Goal: Task Accomplishment & Management: Manage account settings

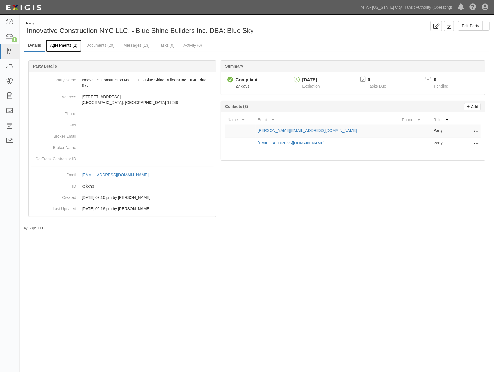
click at [54, 46] on link "Agreements (2)" at bounding box center [64, 46] width 36 height 12
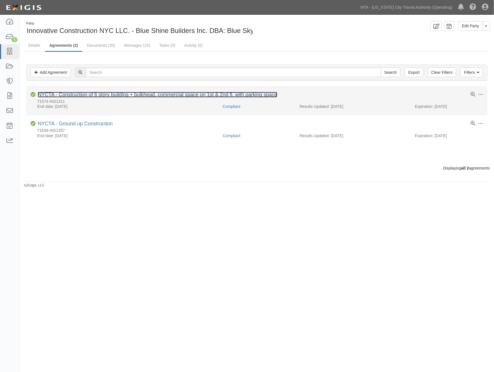
click at [67, 97] on link "NYCTA - Construction of 6 story building + bulkhead, commercial space on 1st & …" at bounding box center [158, 95] width 240 height 6
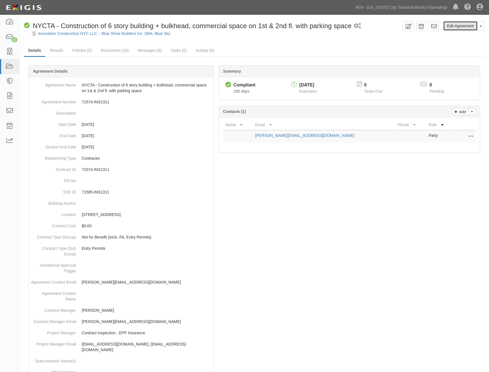
click at [467, 25] on link "Edit Agreement" at bounding box center [461, 26] width 34 height 10
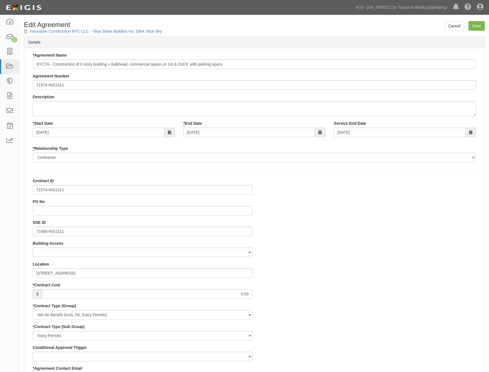
select select
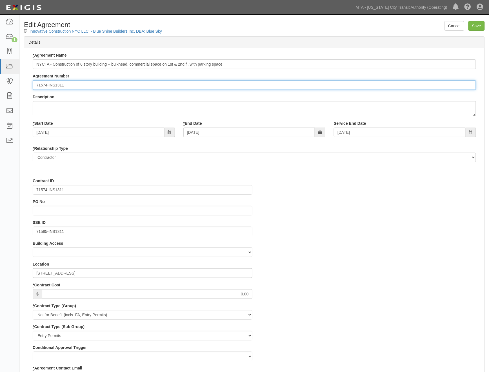
click at [35, 83] on input "71574-INS1311" at bounding box center [255, 85] width 444 height 10
paste input "EP/Job No."
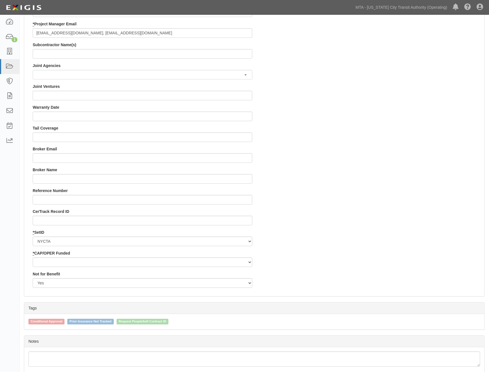
scroll to position [470, 0]
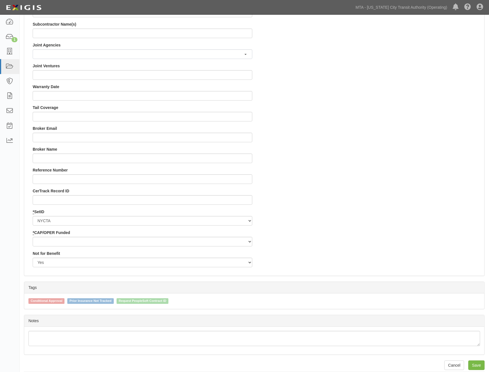
type input "EP/Job No. 71574-INS1311"
drag, startPoint x: 35, startPoint y: 238, endPoint x: 36, endPoint y: 242, distance: 4.3
click at [35, 238] on select "Capital Operating" at bounding box center [143, 242] width 220 height 10
select select "439"
click at [33, 237] on select "Capital Operating" at bounding box center [143, 242] width 220 height 10
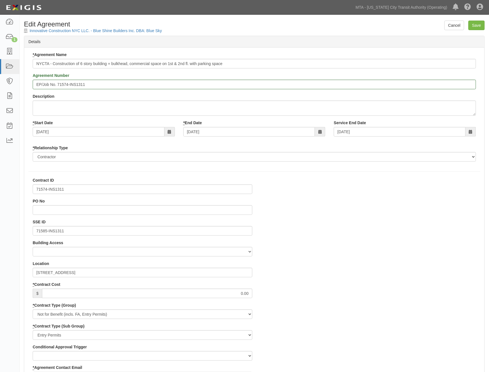
scroll to position [0, 0]
click at [480, 27] on input "Save" at bounding box center [477, 26] width 16 height 10
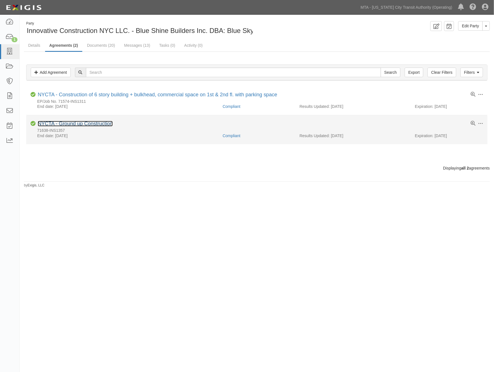
click at [100, 124] on link "NYCTA - Ground up Construction" at bounding box center [75, 124] width 75 height 6
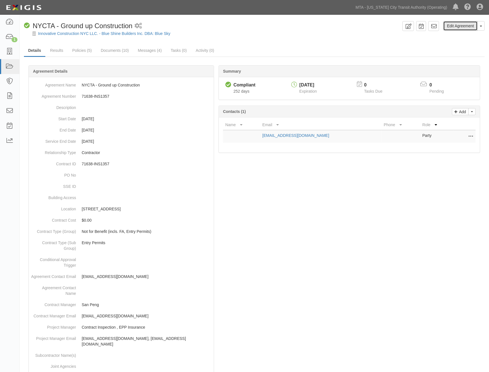
click at [468, 25] on link "Edit Agreement" at bounding box center [461, 26] width 34 height 10
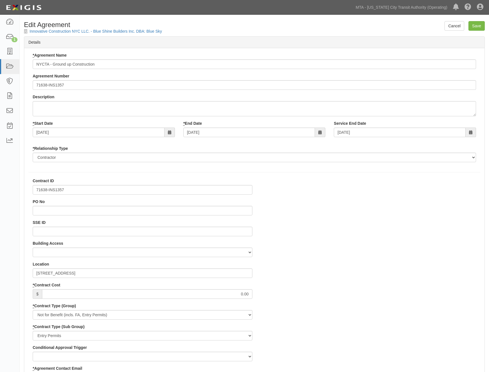
select select
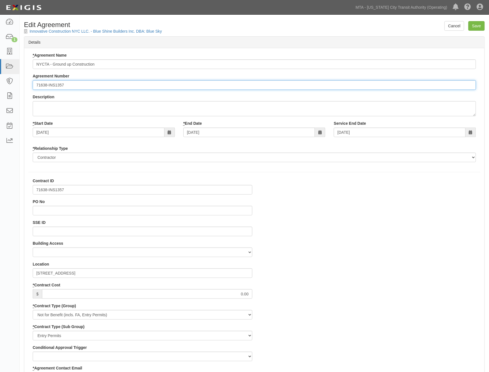
click at [35, 84] on input "71638-INS1357" at bounding box center [255, 85] width 444 height 10
paste input "EP/Job No."
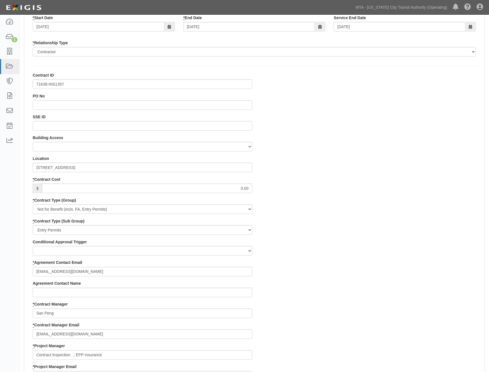
scroll to position [476, 0]
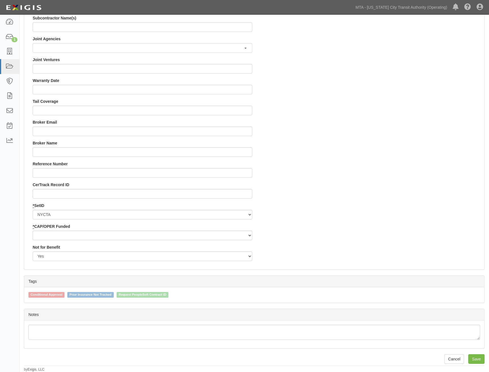
type input "EP/Job No. 71638-INS1357"
click at [100, 237] on select "Capital Operating" at bounding box center [143, 236] width 220 height 10
click at [33, 231] on select "Capital Operating" at bounding box center [143, 236] width 220 height 10
click at [68, 237] on select "Capital Operating" at bounding box center [143, 236] width 220 height 10
select select "439"
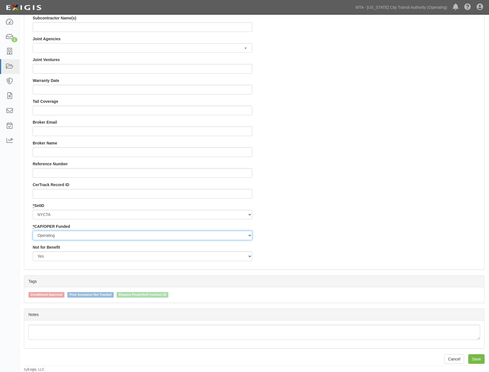
click at [33, 231] on select "Capital Operating" at bounding box center [143, 236] width 220 height 10
click at [481, 359] on input "Save" at bounding box center [477, 360] width 16 height 10
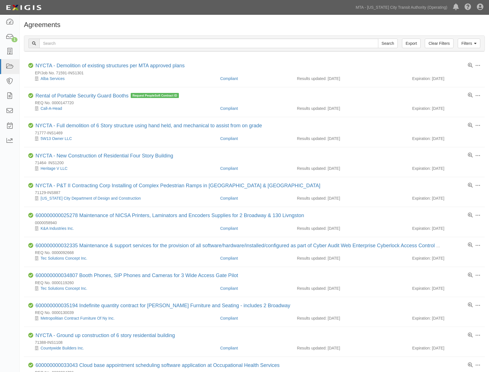
scroll to position [337, 0]
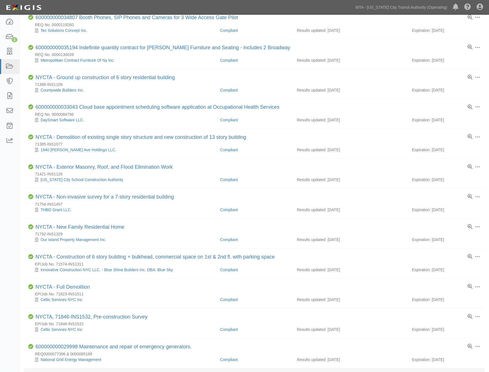
scroll to position [243, 0]
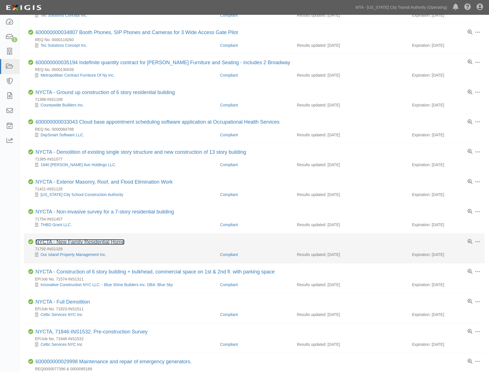
click at [93, 244] on link "NYCTA - New Family Residential Home" at bounding box center [80, 243] width 89 height 6
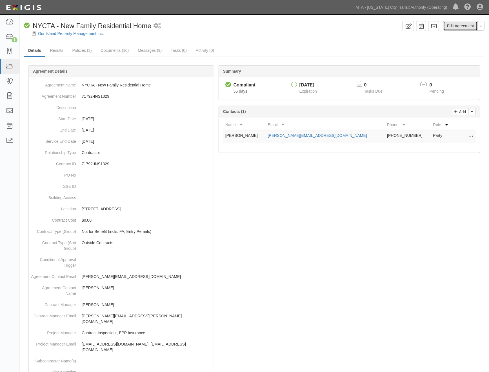
click at [463, 23] on link "Edit Agreement" at bounding box center [461, 26] width 34 height 10
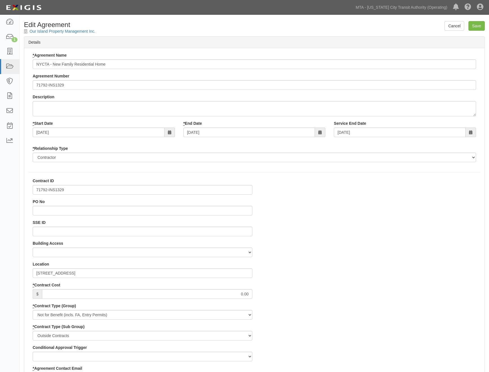
select select
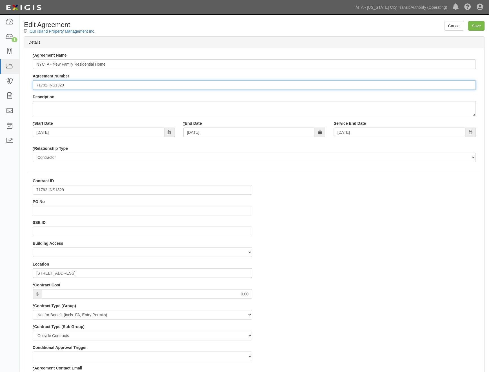
click at [35, 82] on input "71792-INS1329" at bounding box center [255, 85] width 444 height 10
paste input "EP/Job No."
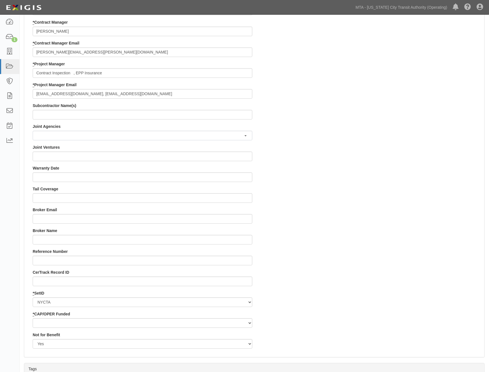
scroll to position [476, 0]
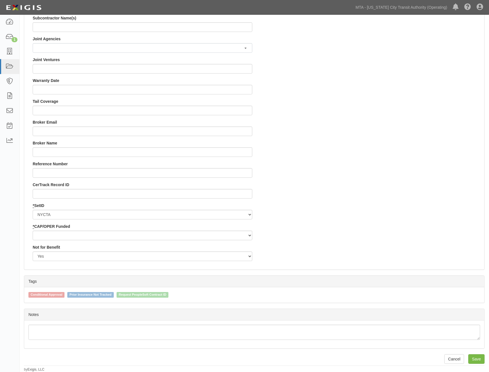
type input "EP/Job No. 71792-INS1329"
click at [41, 234] on select "Capital Operating" at bounding box center [143, 236] width 220 height 10
select select "439"
click at [33, 231] on select "Capital Operating" at bounding box center [143, 236] width 220 height 10
click at [482, 357] on input "Save" at bounding box center [477, 360] width 16 height 10
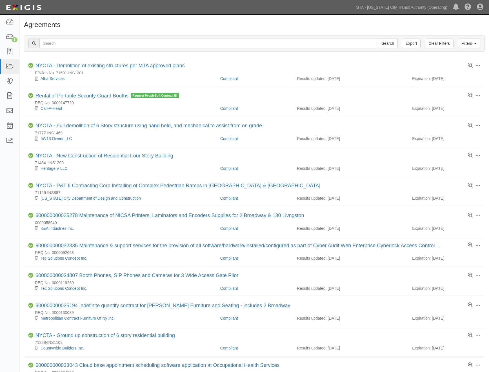
scroll to position [243, 0]
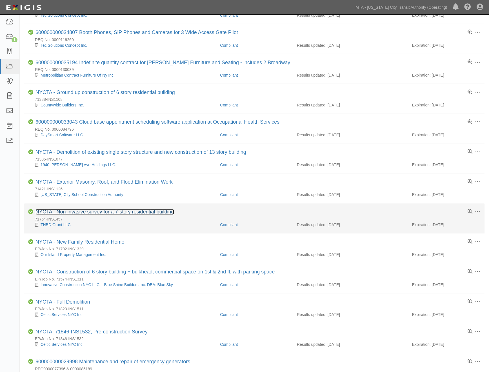
click at [81, 215] on link "NYCTA - Non-invasive survey for a 7-story residential building" at bounding box center [105, 212] width 139 height 6
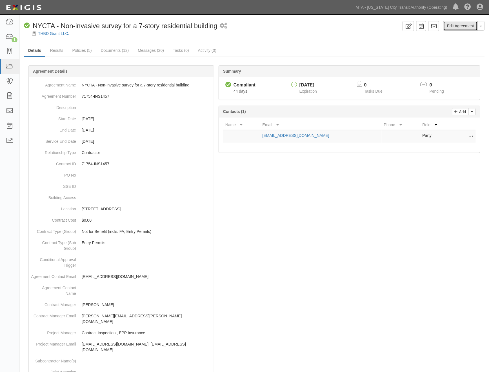
click at [458, 27] on link "Edit Agreement" at bounding box center [461, 26] width 34 height 10
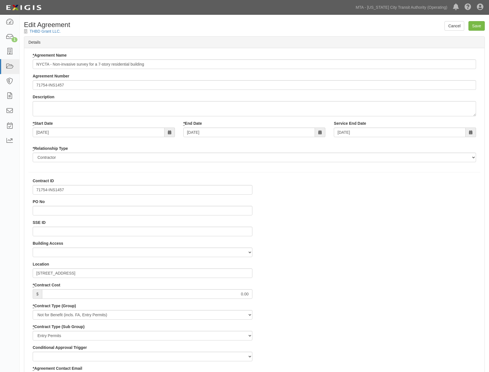
select select
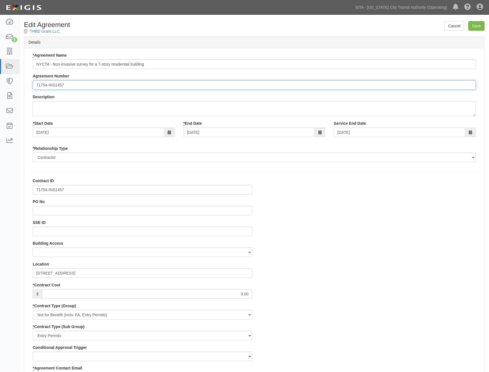
click at [35, 83] on input "71754-INS1457" at bounding box center [255, 85] width 444 height 10
paste input "EP/Job No."
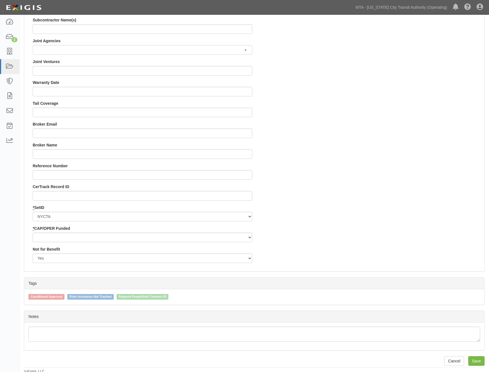
scroll to position [476, 0]
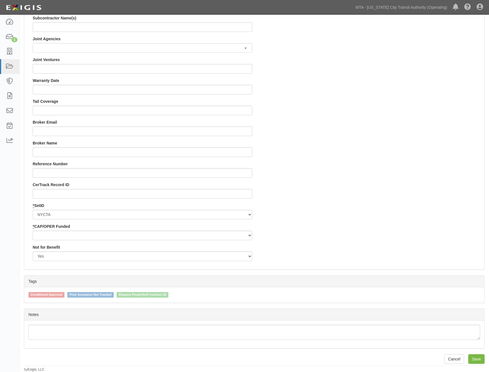
type input "EP/Job No. 71754-INS1457"
click at [57, 237] on select "Capital Operating" at bounding box center [143, 236] width 220 height 10
select select "439"
click at [33, 231] on select "Capital Operating" at bounding box center [143, 236] width 220 height 10
click at [481, 361] on input "Save" at bounding box center [477, 360] width 16 height 10
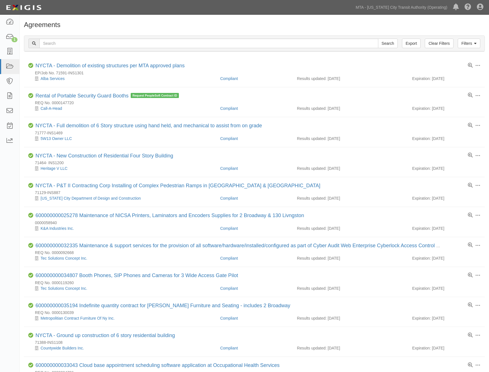
scroll to position [243, 0]
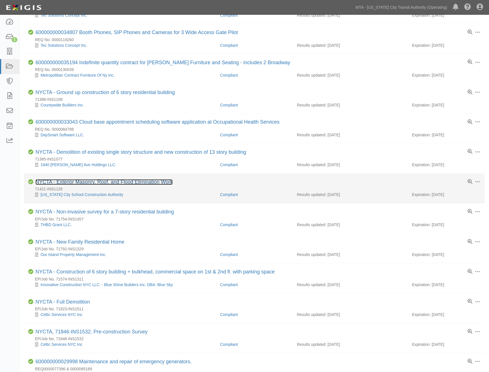
click at [92, 184] on link "NYCTA - Exterior Masonry, Roof, and Flood Elimination Work" at bounding box center [104, 183] width 137 height 6
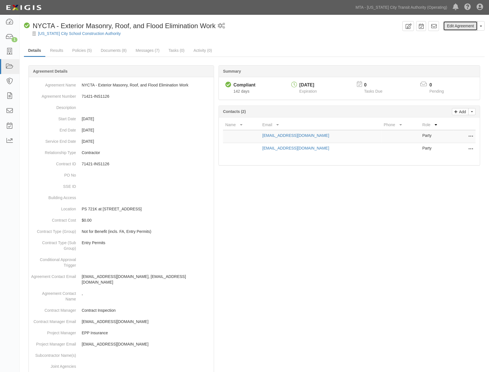
click at [466, 26] on link "Edit Agreement" at bounding box center [461, 26] width 34 height 10
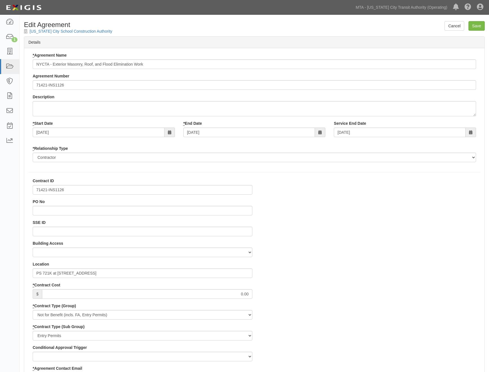
select select
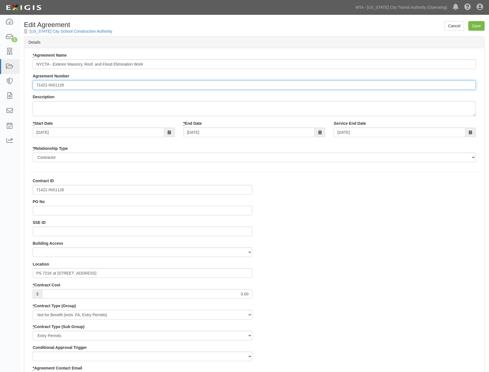
click at [35, 84] on input "71421-INS1126" at bounding box center [255, 85] width 444 height 10
paste input "EP/Job No."
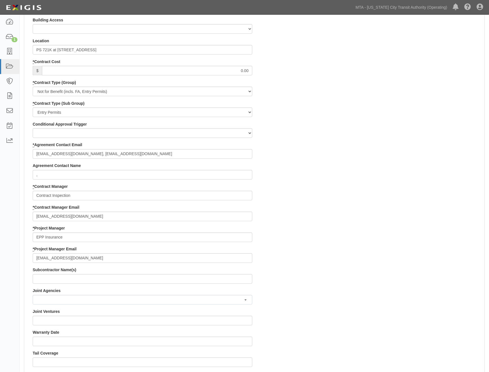
scroll to position [476, 0]
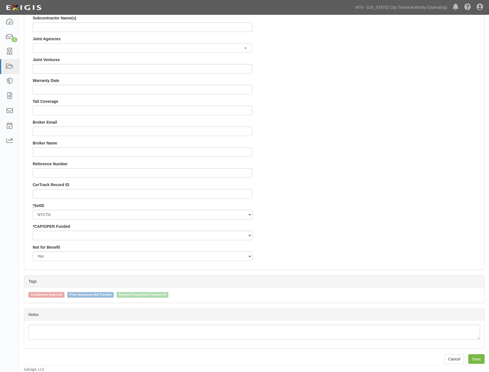
type input "EP/Job No. 71421-INS1126"
click at [36, 233] on select "Capital Operating" at bounding box center [143, 236] width 220 height 10
select select "439"
click at [33, 231] on select "Capital Operating" at bounding box center [143, 236] width 220 height 10
click at [480, 361] on input "Save" at bounding box center [477, 360] width 16 height 10
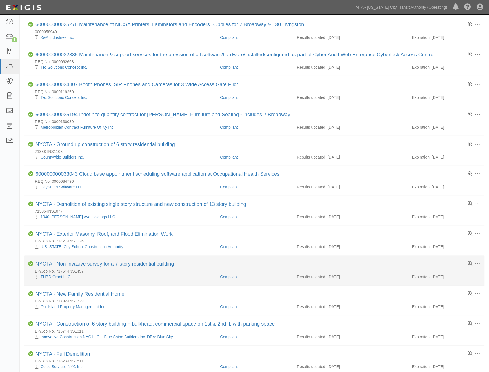
scroll to position [181, 0]
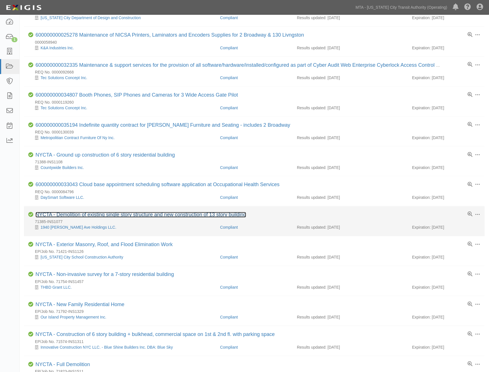
click at [120, 218] on link "NYCTA - Demolition of existing single story structure and new construction of 1…" at bounding box center [141, 215] width 211 height 6
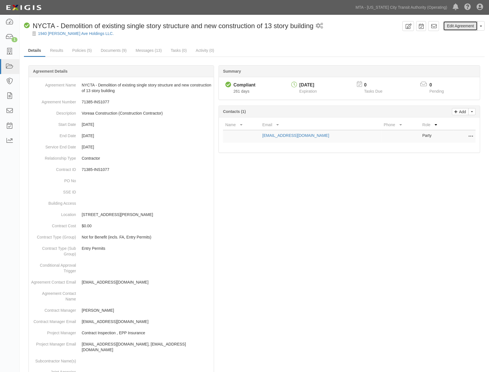
click at [456, 26] on link "Edit Agreement" at bounding box center [461, 26] width 34 height 10
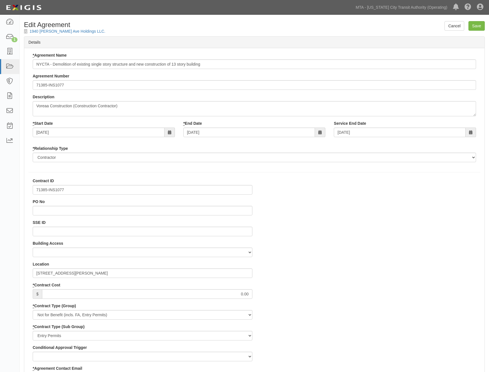
select select
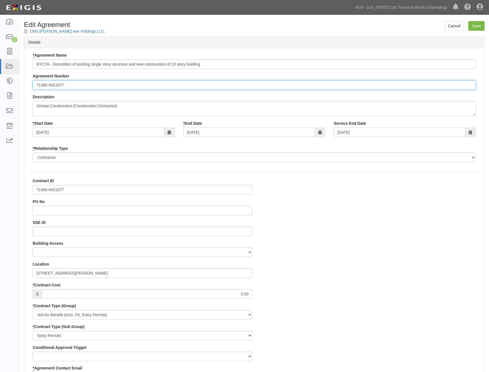
click at [37, 83] on input "71385-INS1077" at bounding box center [255, 85] width 444 height 10
click at [35, 83] on input "71385-INS1077" at bounding box center [255, 85] width 444 height 10
paste input "EP/Job No."
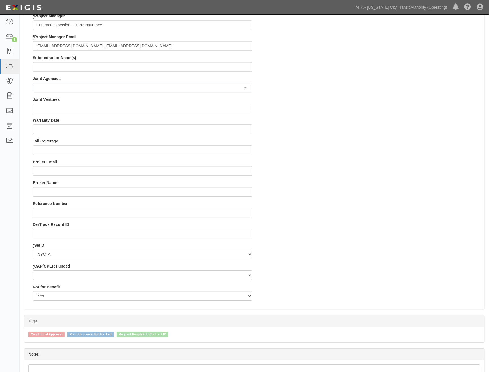
scroll to position [476, 0]
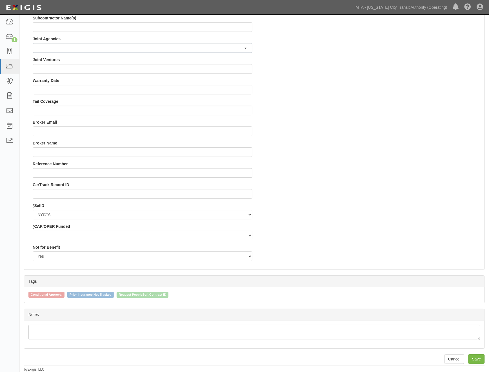
type input "EP/Job No. 71385-INS1077"
click at [53, 235] on select "Capital Operating" at bounding box center [143, 236] width 220 height 10
select select "439"
click at [33, 231] on select "Capital Operating" at bounding box center [143, 236] width 220 height 10
click at [478, 357] on input "Save" at bounding box center [477, 360] width 16 height 10
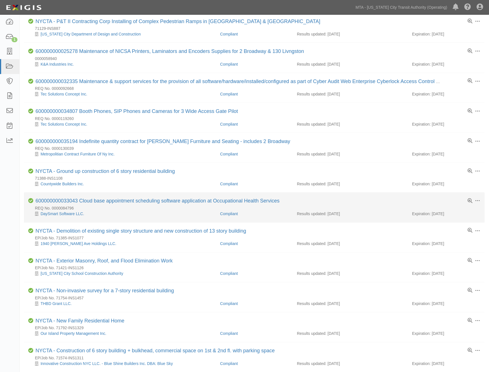
scroll to position [149, 0]
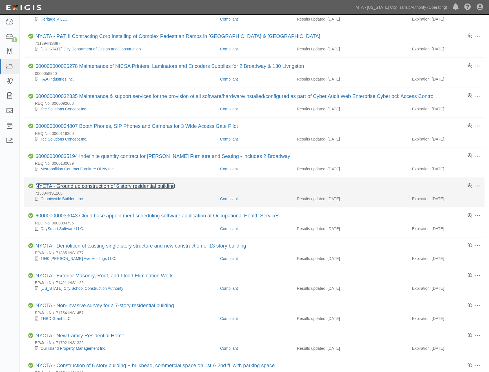
click at [105, 188] on link "NYCTA - Ground up construction of 6 story residential building" at bounding box center [106, 187] width 140 height 6
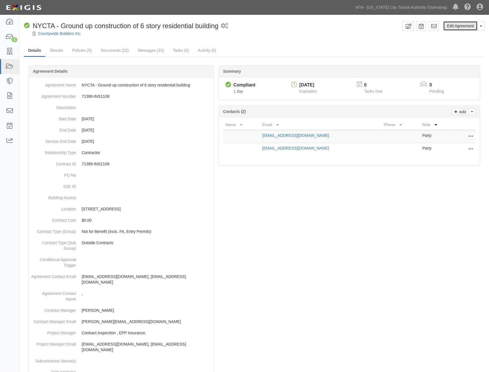
click at [458, 25] on link "Edit Agreement" at bounding box center [461, 26] width 34 height 10
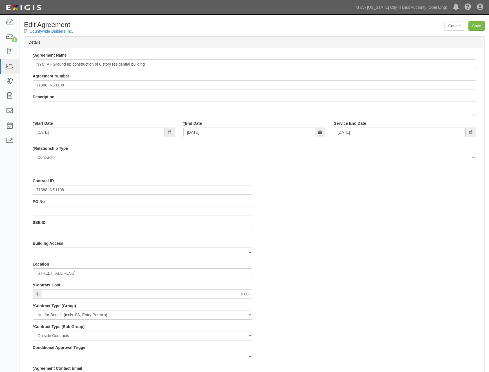
select select
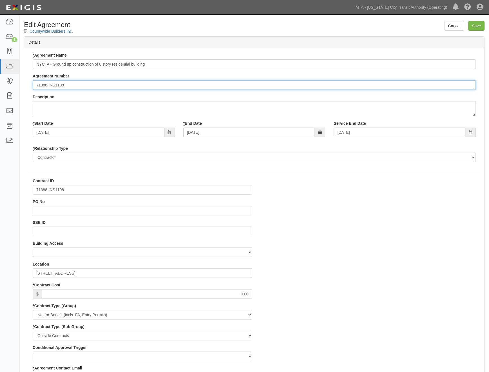
click at [36, 83] on input "71388-INS1108" at bounding box center [255, 85] width 444 height 10
paste input "EP/Job No."
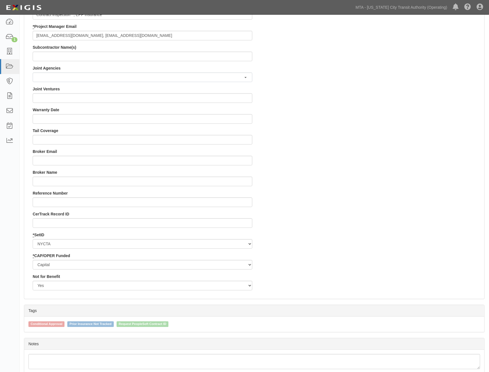
scroll to position [476, 0]
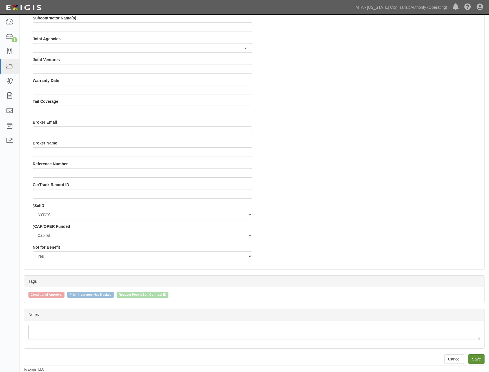
type input "EP/Job No. 71388-INS1108"
drag, startPoint x: 476, startPoint y: 358, endPoint x: 446, endPoint y: 338, distance: 36.1
click at [475, 358] on input "Save" at bounding box center [477, 360] width 16 height 10
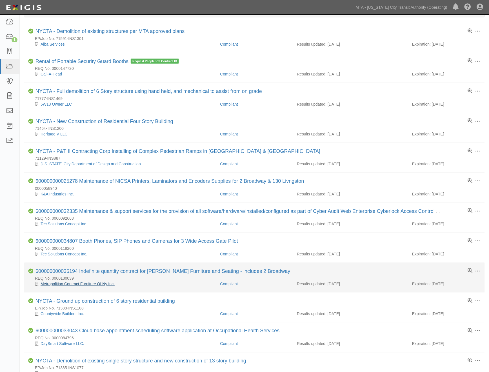
scroll to position [24, 0]
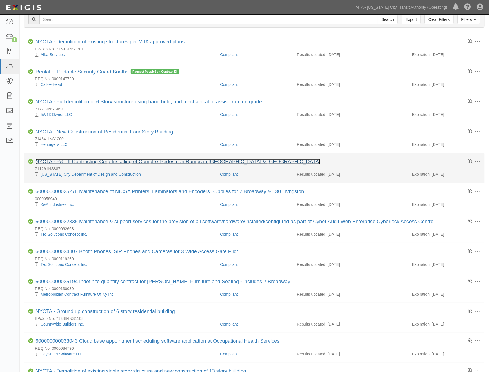
click at [89, 162] on link "NYCTA - P&T II Contracting Corp Installing of Complex Pedestrian Ramps in [GEOG…" at bounding box center [178, 162] width 285 height 6
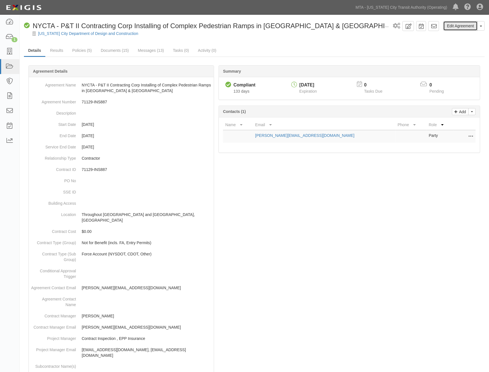
click at [467, 25] on link "Edit Agreement" at bounding box center [461, 26] width 34 height 10
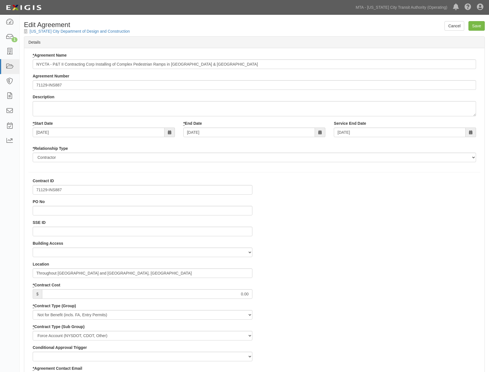
select select
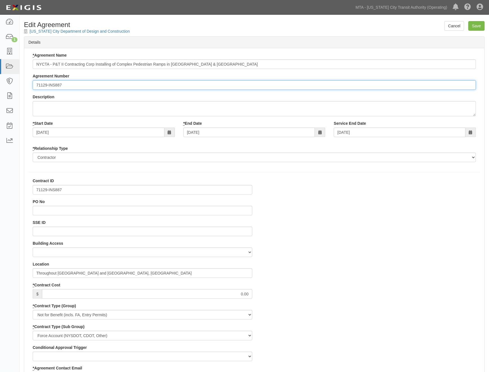
click at [35, 82] on input "71129-INS887" at bounding box center [255, 85] width 444 height 10
paste input "EP/Job No."
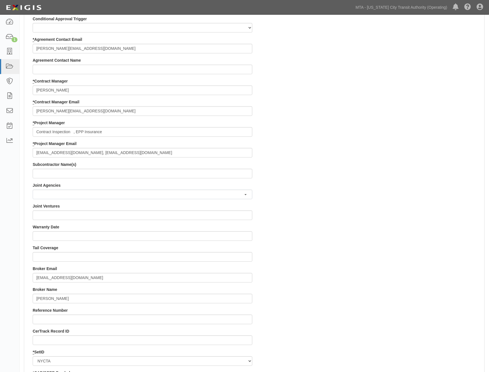
scroll to position [438, 0]
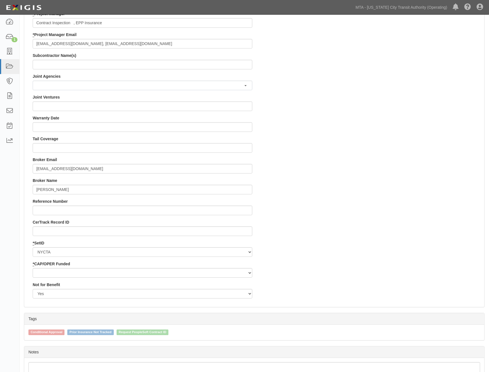
type input "EP/Job No. 71129-INS887"
click at [47, 271] on select "Capital Operating" at bounding box center [143, 273] width 220 height 10
select select "439"
click at [33, 268] on select "Capital Operating" at bounding box center [143, 273] width 220 height 10
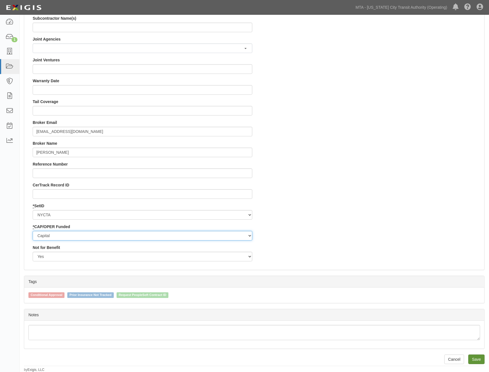
scroll to position [476, 0]
click at [472, 357] on input "Save" at bounding box center [477, 360] width 16 height 10
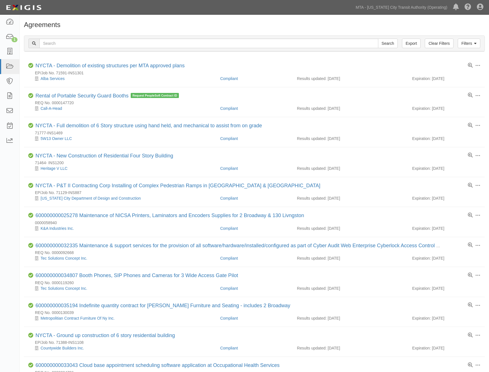
scroll to position [24, 0]
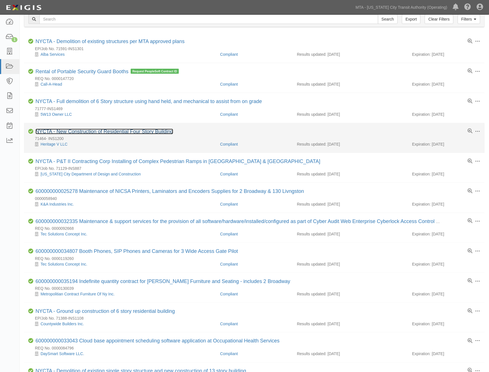
click at [74, 133] on link "NYCTA - New Construction of Residential Four Story Building" at bounding box center [105, 132] width 138 height 6
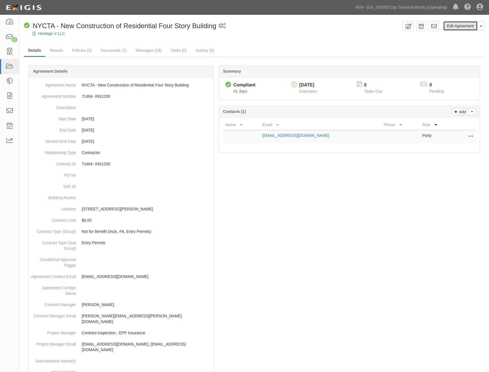
click at [466, 26] on link "Edit Agreement" at bounding box center [461, 26] width 34 height 10
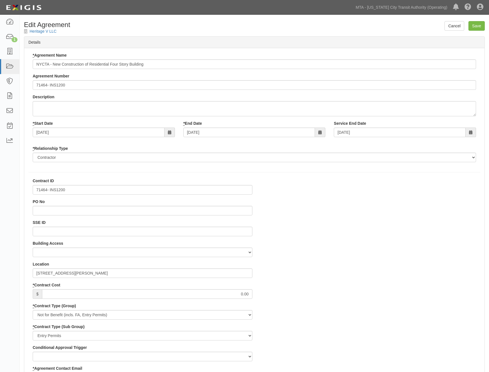
select select
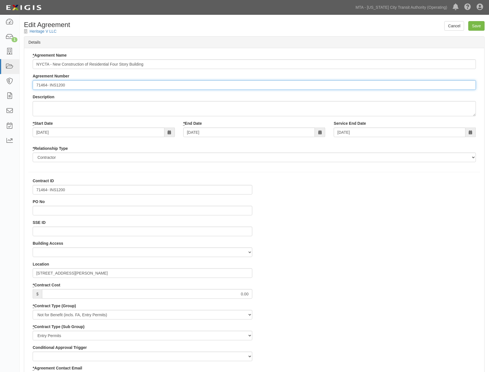
paste input "EP/Job No."
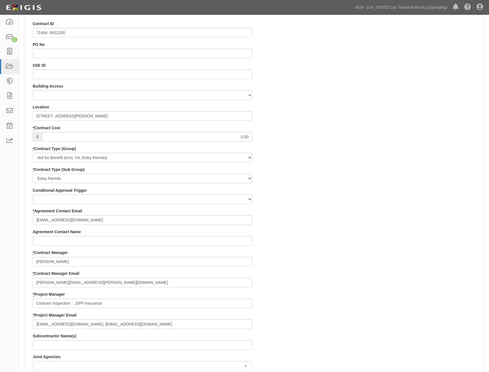
scroll to position [476, 0]
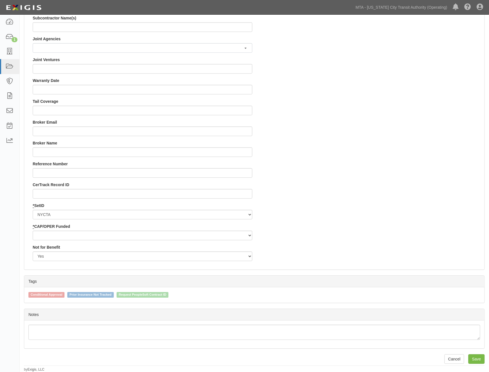
type input "EP/Job No. 71464- INS1200"
click at [63, 235] on select "Capital Operating" at bounding box center [143, 236] width 220 height 10
select select "439"
click at [33, 231] on select "Capital Operating" at bounding box center [143, 236] width 220 height 10
click at [476, 358] on input "Save" at bounding box center [477, 360] width 16 height 10
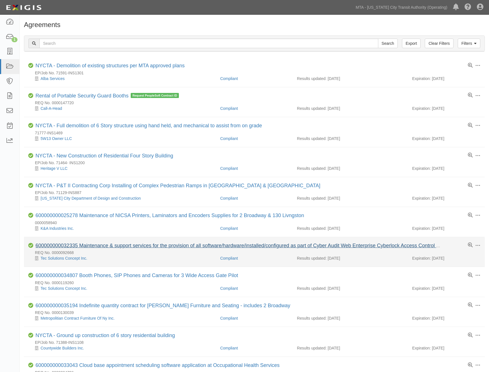
scroll to position [25, 0]
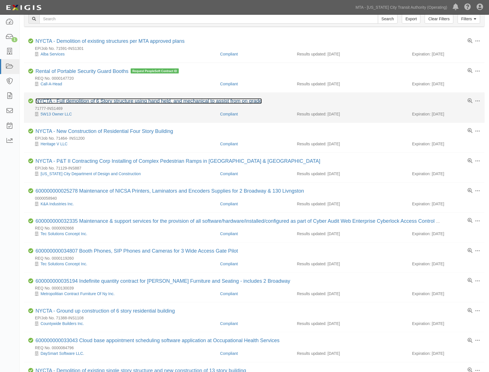
click at [69, 101] on link "NYCTA - Full demolition of 6 Story structure using hand held, and mechanical to…" at bounding box center [149, 101] width 227 height 6
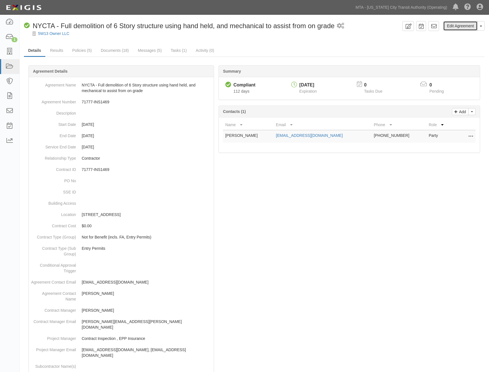
click at [472, 25] on link "Edit Agreement" at bounding box center [461, 26] width 34 height 10
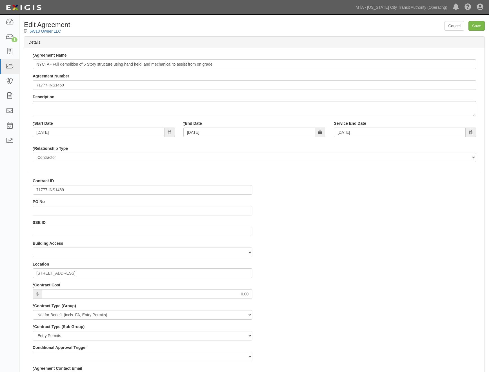
select select
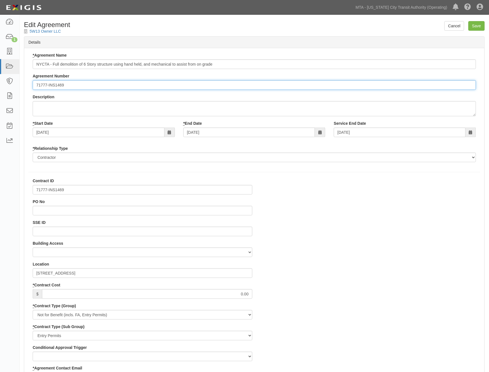
click at [37, 86] on input "71777-INS1469" at bounding box center [255, 85] width 444 height 10
paste input "EP/Job No."
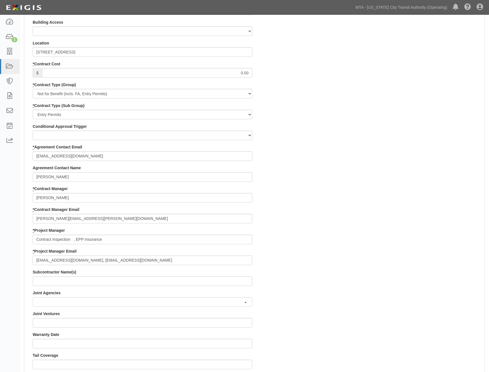
scroll to position [476, 0]
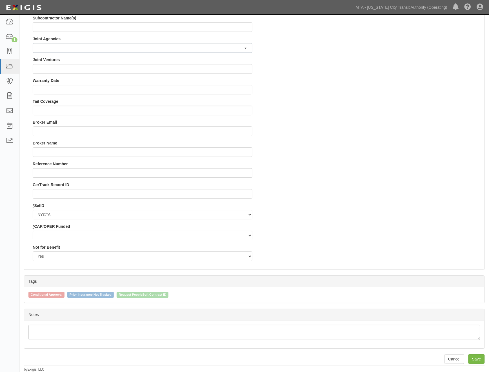
type input "EP/Job No. 71777-INS1469"
click at [76, 237] on select "Capital Operating" at bounding box center [143, 236] width 220 height 10
select select "439"
click at [33, 231] on select "Capital Operating" at bounding box center [143, 236] width 220 height 10
click at [482, 360] on input "Save" at bounding box center [477, 360] width 16 height 10
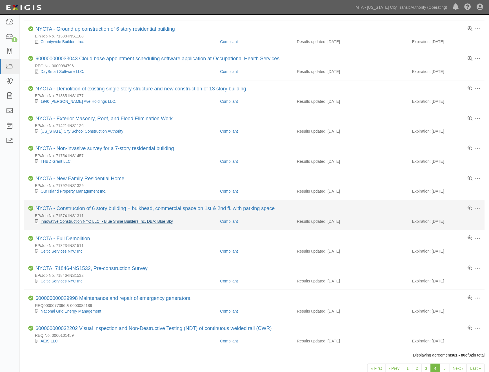
scroll to position [337, 0]
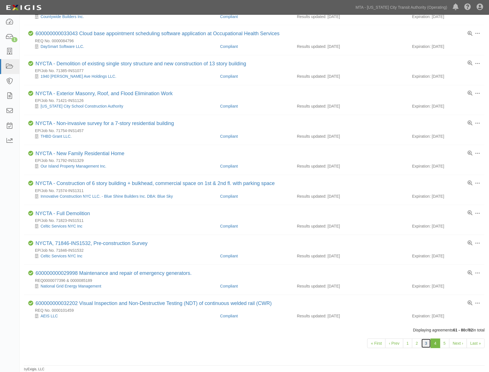
click at [427, 345] on link "3" at bounding box center [427, 344] width 10 height 10
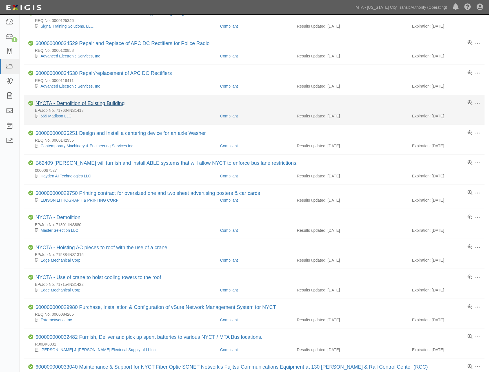
scroll to position [63, 0]
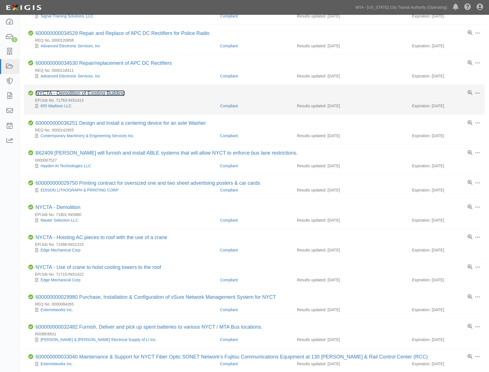
click at [72, 94] on link "NYCTA - Demolition of Existing Building" at bounding box center [80, 93] width 89 height 6
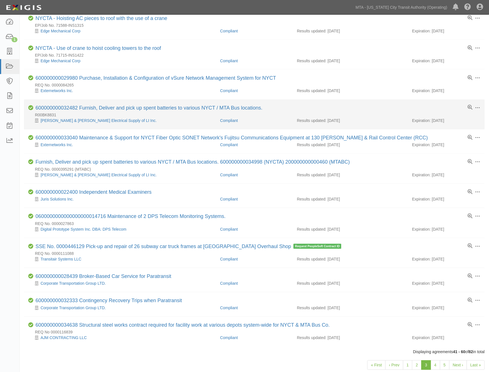
scroll to position [309, 0]
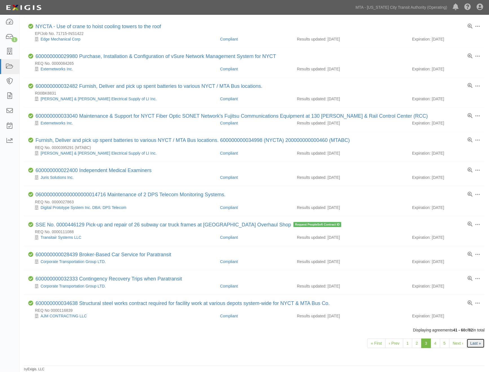
click at [480, 345] on link "Last »" at bounding box center [476, 344] width 18 height 10
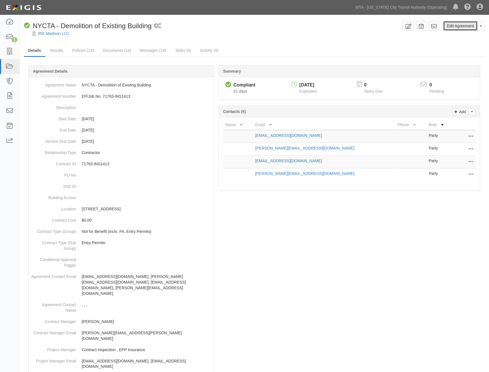
click at [454, 26] on link "Edit Agreement" at bounding box center [461, 26] width 34 height 10
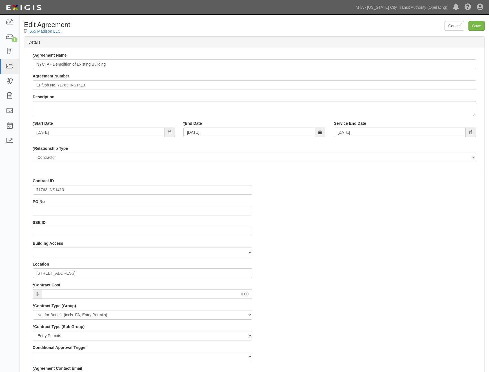
select select
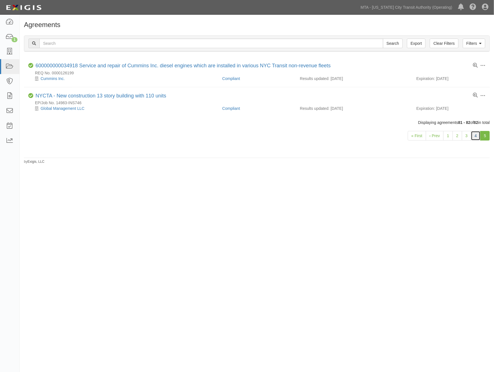
click at [474, 135] on link "4" at bounding box center [476, 136] width 10 height 10
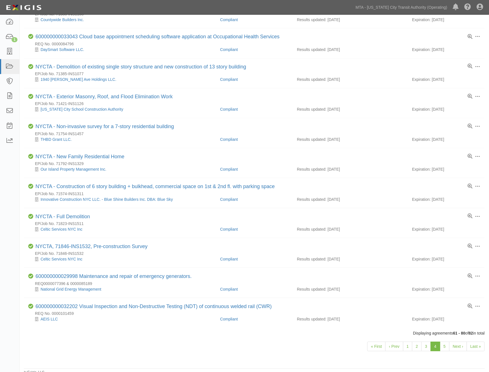
scroll to position [337, 0]
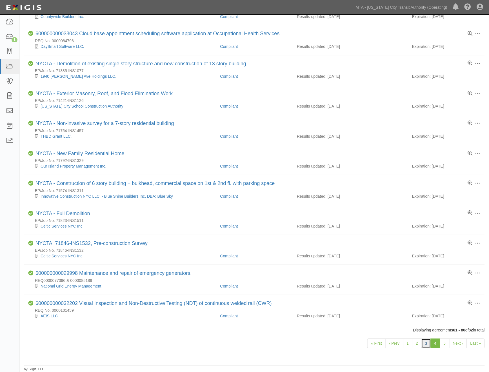
click at [428, 344] on link "3" at bounding box center [427, 344] width 10 height 10
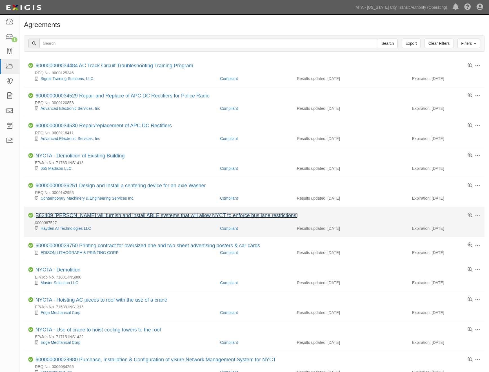
click at [73, 217] on link "B62409 Hayden will furnish and install ABLE systems that will allow NYCT to enf…" at bounding box center [167, 216] width 262 height 6
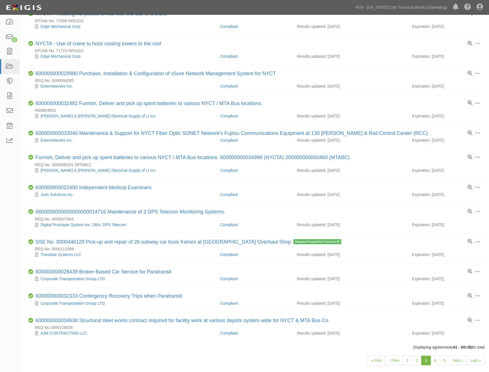
scroll to position [309, 0]
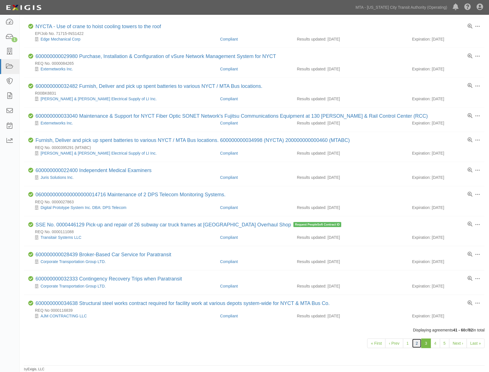
click at [415, 345] on link "2" at bounding box center [417, 344] width 10 height 10
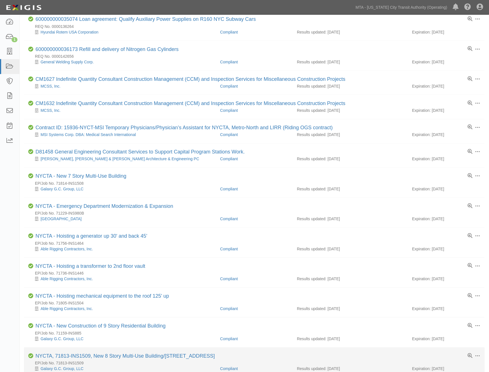
scroll to position [315, 0]
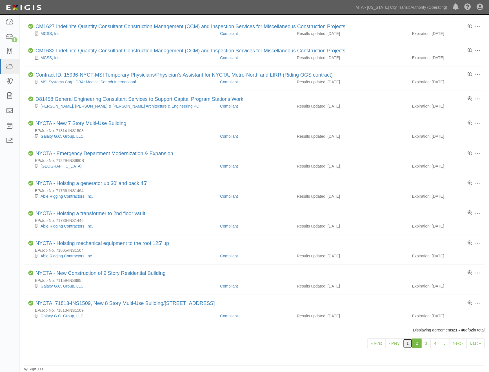
click at [409, 344] on link "1" at bounding box center [408, 344] width 10 height 10
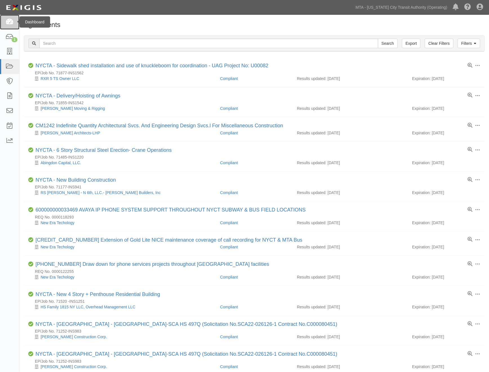
click at [10, 21] on icon at bounding box center [10, 22] width 8 height 6
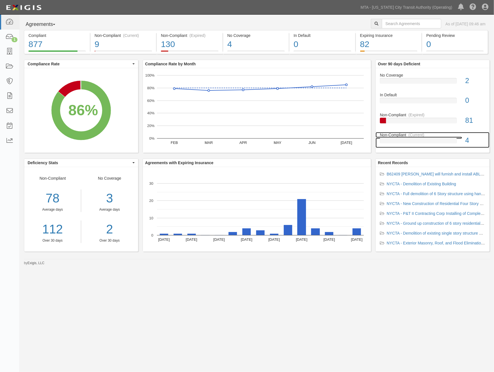
click at [409, 138] on div "(Current)" at bounding box center [417, 135] width 16 height 6
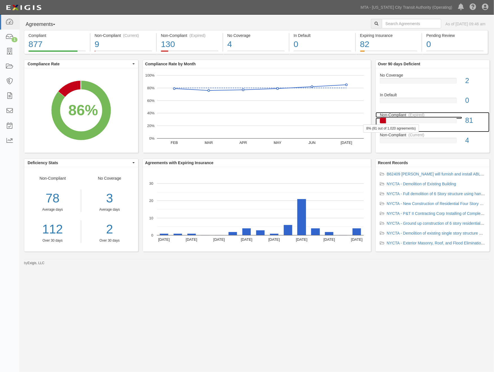
click at [446, 121] on div at bounding box center [418, 121] width 77 height 6
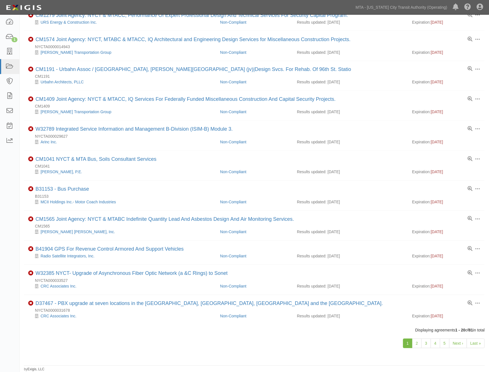
scroll to position [315, 0]
click at [420, 342] on link "2" at bounding box center [417, 344] width 10 height 10
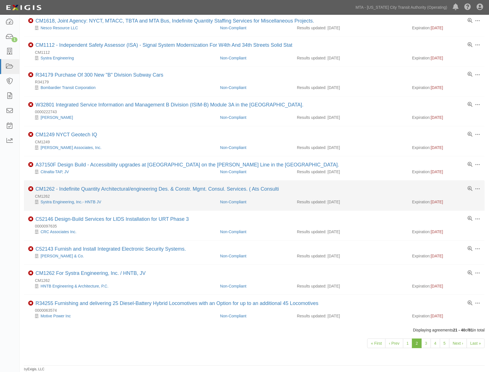
scroll to position [303, 0]
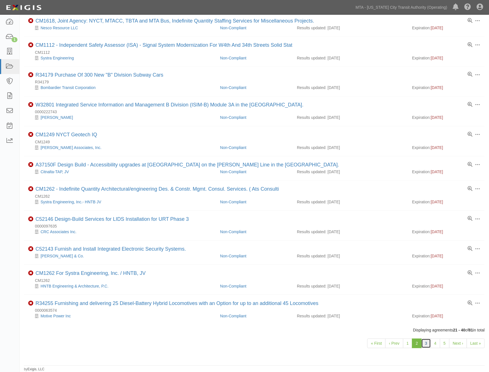
click at [426, 341] on link "3" at bounding box center [427, 344] width 10 height 10
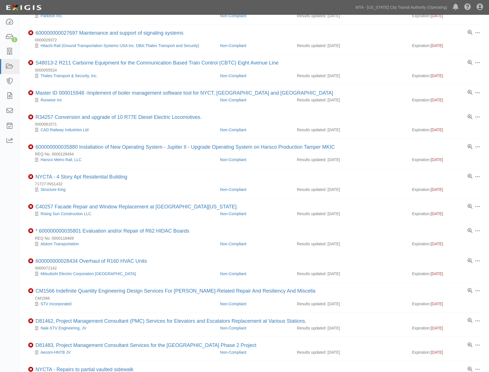
scroll to position [219, 0]
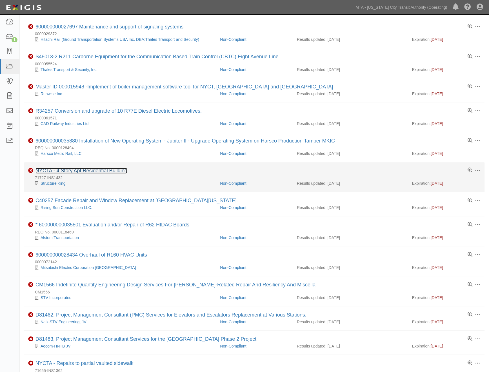
click at [77, 174] on link "NYCTA - 4 Story Apt Residential Building" at bounding box center [82, 171] width 92 height 6
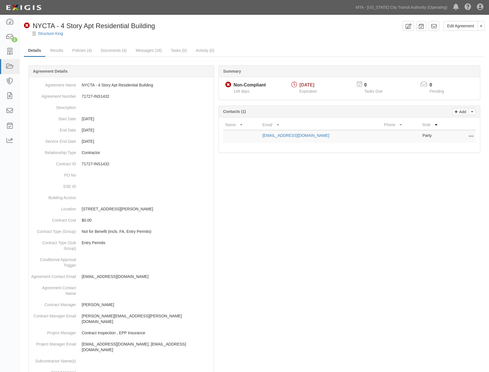
click at [467, 26] on link "Edit Agreement" at bounding box center [461, 26] width 34 height 10
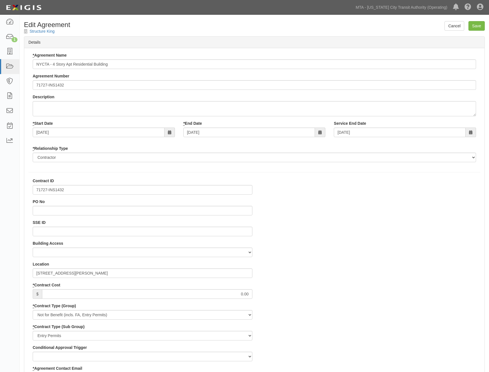
select select
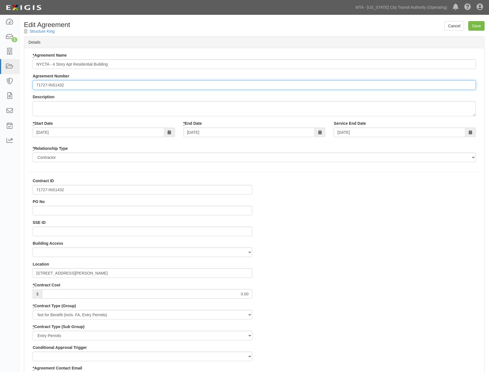
click at [36, 82] on input "71727-INS1432" at bounding box center [255, 85] width 444 height 10
paste input "EP/Job No."
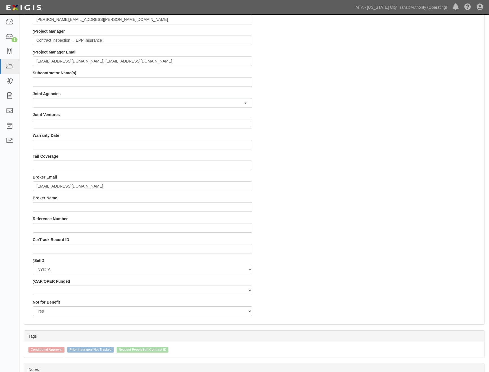
scroll to position [438, 0]
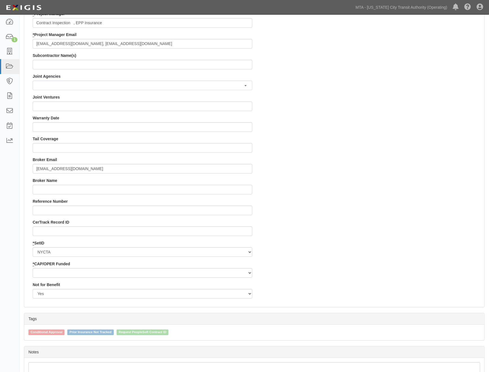
type input "EP/Job No. 71727-INS1432"
click at [54, 273] on select "Capital Operating" at bounding box center [143, 273] width 220 height 10
select select "439"
click at [33, 268] on select "Capital Operating" at bounding box center [143, 273] width 220 height 10
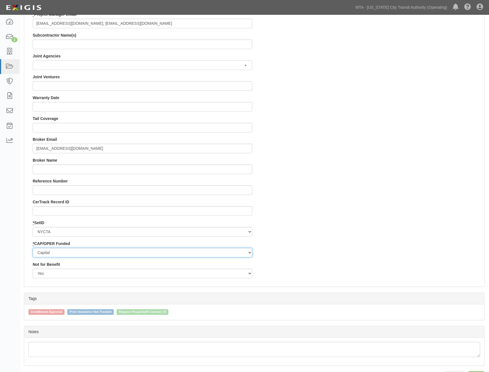
scroll to position [476, 0]
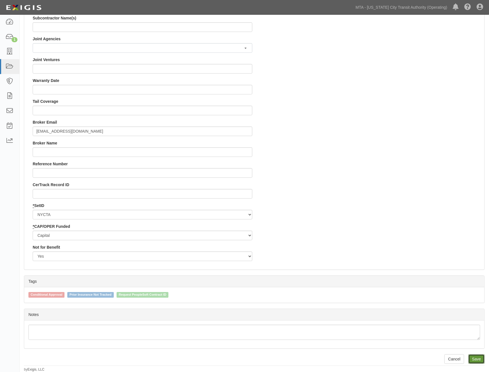
click at [481, 357] on input "Save" at bounding box center [477, 360] width 16 height 10
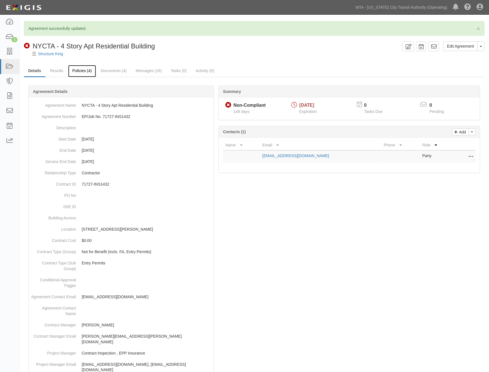
click at [78, 71] on link "Policies (4)" at bounding box center [82, 71] width 28 height 12
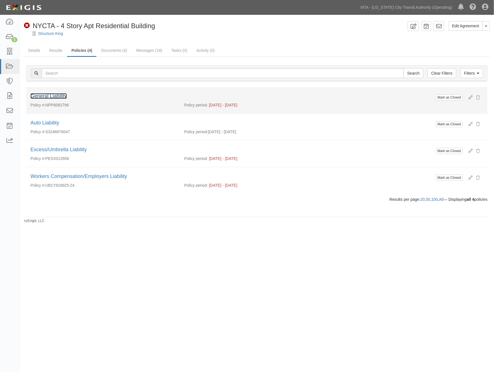
click at [57, 95] on link "General Liability" at bounding box center [48, 96] width 36 height 6
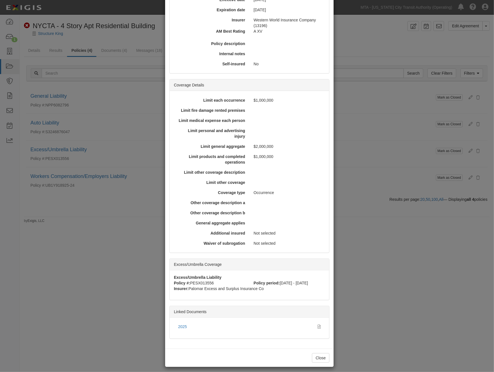
scroll to position [89, 0]
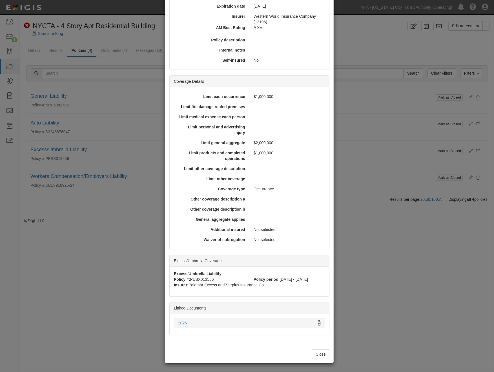
click at [318, 322] on icon at bounding box center [319, 324] width 3 height 4
drag, startPoint x: 387, startPoint y: 285, endPoint x: 381, endPoint y: 281, distance: 7.7
click at [385, 285] on div "× View Policy Mark as Closed Edit Policy Toggle Dropdown Delete Policy Policy S…" at bounding box center [247, 186] width 494 height 372
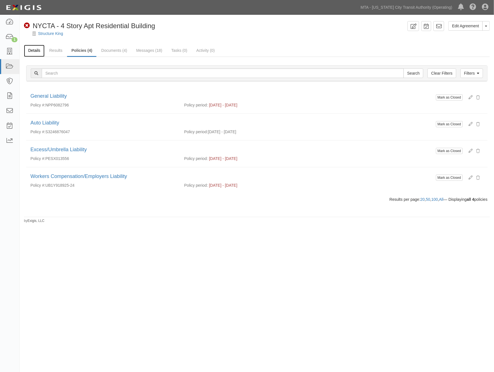
click at [33, 50] on link "Details" at bounding box center [34, 51] width 21 height 12
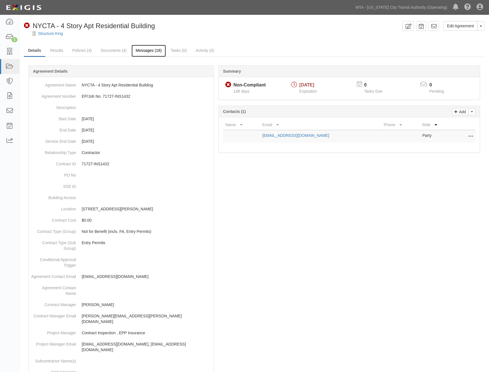
click at [140, 48] on link "Messages (18)" at bounding box center [149, 51] width 35 height 12
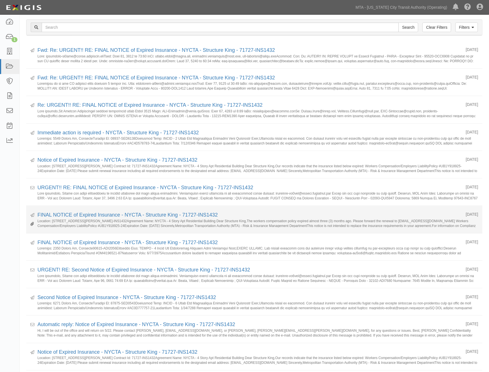
scroll to position [63, 0]
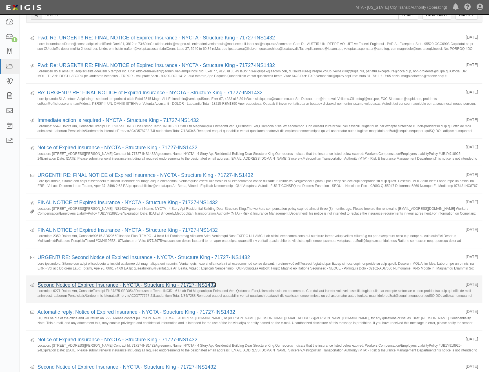
click at [68, 285] on link "Second Notice of Expired Insurance - NYCTA - Structure King - 71727-INS1432" at bounding box center [126, 285] width 179 height 6
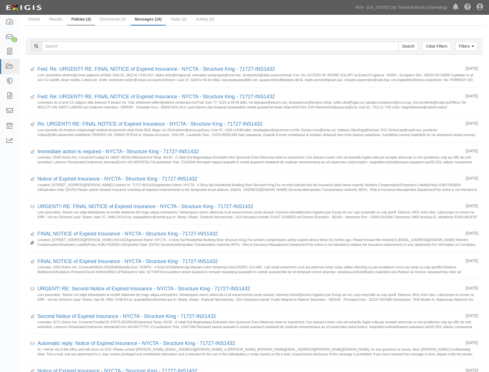
scroll to position [0, 0]
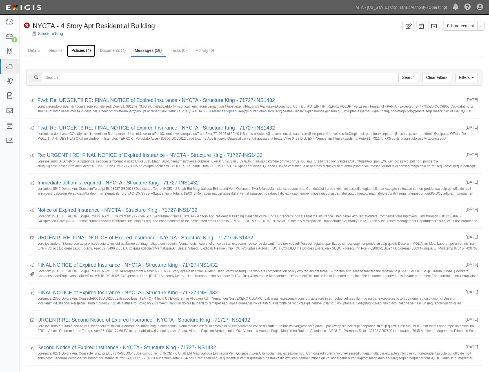
click at [80, 48] on link "Policies (4)" at bounding box center [81, 51] width 28 height 12
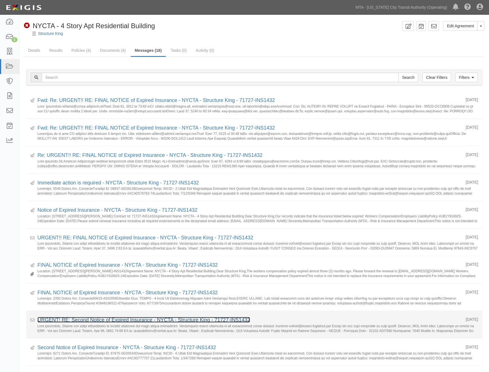
click at [73, 320] on link "URGENT! RE: Second Notice of Expired Insurance - NYCTA - Structure King - 71727…" at bounding box center [143, 320] width 213 height 6
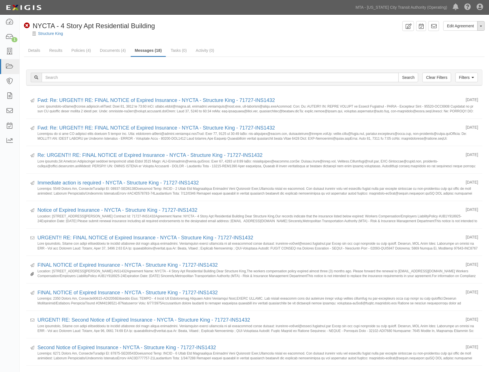
click at [482, 27] on button "Toggle Agreement Dropdown" at bounding box center [481, 26] width 7 height 10
click at [381, 47] on ul "Details Results Policies (4) Documents (4) Messages (18) Tasks (0) Activity (0)" at bounding box center [254, 51] width 461 height 12
click at [468, 77] on link "Filters" at bounding box center [467, 78] width 23 height 10
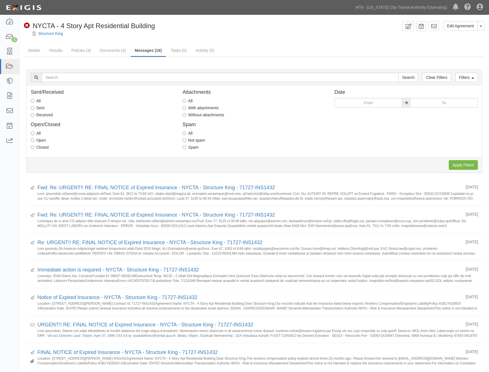
click at [38, 107] on label "Sent" at bounding box center [38, 108] width 14 height 6
click at [34, 107] on input "Sent" at bounding box center [33, 108] width 4 height 4
radio input "true"
click at [464, 162] on input "Apply Filters" at bounding box center [463, 165] width 29 height 10
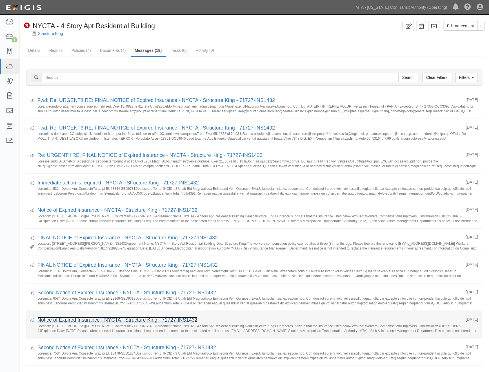
click at [71, 321] on link "Notice of Expired Insurance - NYCTA - Structure King - 71727-INS1432" at bounding box center [117, 320] width 160 height 6
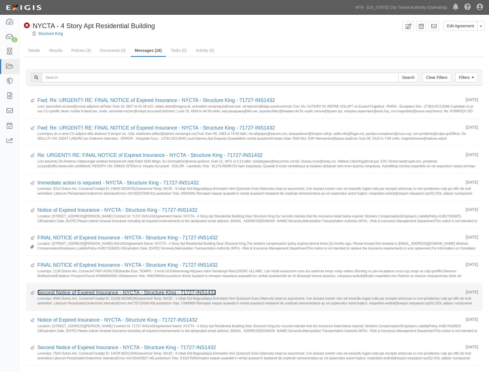
click at [92, 290] on link "Second Notice of Expired Insurance - NYCTA - Structure King - 71727-INS1432" at bounding box center [126, 293] width 179 height 6
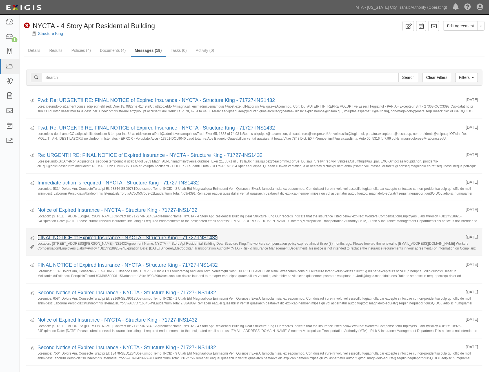
click at [95, 237] on link "FINAL NOTICE of Expired Insurance - NYCTA - Structure King - 71727-INS1432" at bounding box center [127, 238] width 180 height 6
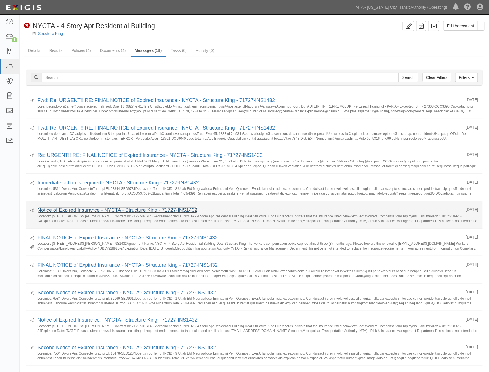
click at [60, 210] on link "Notice of Expired Insurance - NYCTA - Structure King - 71727-INS1432" at bounding box center [117, 210] width 160 height 6
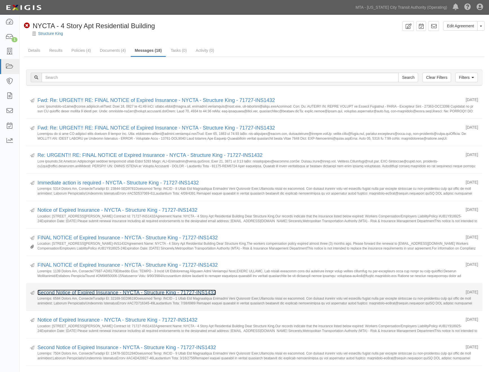
click at [72, 291] on link "Second Notice of Expired Insurance - NYCTA - Structure King - 71727-INS1432" at bounding box center [126, 293] width 179 height 6
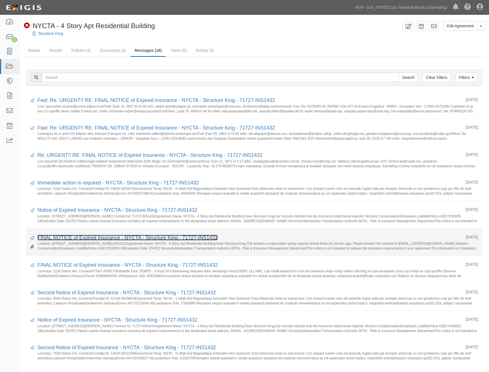
click at [85, 236] on link "FINAL NOTICE of Expired Insurance - NYCTA - Structure King - 71727-INS1432" at bounding box center [127, 238] width 180 height 6
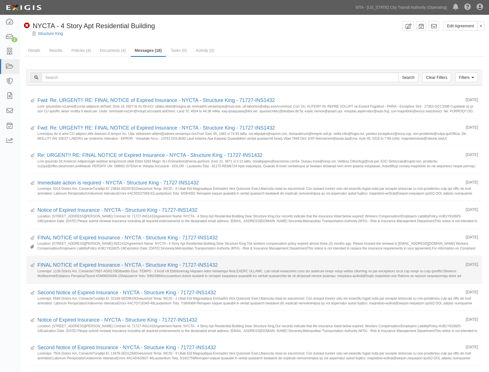
click at [279, 271] on small at bounding box center [257, 273] width 441 height 9
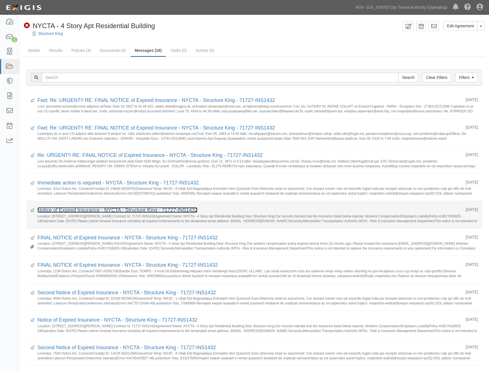
click at [66, 210] on link "Notice of Expired Insurance - NYCTA - Structure King - 71727-INS1432" at bounding box center [117, 210] width 160 height 6
click at [229, 218] on small "Location: 2757 Fulton St, Brooklyn Contract Id: 71727-INS1432Agreement Name: NY…" at bounding box center [257, 218] width 441 height 9
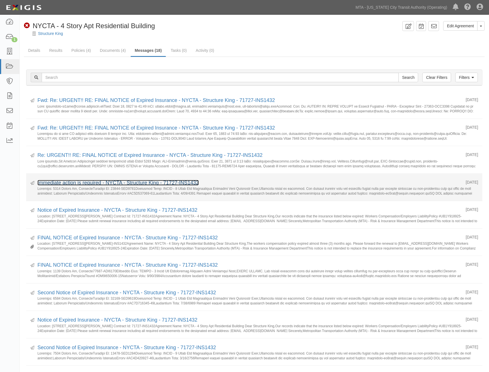
click at [77, 182] on link "Immediate action is required - NYCTA - Structure King - 71727-INS1432" at bounding box center [118, 183] width 162 height 6
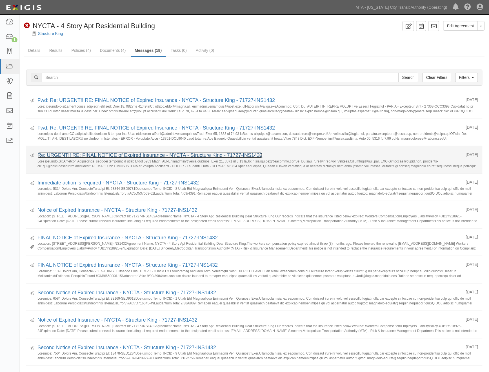
click at [73, 154] on link "Re: URGENT!! RE: FINAL NOTICE of Expired Insurance - NYCTA - Structure King - 7…" at bounding box center [149, 156] width 225 height 6
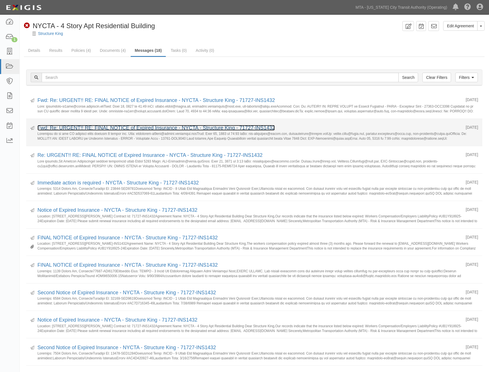
click at [82, 127] on link "Fwd: Re: URGENT!! RE: FINAL NOTICE of Expired Insurance - NYCTA - Structure Kin…" at bounding box center [156, 128] width 238 height 6
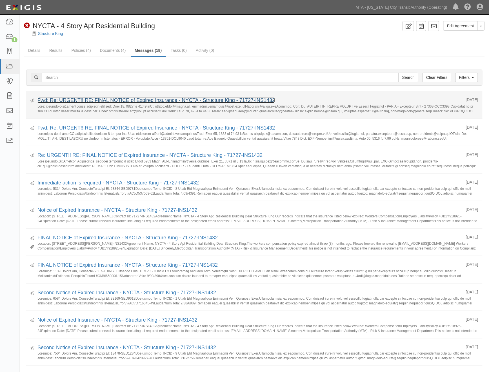
click at [144, 99] on link "Fwd: Re: URGENT!! RE: FINAL NOTICE of Expired Insurance - NYCTA - Structure Kin…" at bounding box center [156, 101] width 238 height 6
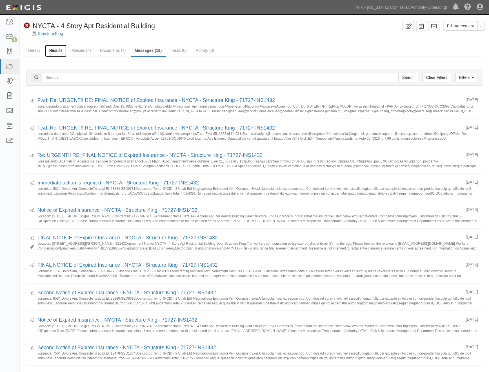
click at [54, 50] on link "Results" at bounding box center [56, 51] width 22 height 12
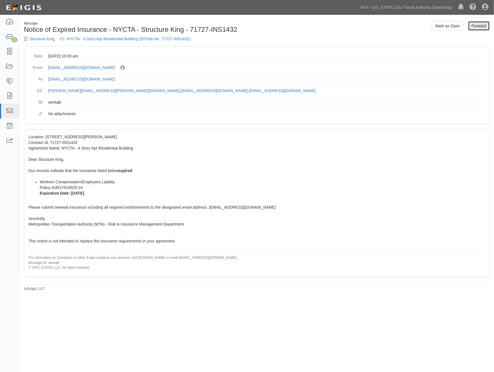
click at [474, 27] on link "Forward" at bounding box center [479, 26] width 22 height 10
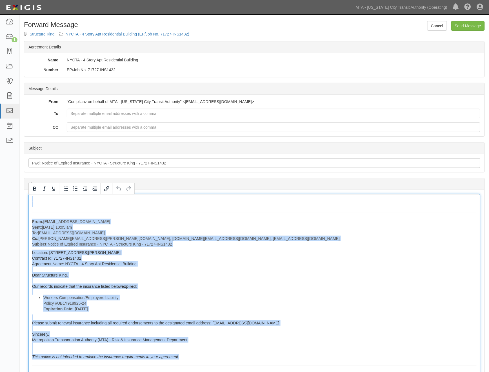
drag, startPoint x: 33, startPoint y: 205, endPoint x: 193, endPoint y: 357, distance: 220.5
click at [193, 357] on div "From: [EMAIL_ADDRESS][DOMAIN_NAME] Sent: [DATE] 10:05 am To: [EMAIL_ADDRESS][DO…" at bounding box center [254, 293] width 452 height 199
copy div "From: [EMAIL_ADDRESS][DOMAIN_NAME] Sent: [DATE] 10:05 am To: [EMAIL_ADDRESS][DO…"
click at [213, 275] on div "From: [EMAIL_ADDRESS][DOMAIN_NAME] Sent: [DATE] 10:05 am To: [EMAIL_ADDRESS][DO…" at bounding box center [254, 293] width 452 height 199
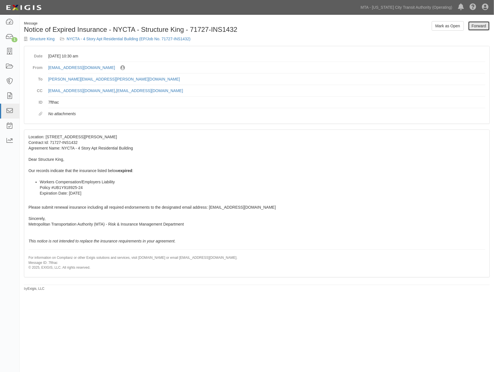
click at [473, 27] on link "Forward" at bounding box center [479, 26] width 22 height 10
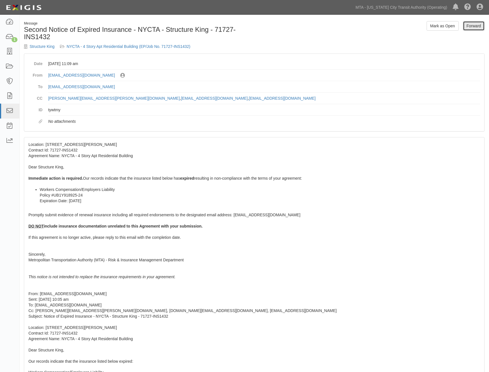
click at [472, 25] on link "Forward" at bounding box center [474, 26] width 22 height 10
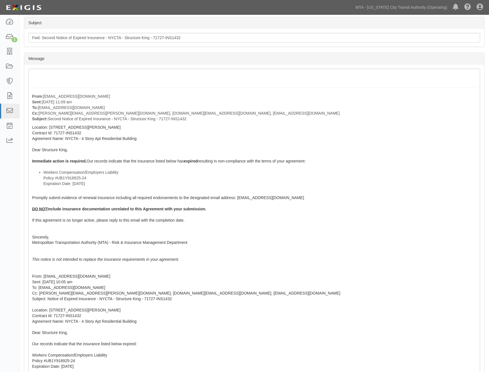
scroll to position [125, 0]
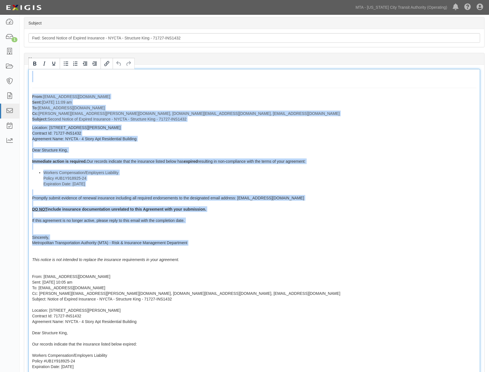
drag, startPoint x: 35, startPoint y: 80, endPoint x: 192, endPoint y: 251, distance: 233.1
click at [192, 251] on div "From: agreement-wm9rry@mtanfb.complianz.com Sent: May 30, 2025 at 11:09 am To: …" at bounding box center [254, 250] width 452 height 363
copy div "From: agreement-wm9rry@mtanfb.complianz.com Sent: May 30, 2025 at 11:09 am To: …"
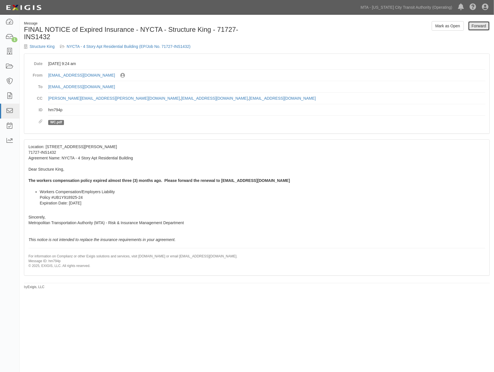
click at [483, 23] on link "Forward" at bounding box center [479, 26] width 22 height 10
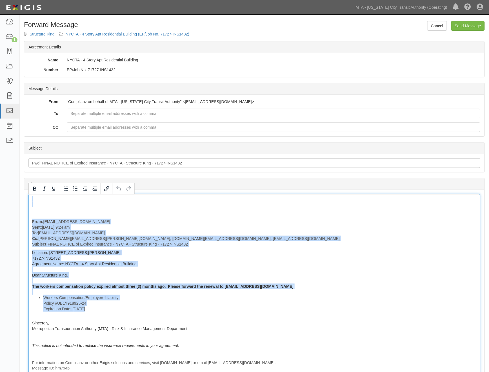
drag, startPoint x: 28, startPoint y: 204, endPoint x: 229, endPoint y: 349, distance: 247.4
click at [229, 349] on div "From: agreement-wm9rry@mtanfb.complianz.com Sent: June 13, 2025 at 9:24 am To: …" at bounding box center [254, 288] width 452 height 188
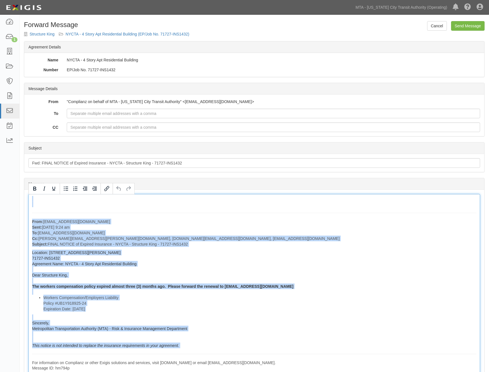
copy div "From: agreement-wm9rry@mtanfb.complianz.com Sent: June 13, 2025 at 9:24 am To: …"
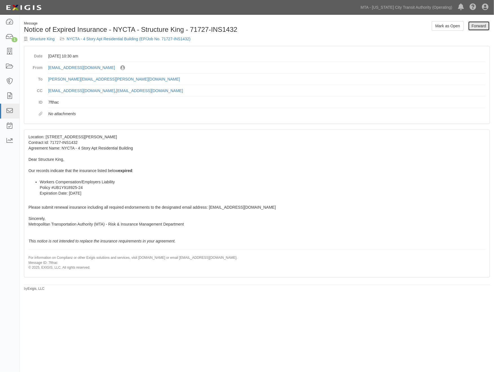
click at [472, 24] on link "Forward" at bounding box center [479, 26] width 22 height 10
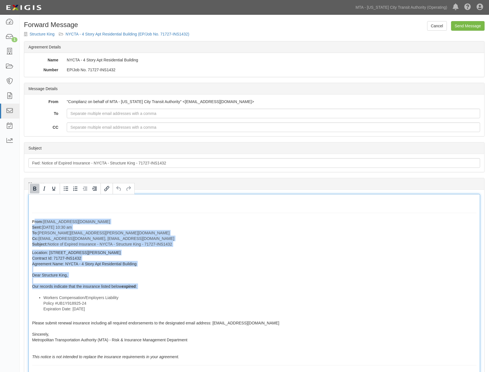
drag, startPoint x: 34, startPoint y: 219, endPoint x: 139, endPoint y: 292, distance: 128.1
click at [139, 293] on div "From: agreement-wm9rry@mtanfb.complianz.com Sent: July 01, 2025 at 10:30 am To:…" at bounding box center [254, 293] width 452 height 199
click at [182, 269] on div "From: agreement-wm9rry@mtanfb.complianz.com Sent: July 01, 2025 at 10:30 am To:…" at bounding box center [254, 293] width 452 height 199
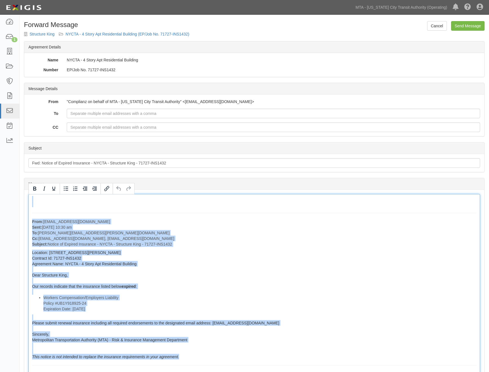
drag, startPoint x: 60, startPoint y: 213, endPoint x: 185, endPoint y: 357, distance: 190.9
click at [185, 357] on div "From: agreement-wm9rry@mtanfb.complianz.com Sent: July 01, 2025 at 10:30 am To:…" at bounding box center [254, 293] width 452 height 199
copy div "From: agreement-wm9rry@mtanfb.complianz.com Sent: July 01, 2025 at 10:30 am To:…"
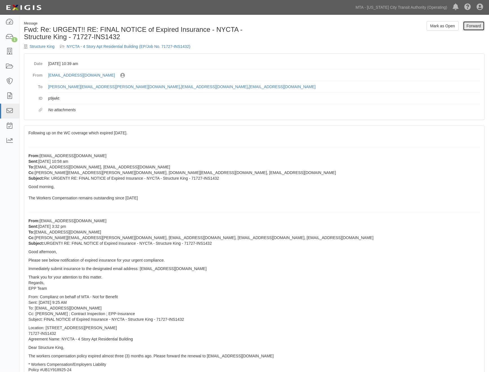
click at [466, 27] on link "Forward" at bounding box center [474, 26] width 22 height 10
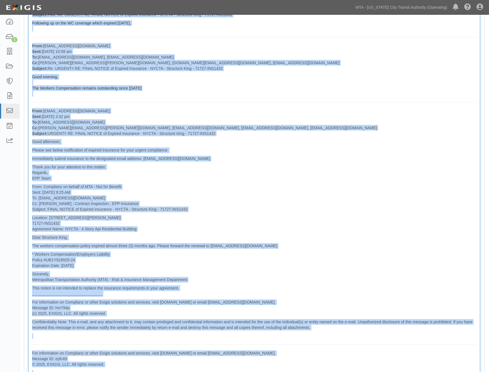
scroll to position [269, 0]
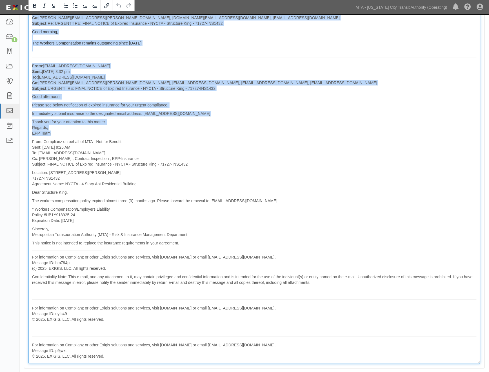
drag, startPoint x: 30, startPoint y: 205, endPoint x: 215, endPoint y: 136, distance: 196.9
click at [215, 136] on div "From: [EMAIL_ADDRESS][DOMAIN_NAME] Sent: [DATE] 10:39 am To: [PERSON_NAME][EMAI…" at bounding box center [254, 145] width 452 height 440
copy div "From: [EMAIL_ADDRESS][DOMAIN_NAME] Sent: [DATE] 10:39 am To: [PERSON_NAME][EMAI…"
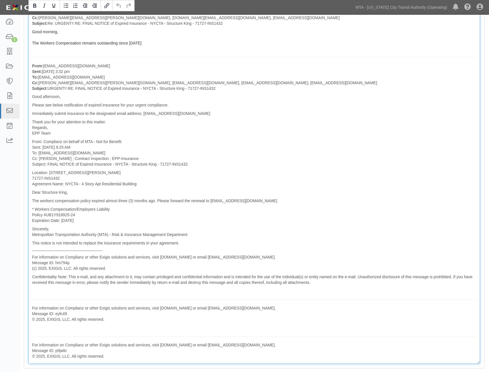
click at [280, 193] on p "Dear Structure King," at bounding box center [254, 193] width 445 height 6
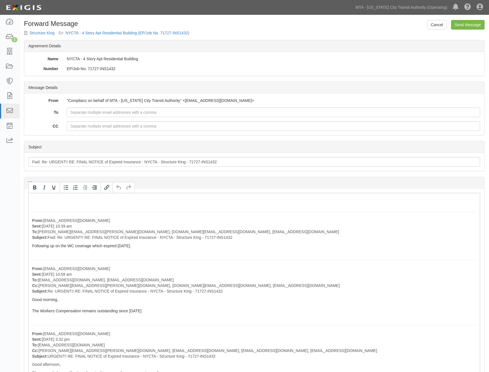
scroll to position [0, 0]
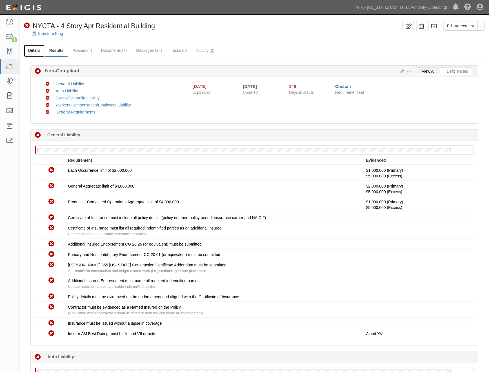
click at [40, 50] on link "Details" at bounding box center [34, 51] width 21 height 12
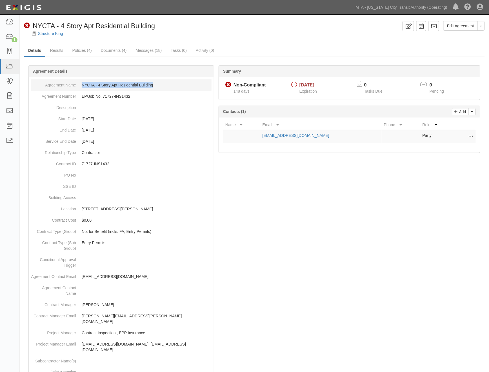
drag, startPoint x: 159, startPoint y: 86, endPoint x: 82, endPoint y: 85, distance: 77.3
click at [82, 85] on dd "NYCTA - 4 Story Apt Residential Building" at bounding box center [121, 85] width 181 height 11
copy dd "NYCTA - 4 Story Apt Residential Building"
drag, startPoint x: 137, startPoint y: 96, endPoint x: 81, endPoint y: 95, distance: 56.4
click at [81, 95] on dd "EP/Job No. 71727-INS1432" at bounding box center [121, 96] width 181 height 11
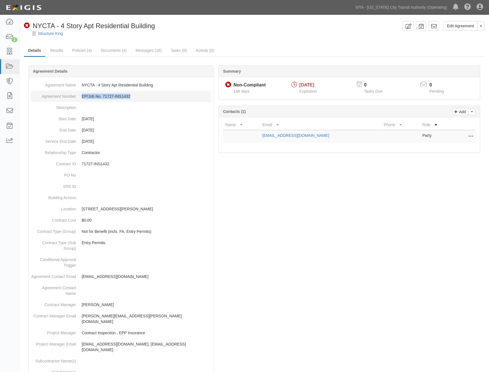
copy dd "EP/Job No. 71727-INS1432"
click at [183, 134] on dd "03/31/2026" at bounding box center [121, 130] width 181 height 11
click at [78, 48] on link "Policies (4)" at bounding box center [82, 51] width 28 height 12
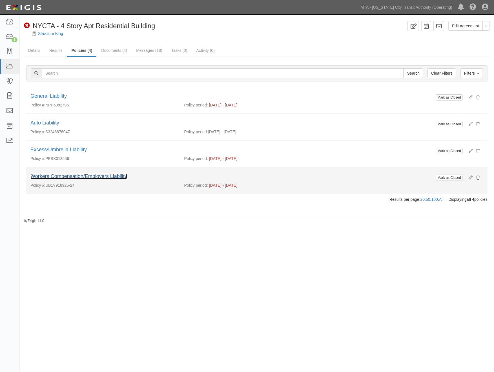
click at [76, 176] on link "Workers Compensation/Employers Liability" at bounding box center [78, 177] width 97 height 6
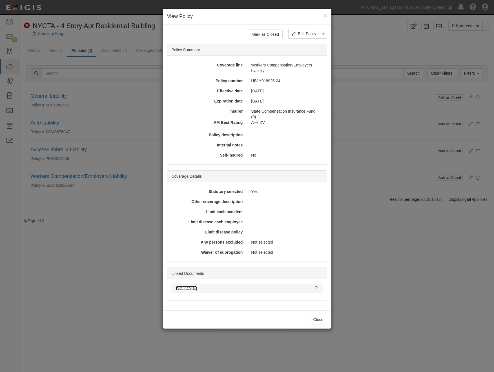
click at [190, 287] on link "WC. [DATE]" at bounding box center [186, 288] width 21 height 5
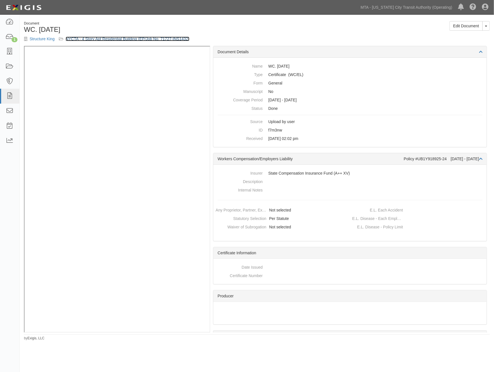
click at [108, 37] on link "NYCTA - 4 Story Apt Residential Building (EP/Job No. 71727-INS1432)" at bounding box center [128, 39] width 124 height 5
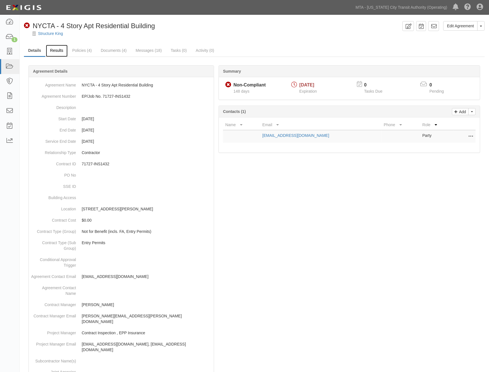
click at [58, 51] on link "Results" at bounding box center [57, 51] width 22 height 12
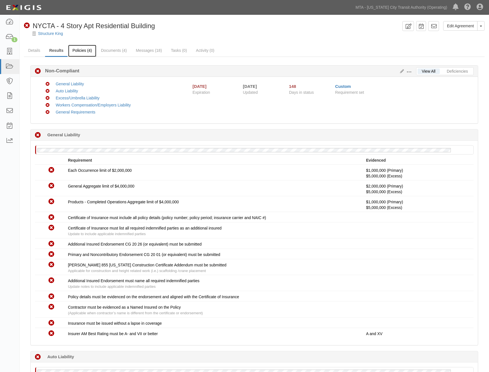
click at [83, 49] on link "Policies (4)" at bounding box center [82, 51] width 28 height 12
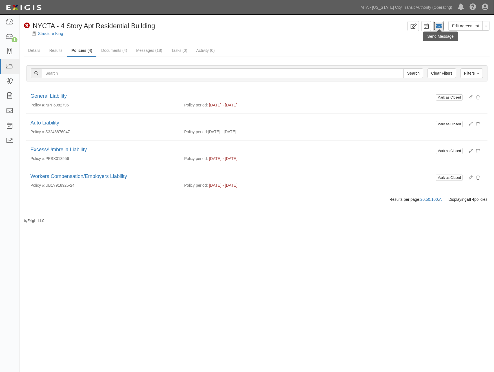
click at [440, 25] on icon at bounding box center [439, 26] width 6 height 6
click at [139, 48] on link "Messages (18)" at bounding box center [149, 51] width 35 height 12
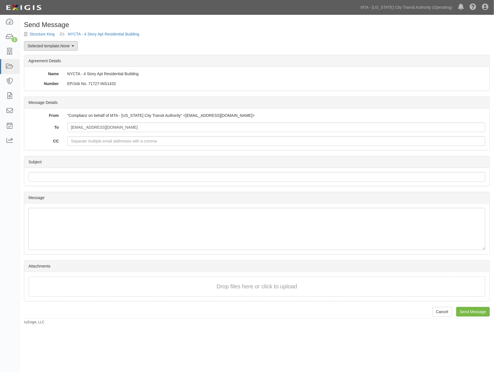
click at [74, 46] on icon at bounding box center [73, 46] width 3 height 4
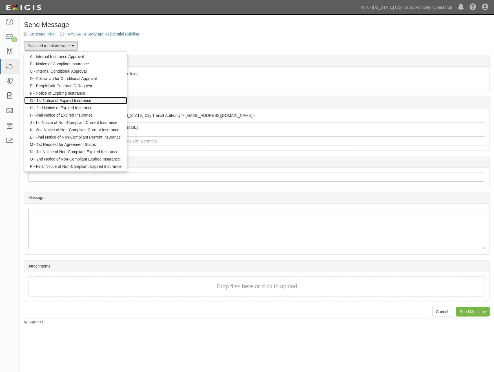
click at [71, 99] on link "G - 1st Notice of Expired Insurance" at bounding box center [75, 100] width 103 height 7
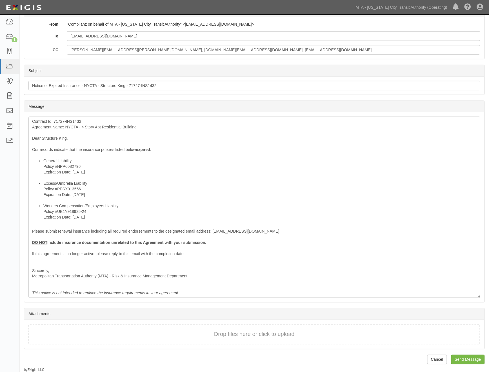
scroll to position [92, 0]
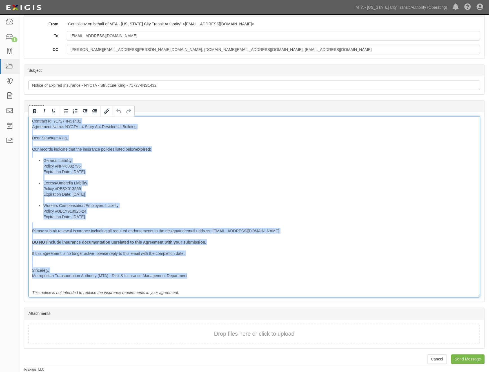
drag, startPoint x: 31, startPoint y: 120, endPoint x: 188, endPoint y: 275, distance: 221.1
click at [188, 275] on div "Contract Id: 71727-INS1432 Agreement Name: NYCTA - 4 Story Apt Residential Buil…" at bounding box center [254, 207] width 452 height 182
copy div "Contract Id: 71727-INS1432 Agreement Name: NYCTA - 4 Story Apt Residential Buil…"
click at [278, 159] on li "General Liability Policy #NPP6082796 Expiration Date: 8/10/2025" at bounding box center [260, 169] width 434 height 23
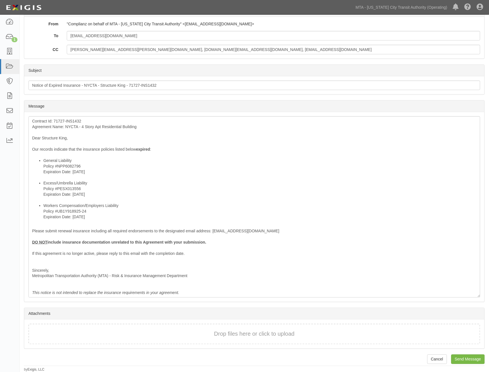
drag, startPoint x: 326, startPoint y: 76, endPoint x: 388, endPoint y: 24, distance: 80.4
click at [328, 76] on div "Subject" at bounding box center [254, 71] width 461 height 12
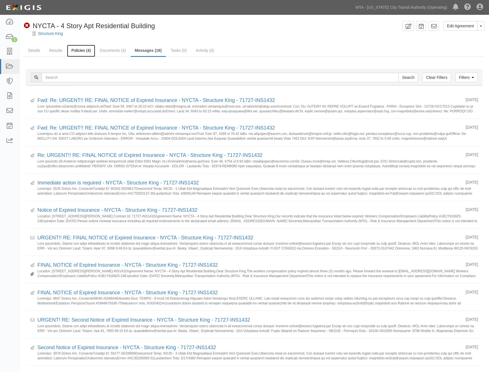
click at [81, 48] on link "Policies (4)" at bounding box center [81, 51] width 28 height 12
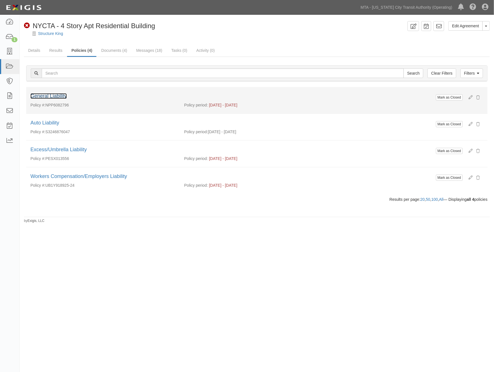
click at [51, 96] on link "General Liability" at bounding box center [48, 96] width 36 height 6
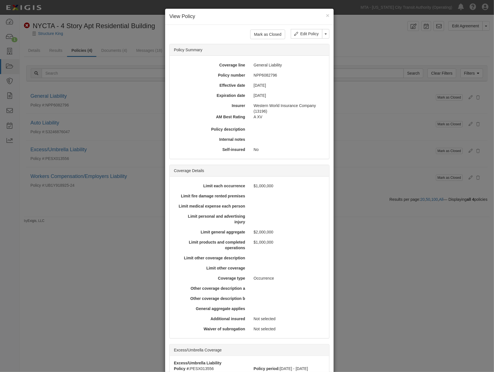
click at [100, 251] on div "× View Policy Mark as Closed Edit Policy Toggle Dropdown Delete Policy Policy S…" at bounding box center [247, 186] width 494 height 372
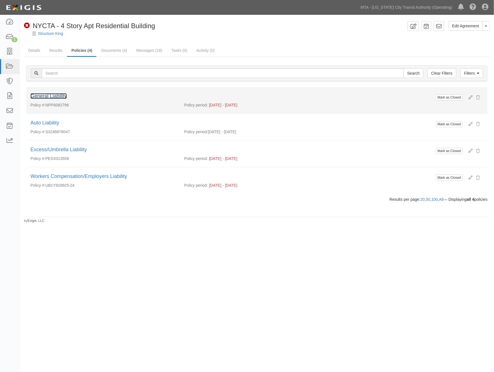
click at [64, 94] on link "General Liability" at bounding box center [48, 96] width 36 height 6
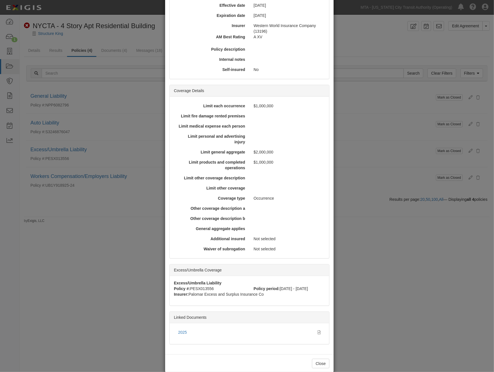
scroll to position [89, 0]
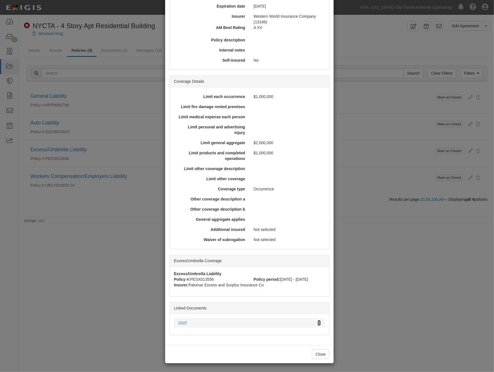
click at [318, 322] on icon at bounding box center [319, 324] width 3 height 4
click at [111, 243] on div "× View Policy Mark as Closed Edit Policy Toggle Dropdown Delete Policy Policy S…" at bounding box center [247, 186] width 494 height 372
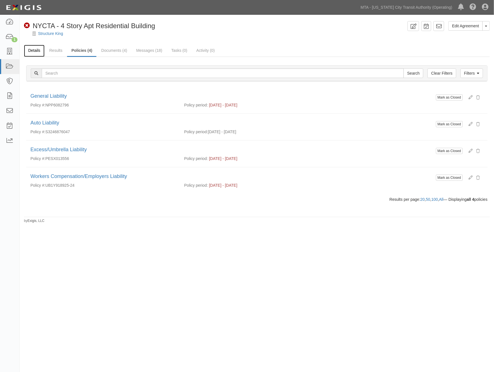
click at [30, 49] on link "Details" at bounding box center [34, 51] width 21 height 12
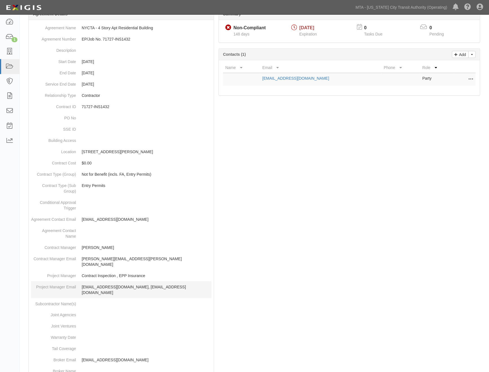
scroll to position [125, 0]
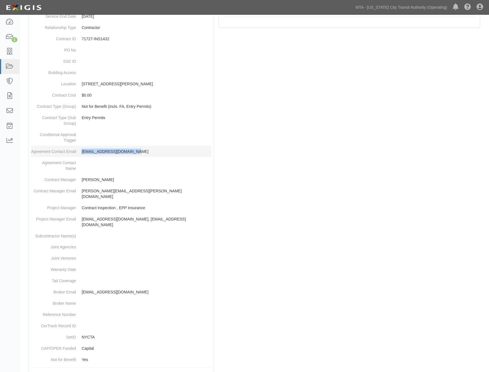
drag, startPoint x: 139, startPoint y: 155, endPoint x: 82, endPoint y: 153, distance: 57.3
click at [82, 153] on dd "structureking@hotmail.com" at bounding box center [121, 151] width 181 height 11
copy p "structureking@hotmail.com"
click at [259, 201] on div at bounding box center [254, 186] width 461 height 475
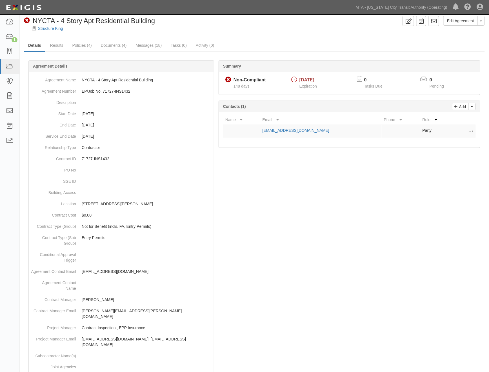
scroll to position [0, 0]
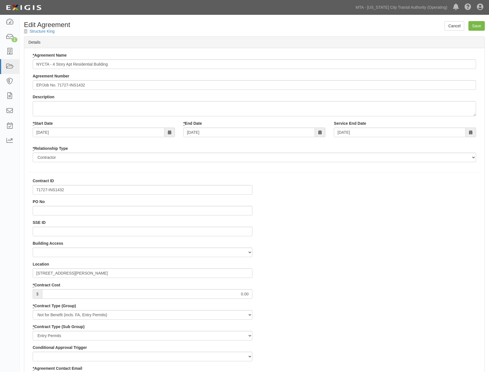
select select
select select "439"
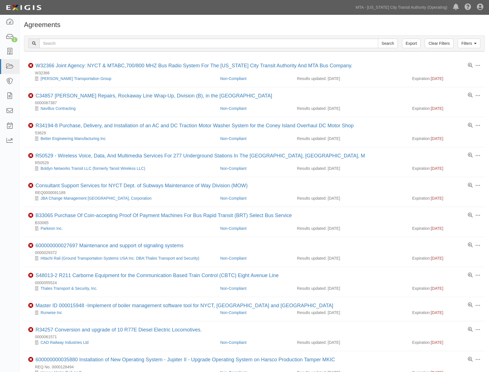
scroll to position [219, 0]
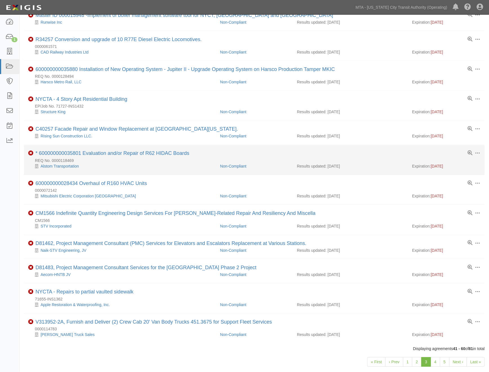
scroll to position [315, 0]
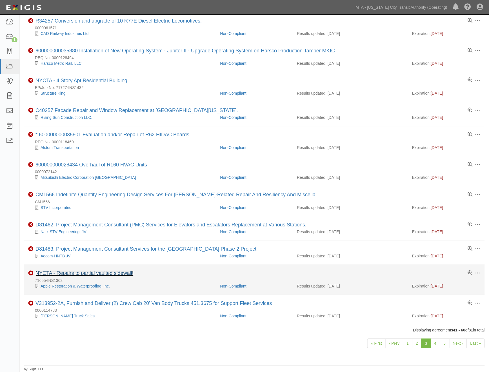
click at [94, 273] on link "NYCTA - Repairs to partial vaulted sidewalk" at bounding box center [85, 274] width 98 height 6
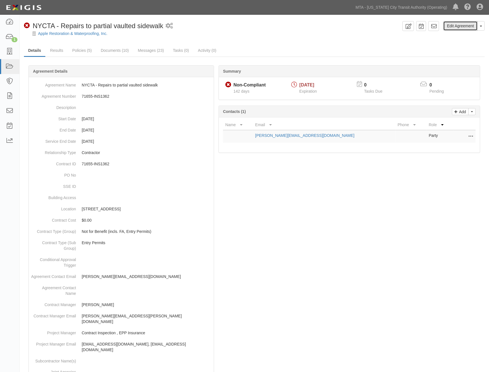
click at [466, 27] on link "Edit Agreement" at bounding box center [461, 26] width 34 height 10
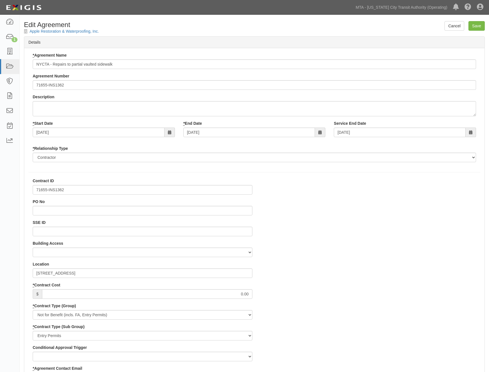
select select
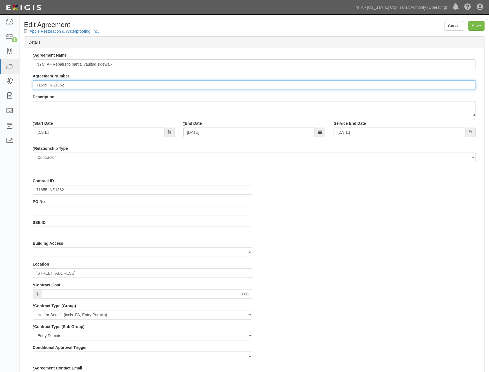
click at [36, 83] on input "71655-INS1362" at bounding box center [255, 85] width 444 height 10
drag, startPoint x: 58, startPoint y: 85, endPoint x: 36, endPoint y: 85, distance: 21.7
click at [36, 85] on input "EP/Job No. 71655-INS1362" at bounding box center [255, 85] width 444 height 10
type input "EP/Job No. 71655-INS1362"
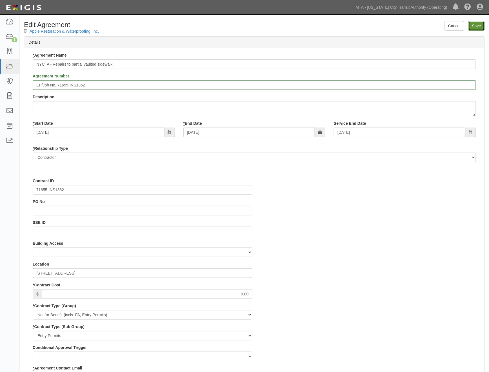
click at [479, 26] on input "Save" at bounding box center [477, 26] width 16 height 10
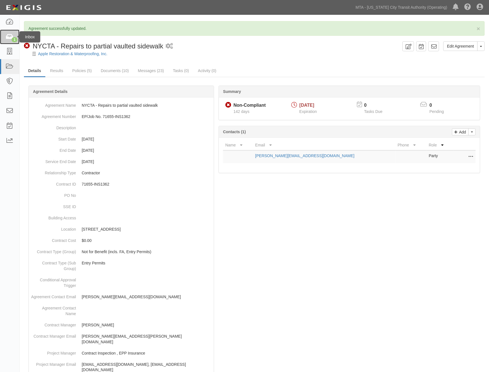
click at [9, 36] on icon at bounding box center [10, 37] width 8 height 6
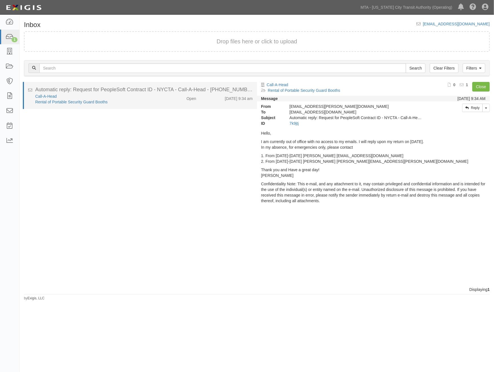
click at [140, 98] on div "Call-A-Head" at bounding box center [96, 97] width 123 height 6
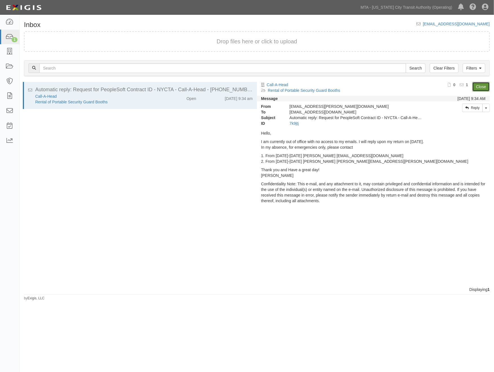
click at [488, 84] on link "Close" at bounding box center [480, 87] width 17 height 10
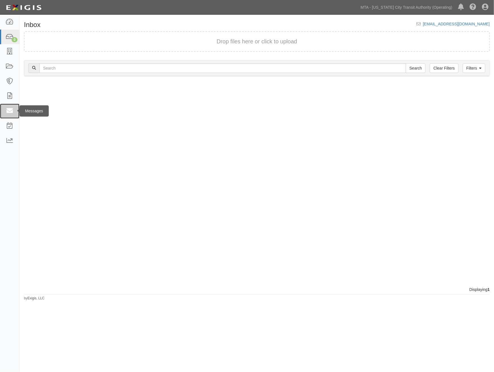
click at [10, 114] on icon at bounding box center [10, 111] width 8 height 6
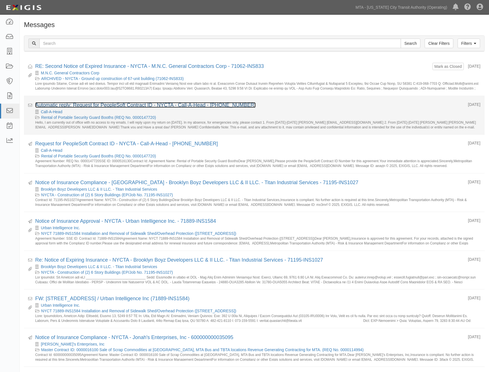
click at [78, 105] on link "Automatic reply: Request for PeopleSoft Contract ID - NYCTA - Call-A-Head - [PH…" at bounding box center [145, 105] width 221 height 6
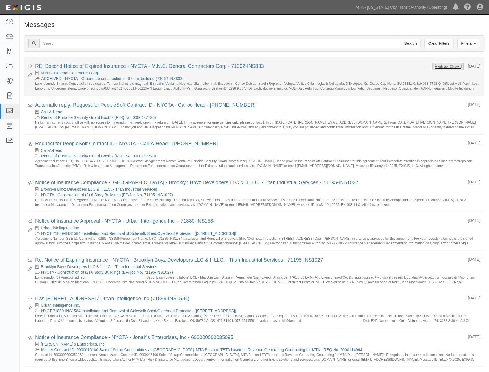
click at [442, 66] on button "Mark as Closed" at bounding box center [449, 66] width 28 height 6
click at [157, 65] on link "RE: Second Notice of Expired Insurance - NYCTA - M.N.C. General Contractors Cor…" at bounding box center [149, 66] width 229 height 6
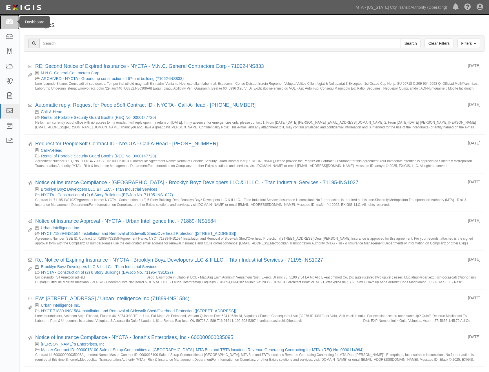
click at [9, 22] on icon at bounding box center [10, 22] width 8 height 6
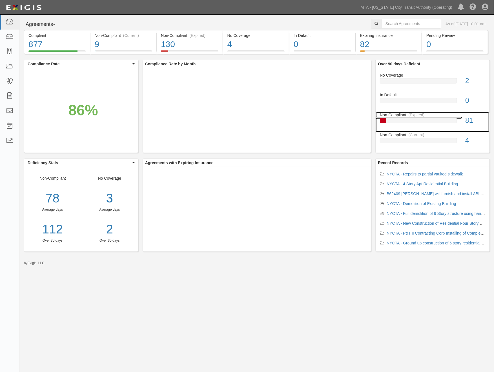
click at [426, 118] on div "Non-Compliant (Expired)" at bounding box center [433, 115] width 114 height 6
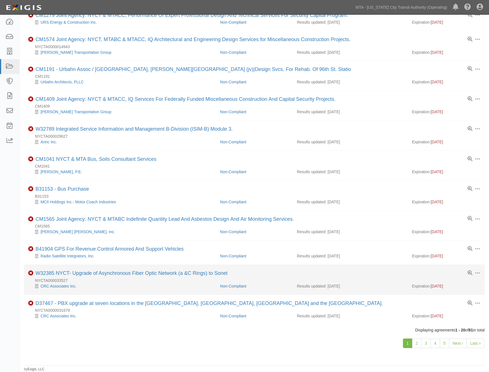
scroll to position [315, 0]
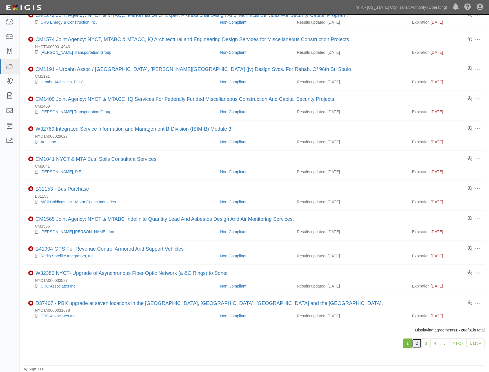
click at [416, 341] on link "2" at bounding box center [417, 344] width 10 height 10
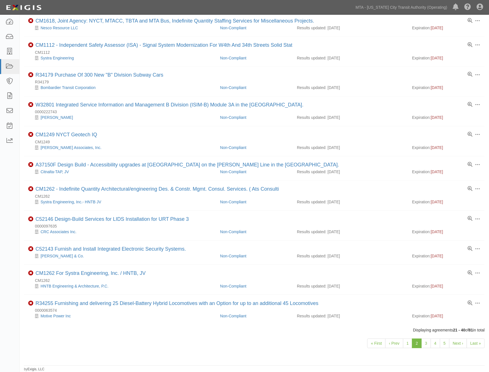
scroll to position [303, 0]
click at [429, 342] on link "3" at bounding box center [427, 344] width 10 height 10
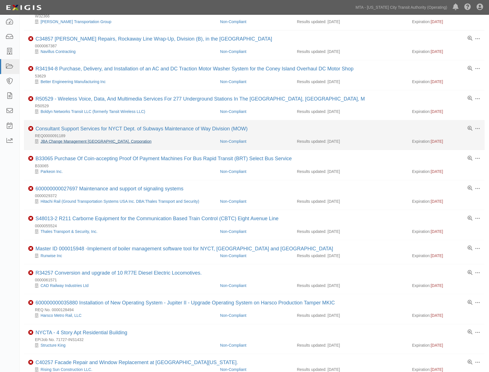
scroll to position [63, 0]
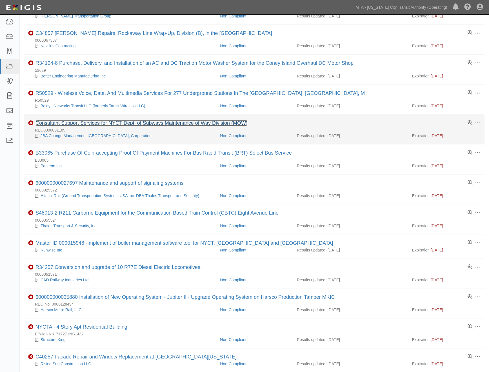
click at [91, 123] on link "Consultant Support Services for NYCT Dept. of Subways Maintenance of Way Divisi…" at bounding box center [142, 123] width 212 height 6
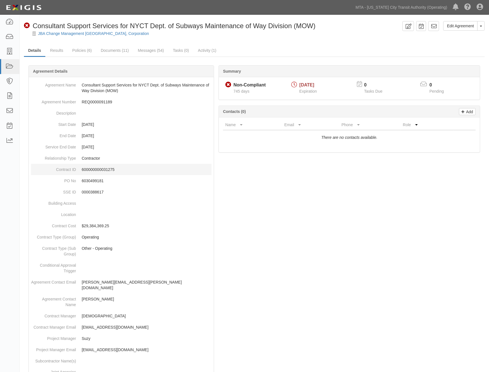
click at [98, 168] on p "600000000031275" at bounding box center [147, 170] width 130 height 6
copy p "600000000031275"
click at [462, 21] on link "Edit Agreement" at bounding box center [461, 26] width 34 height 10
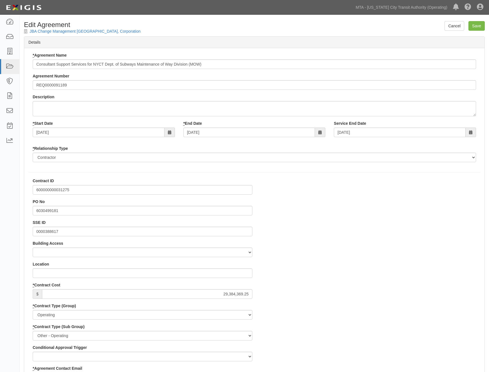
select select
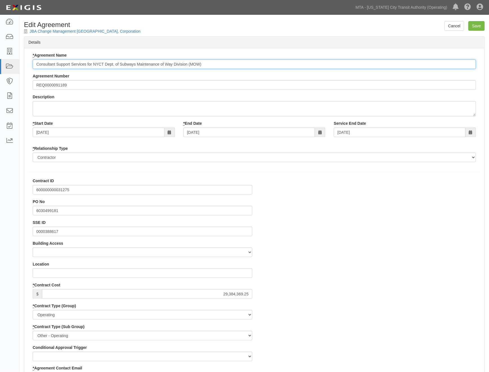
click at [37, 62] on input "Consultant Support Services for NYCT Dept. of Subways Maintenance of Way Divisi…" at bounding box center [255, 64] width 444 height 10
paste input "600000000031275"
type input "600000000031275 Consultant Support Services for NYCT Dept. of Subways Maintenan…"
click at [479, 25] on input "Save" at bounding box center [477, 26] width 16 height 10
type input "29384369.25"
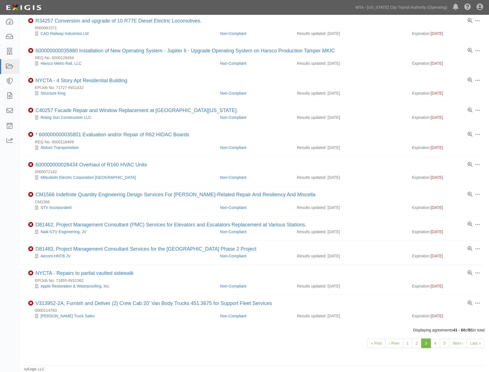
scroll to position [315, 0]
click at [435, 344] on link "4" at bounding box center [436, 344] width 10 height 10
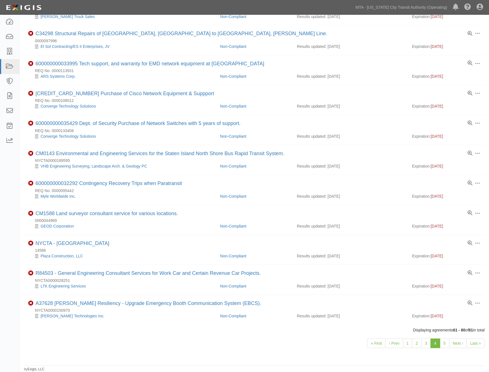
scroll to position [337, 0]
click at [446, 345] on link "5" at bounding box center [445, 344] width 10 height 10
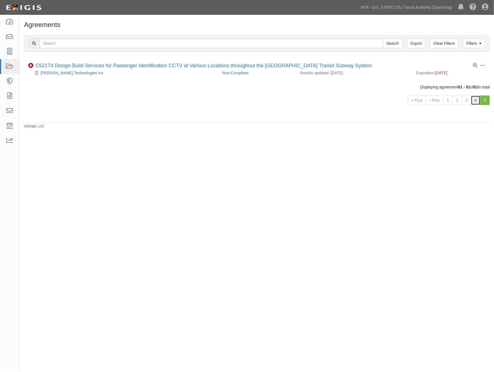
click at [476, 99] on link "4" at bounding box center [476, 101] width 10 height 10
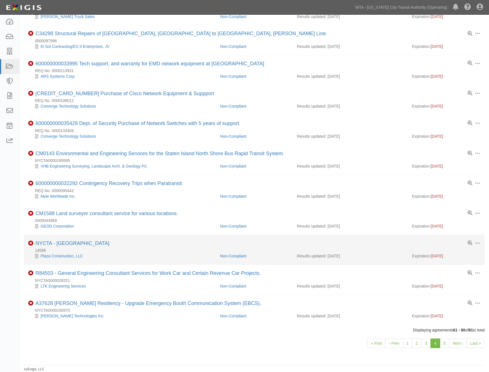
scroll to position [337, 0]
click at [73, 241] on link "NYCTA - New Building" at bounding box center [73, 244] width 74 height 6
click at [80, 241] on link "NYCTA - [GEOGRAPHIC_DATA]" at bounding box center [73, 244] width 74 height 6
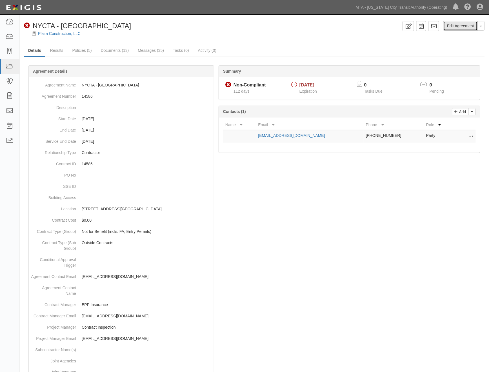
click at [471, 24] on link "Edit Agreement" at bounding box center [461, 26] width 34 height 10
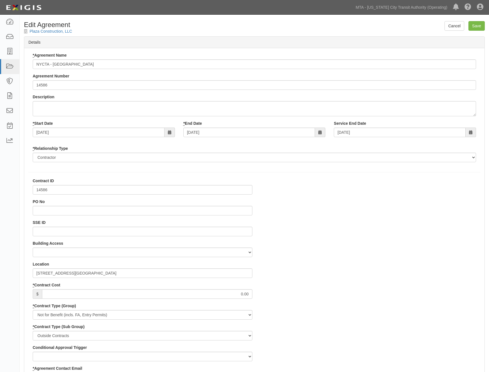
select select
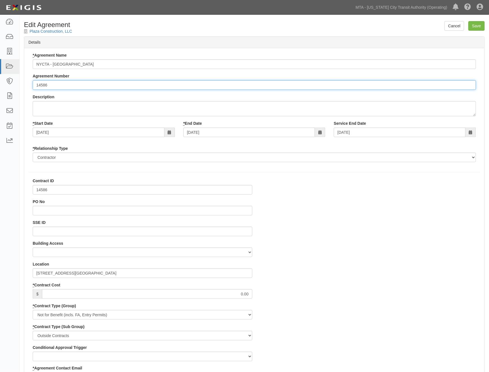
click at [37, 85] on input "14586" at bounding box center [255, 85] width 444 height 10
drag, startPoint x: 55, startPoint y: 86, endPoint x: 33, endPoint y: 85, distance: 22.3
click at [33, 85] on input "EP/JobNo. 14586" at bounding box center [255, 85] width 444 height 10
click at [48, 87] on input "EP/JobNo. 14586" at bounding box center [255, 85] width 444 height 10
click at [49, 86] on input "EP/JobNo. 14586" at bounding box center [255, 85] width 444 height 10
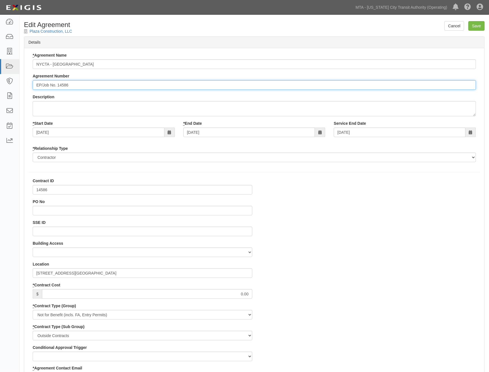
drag, startPoint x: 56, startPoint y: 85, endPoint x: 32, endPoint y: 83, distance: 23.5
click at [33, 83] on input "EP/Job No. 14586" at bounding box center [255, 85] width 444 height 10
type input "EP/Job No. 14586"
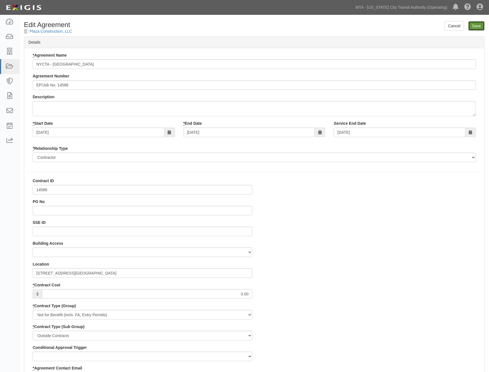
click at [476, 26] on input "Save" at bounding box center [477, 26] width 16 height 10
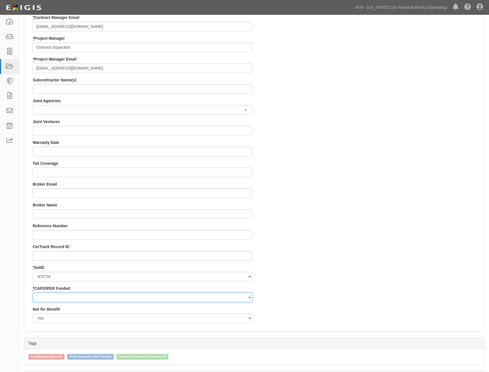
scroll to position [476, 0]
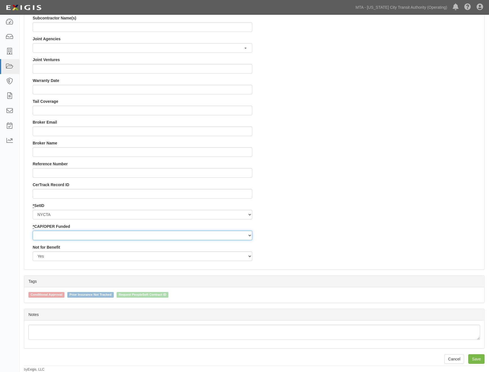
click at [67, 235] on select "Capital Operating" at bounding box center [143, 236] width 220 height 10
select select "439"
click at [33, 231] on select "Capital Operating" at bounding box center [143, 236] width 220 height 10
click at [480, 359] on input "Save" at bounding box center [477, 360] width 16 height 10
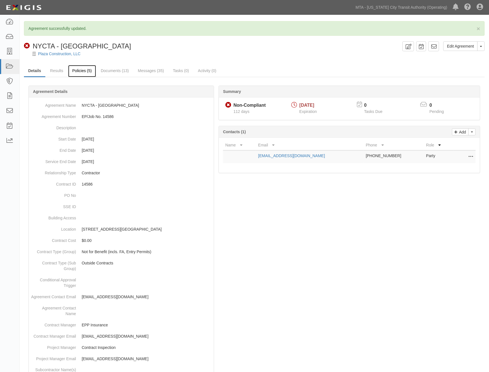
click at [82, 69] on link "Policies (5)" at bounding box center [82, 71] width 28 height 12
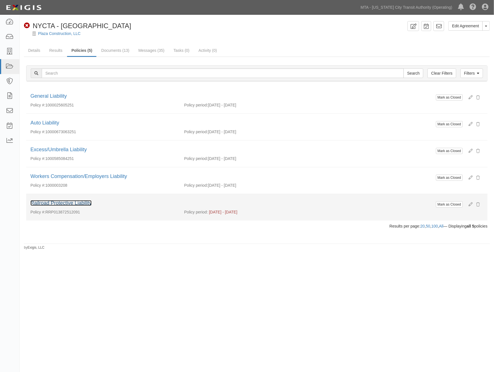
click at [65, 204] on link "Railroad Protective Liability" at bounding box center [60, 203] width 61 height 6
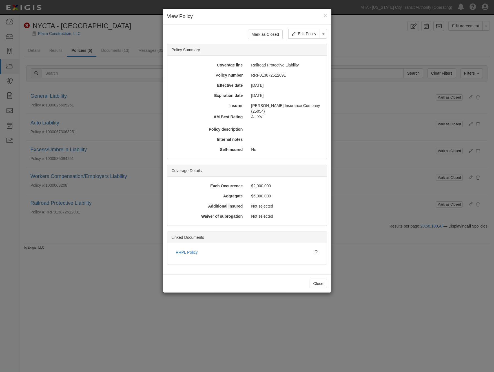
click at [58, 298] on div "× View Policy Mark as Closed Edit Policy Toggle Dropdown Delete Policy Policy S…" at bounding box center [247, 186] width 494 height 372
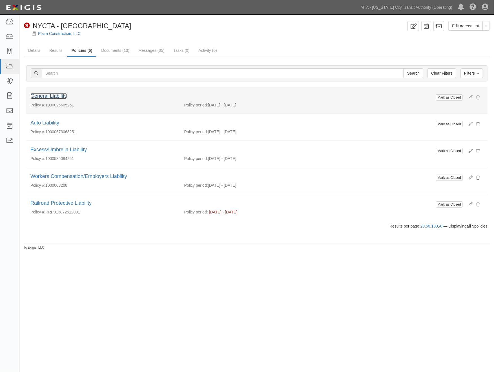
click at [54, 97] on link "General Liability" at bounding box center [48, 96] width 36 height 6
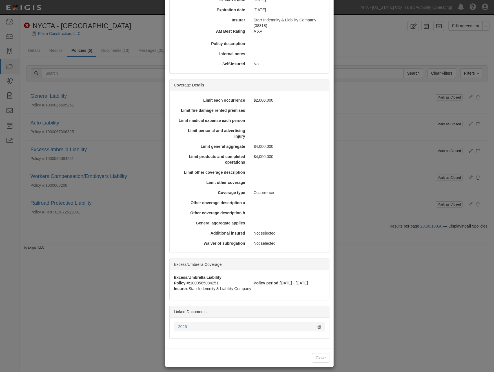
scroll to position [89, 0]
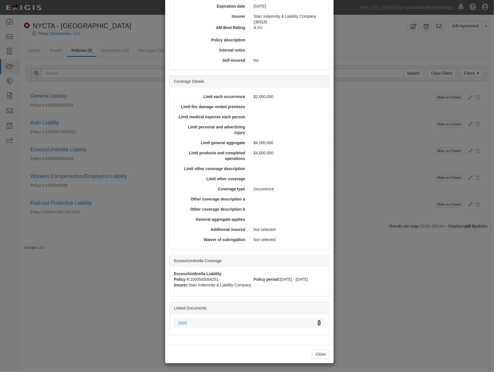
click at [318, 322] on icon at bounding box center [319, 324] width 3 height 4
click at [394, 297] on div "× View Policy Mark as Closed Edit Policy Toggle Dropdown Delete Policy Policy S…" at bounding box center [247, 186] width 494 height 372
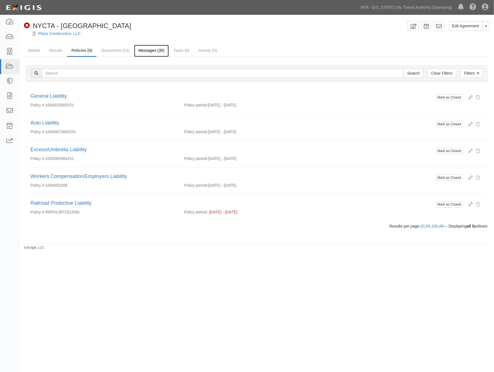
click at [151, 53] on link "Messages (35)" at bounding box center [151, 51] width 35 height 12
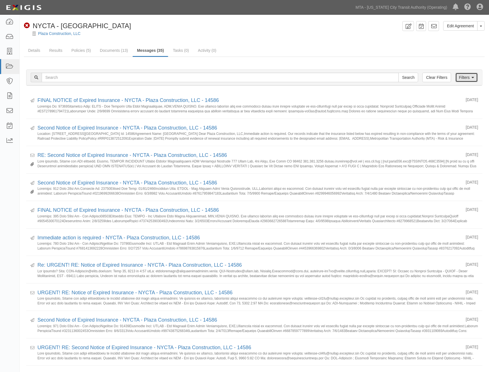
click at [471, 77] on link "Filters" at bounding box center [467, 78] width 23 height 10
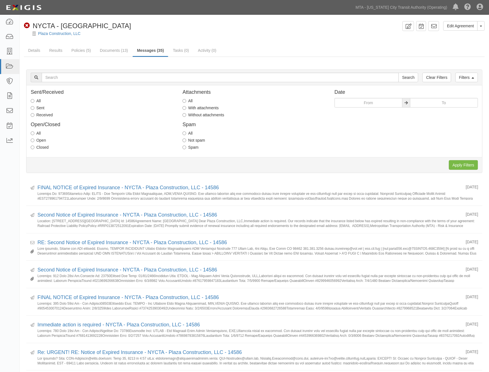
click at [40, 113] on label "Received" at bounding box center [42, 115] width 22 height 6
click at [34, 113] on input "Received" at bounding box center [33, 115] width 4 height 4
radio input "true"
click at [210, 106] on label "With attachments" at bounding box center [201, 108] width 36 height 6
click at [186, 106] on input "With attachments" at bounding box center [185, 108] width 4 height 4
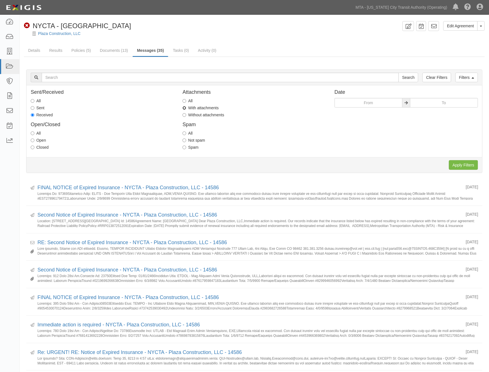
radio input "true"
click at [466, 163] on input "Apply Filters" at bounding box center [463, 165] width 29 height 10
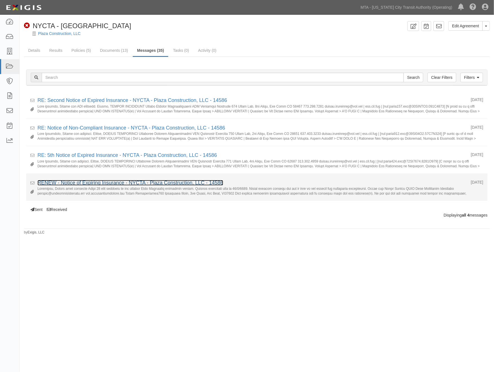
click at [78, 183] on link "RENEW - Notice of Expiring Insurance - NYCTA - Plaza Construction, LLC - 14586" at bounding box center [130, 183] width 186 height 6
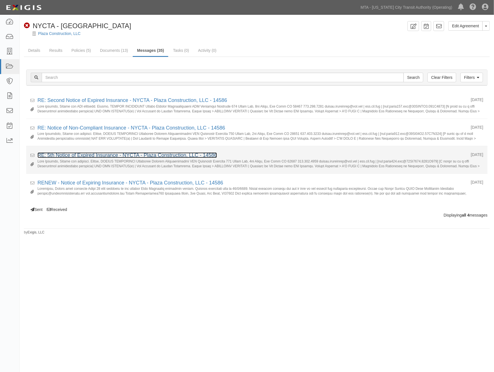
click at [73, 155] on link "RE: 5th Notice of Expired Insurance - NYCTA - Plaza Construction, LLC - 14586" at bounding box center [127, 156] width 180 height 6
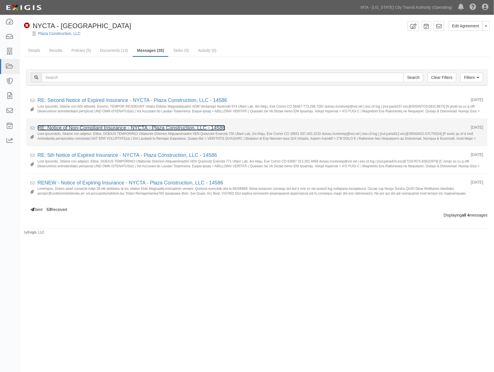
click at [66, 127] on link "RE: Notice of Non-Compliant Insurance - NYCTA - Plaza Construction, LLC - 14586" at bounding box center [131, 128] width 188 height 6
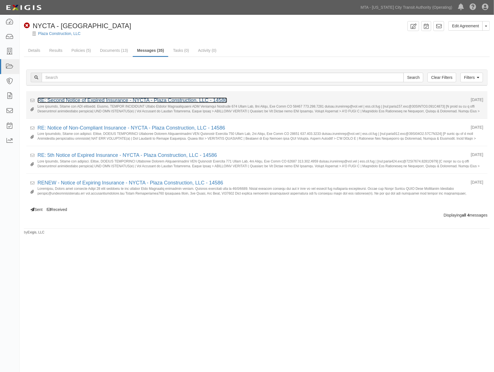
click at [114, 99] on link "RE: Second Notice of Expired Insurance - NYCTA - Plaza Construction, LLC - 14586" at bounding box center [132, 101] width 190 height 6
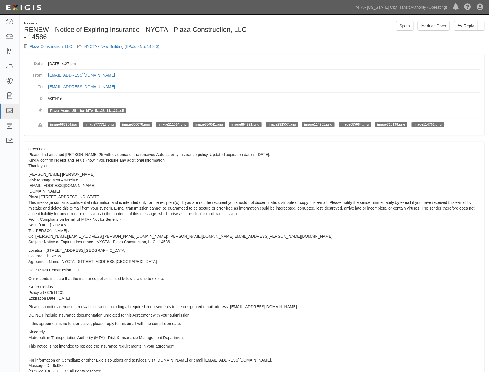
click at [92, 108] on dd "Plaza_Acord_25__for_MTA_5.1.23_11.1.23.pdf" at bounding box center [264, 111] width 432 height 14
click at [94, 110] on link "Plaza_Acord_25__for_MTA_5.1.23_11.1.23.pdf" at bounding box center [87, 111] width 74 height 4
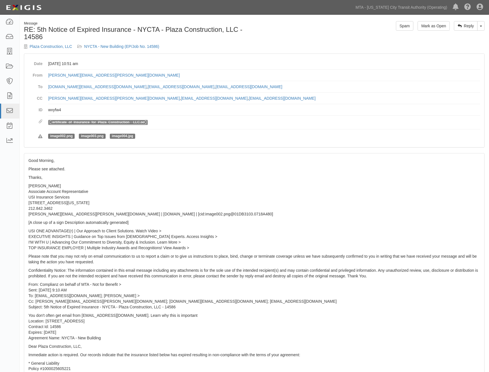
click at [114, 121] on link "Certificate_of_Insurance_for_Plaza_Construction__LLC.pdf" at bounding box center [98, 122] width 96 height 4
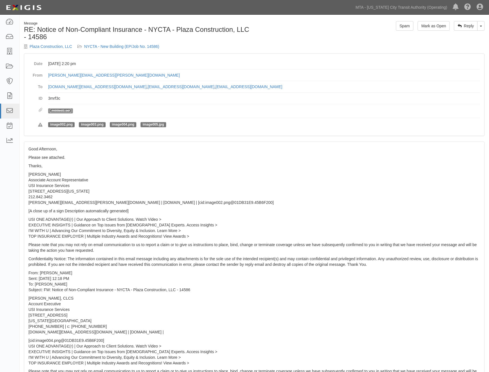
click at [66, 110] on link "Untitled1.pdf" at bounding box center [60, 111] width 21 height 4
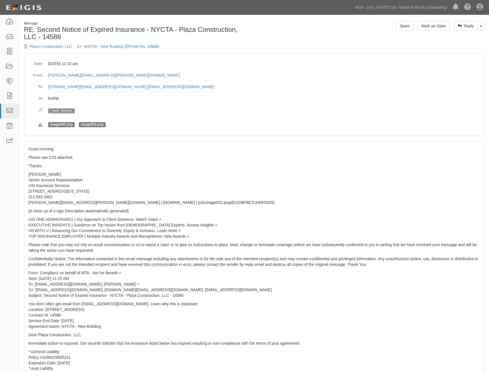
click at [66, 111] on link "Plaza_COI.pdf" at bounding box center [61, 111] width 23 height 4
click at [290, 188] on p "JUSTIN WEINBERGER Senior Account Representative USI Insurance Services 600 Thir…" at bounding box center [254, 189] width 452 height 34
click at [87, 47] on link "NYCTA - New Building (EP/Job No. 14586)" at bounding box center [121, 46] width 75 height 5
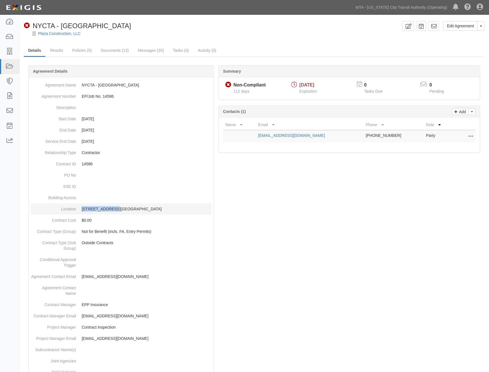
drag, startPoint x: 81, startPoint y: 207, endPoint x: 109, endPoint y: 206, distance: 28.8
click at [109, 206] on dd "[STREET_ADDRESS][GEOGRAPHIC_DATA]" at bounding box center [121, 209] width 181 height 11
copy p "[STREET_ADDRESS]"
click at [145, 49] on link "Messages (35)" at bounding box center [151, 51] width 35 height 12
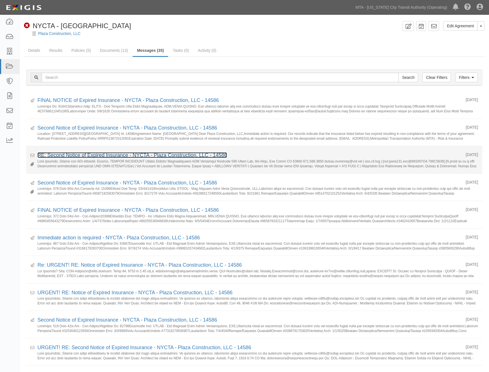
click at [103, 156] on link "RE: Second Notice of Expired Insurance - NYCTA - Plaza Construction, LLC - 14586" at bounding box center [132, 156] width 190 height 6
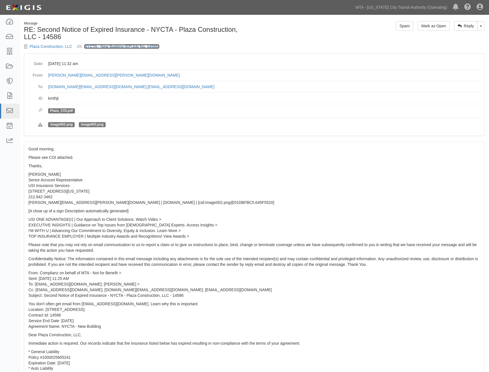
click at [103, 44] on link "NYCTA - New Building (EP/Job No. 14586)" at bounding box center [121, 46] width 75 height 5
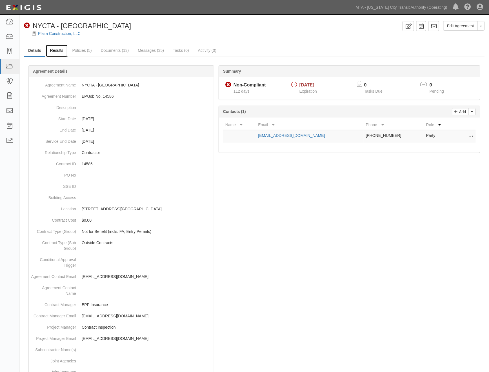
click at [59, 51] on link "Results" at bounding box center [57, 51] width 22 height 12
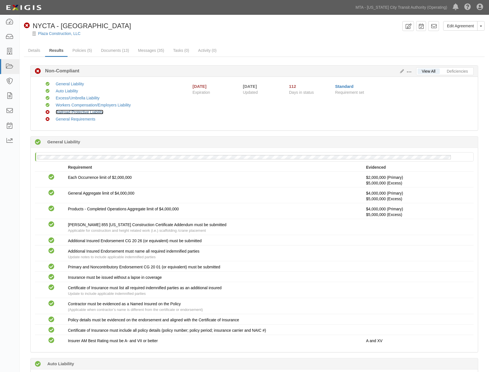
click at [71, 111] on link "Railroad Protective Liability" at bounding box center [80, 112] width 48 height 5
click at [151, 50] on link "Messages (35)" at bounding box center [151, 51] width 35 height 12
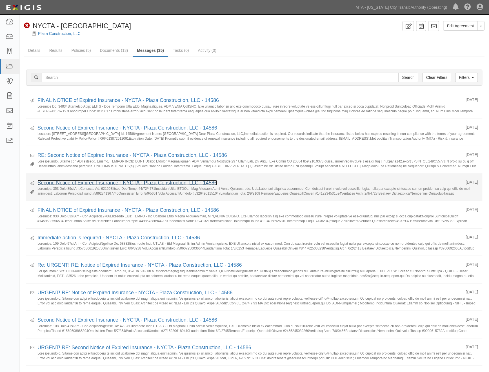
click at [103, 184] on link "Second Notice of Expired Insurance - NYCTA - Plaza Construction, LLC - 14586" at bounding box center [127, 183] width 180 height 6
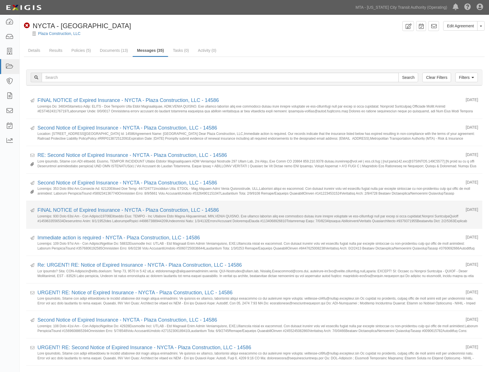
click at [173, 202] on li "Sent 07/10/2025 FINAL NOTICE of Expired Insurance - NYCTA - Plaza Construction,…" at bounding box center [254, 215] width 457 height 28
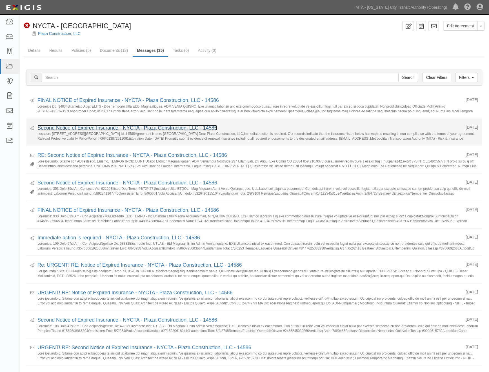
click at [156, 129] on link "Second Notice of Expired Insurance - NYCTA - Plaza Construction, LLC - 14586" at bounding box center [127, 128] width 180 height 6
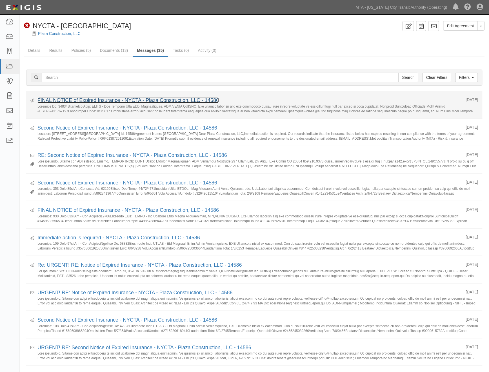
click at [133, 101] on link "FINAL NOTICE of Expired Insurance - NYCTA - Plaza Construction, LLC - 14586" at bounding box center [128, 101] width 182 height 6
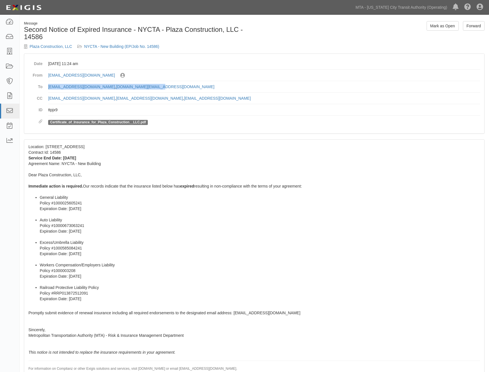
drag, startPoint x: 172, startPoint y: 87, endPoint x: 44, endPoint y: 87, distance: 127.7
click at [44, 87] on dl "Date [DATE] 11:24 am From [EMAIL_ADDRESS][DOMAIN_NAME] Sent by [PERSON_NAME] To…" at bounding box center [254, 93] width 452 height 71
copy dd "[EMAIL_ADDRESS][DOMAIN_NAME] , [PERSON_NAME][DOMAIN_NAME][EMAIL_ADDRESS][DOMAIN…"
click at [7, 165] on div "Dashboard Inbox Parties Agreements Coverages Documents Messages Tasks Reports" at bounding box center [10, 194] width 20 height 358
click at [476, 23] on link "Forward" at bounding box center [474, 26] width 22 height 10
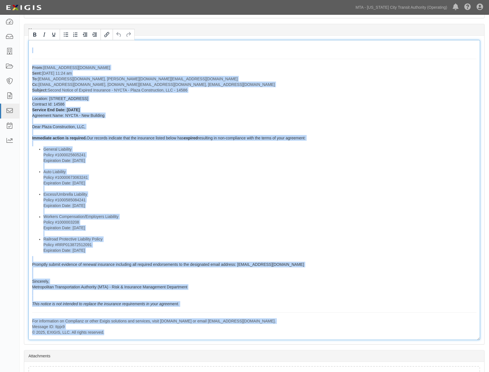
scroll to position [197, 0]
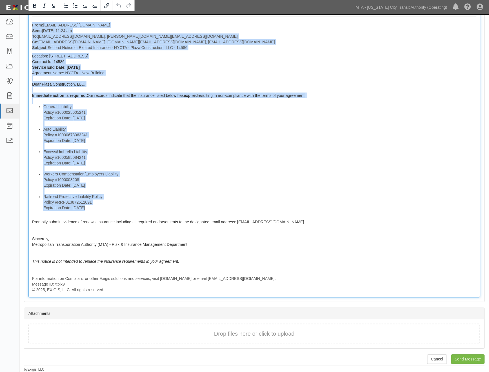
drag, startPoint x: 29, startPoint y: 85, endPoint x: 232, endPoint y: 266, distance: 272.3
click at [232, 266] on div "From: agreement-vxt3xp@mtanfb.complianz.com Sent: July 23, 2025 at 11:24 am To:…" at bounding box center [254, 147] width 452 height 301
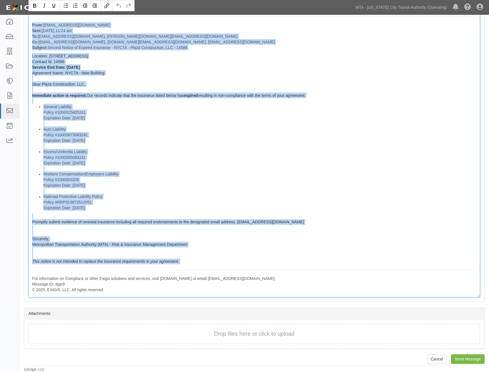
copy div "From: agreement-vxt3xp@mtanfb.complianz.com Sent: July 23, 2025 at 11:24 am To:…"
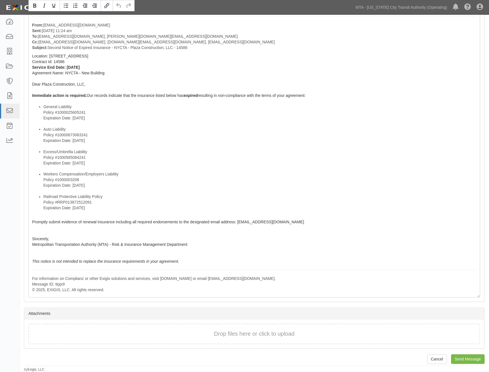
drag, startPoint x: 7, startPoint y: 319, endPoint x: 23, endPoint y: 243, distance: 77.3
click at [15, 314] on div "Dashboard Inbox Parties Agreements Coverages Documents Messages Tasks Reports" at bounding box center [10, 194] width 20 height 358
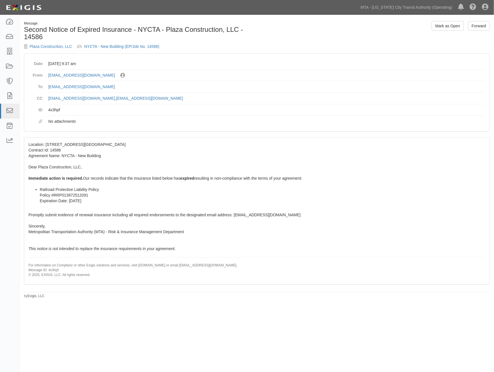
click at [323, 37] on div "Message Second Notice of Expired Insurance - NYCTA - Plaza Construction, LLC - …" at bounding box center [257, 37] width 474 height 32
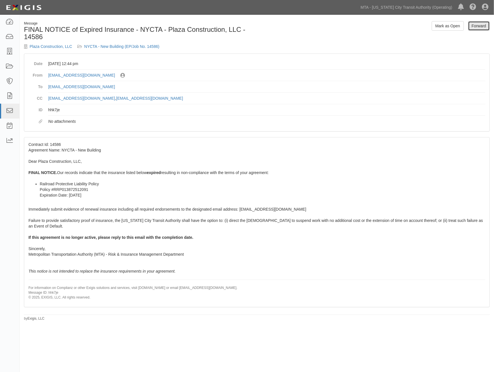
click at [480, 24] on link "Forward" at bounding box center [479, 26] width 22 height 10
click at [109, 44] on link "NYCTA - New Building (EP/Job No. 14586)" at bounding box center [121, 46] width 75 height 5
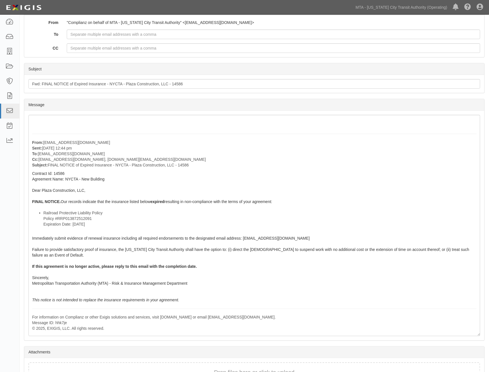
scroll to position [94, 0]
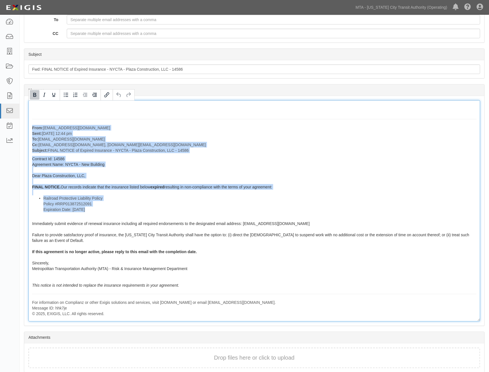
drag, startPoint x: 30, startPoint y: 125, endPoint x: 196, endPoint y: 290, distance: 234.4
click at [196, 290] on div "From: agreement-vxt3xp@mtato.complianz.com Sent: July 28, 2025 at 12:44 pm To: …" at bounding box center [254, 211] width 452 height 222
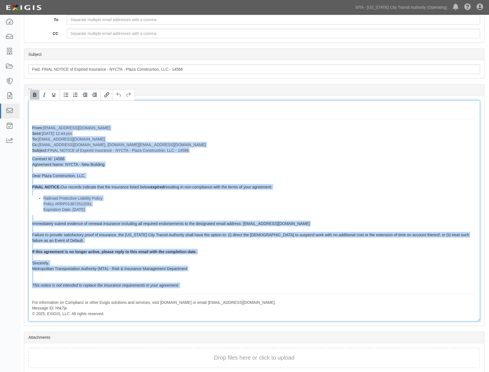
copy div "From: agreement-vxt3xp@mtato.complianz.com Sent: July 28, 2025 at 12:44 pm To: …"
click at [257, 124] on div "From: agreement-vxt3xp@mtato.complianz.com Sent: July 28, 2025 at 12:44 pm To: …" at bounding box center [254, 211] width 452 height 222
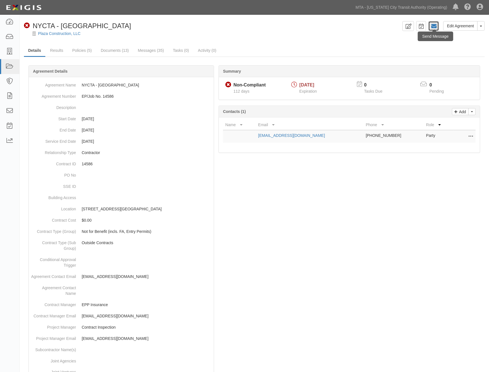
click at [435, 27] on icon at bounding box center [434, 26] width 6 height 6
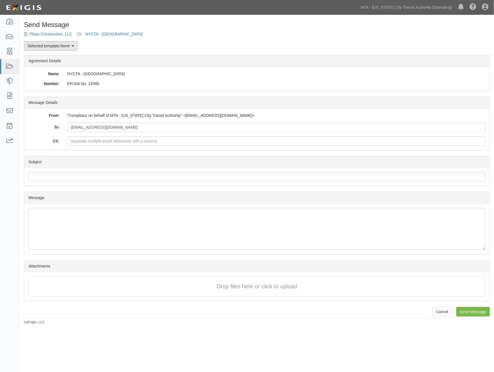
click at [65, 49] on link "Selected template: None" at bounding box center [51, 46] width 54 height 10
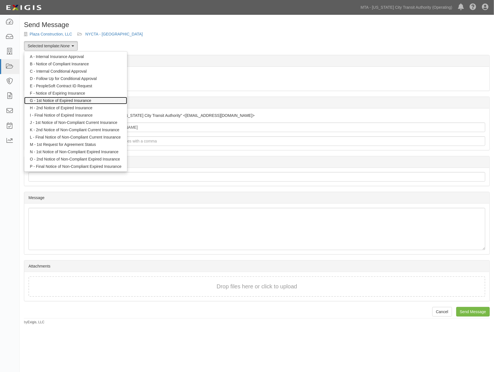
click at [67, 100] on link "G - 1st Notice of Expired Insurance" at bounding box center [75, 100] width 103 height 7
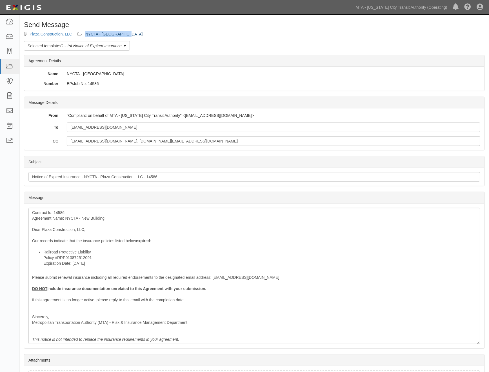
drag, startPoint x: 137, startPoint y: 37, endPoint x: 86, endPoint y: 32, distance: 51.3
click at [86, 32] on div "Send Message Plaza Construction, LLC NYCTA - New Building Selected template: G …" at bounding box center [255, 220] width 470 height 398
copy link "NYCTA - [GEOGRAPHIC_DATA]"
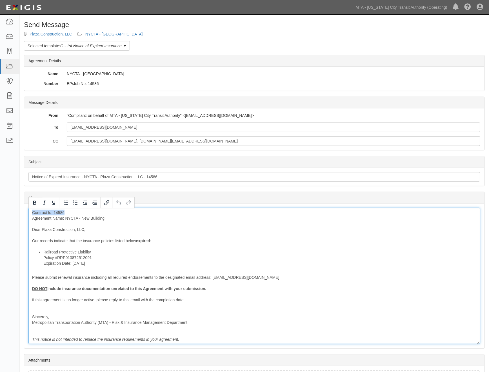
drag, startPoint x: 67, startPoint y: 213, endPoint x: 30, endPoint y: 210, distance: 36.8
click at [30, 210] on div "Contract Id: 14586 Agreement Name: NYCTA - New Building Dear Plaza Construction…" at bounding box center [254, 276] width 452 height 136
drag, startPoint x: 301, startPoint y: 280, endPoint x: 361, endPoint y: 248, distance: 68.2
click at [302, 280] on div "Contract Id: 14586 Agreement Name: NYCTA - New Building Dear Plaza Construction…" at bounding box center [254, 276] width 452 height 136
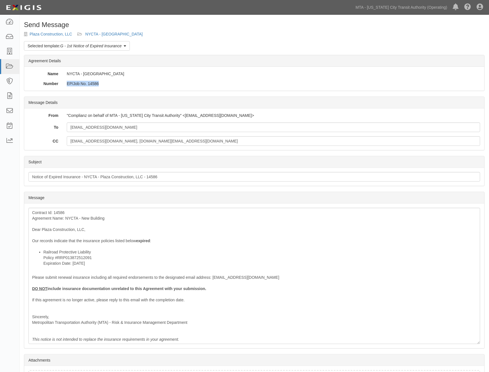
drag, startPoint x: 106, startPoint y: 87, endPoint x: 65, endPoint y: 84, distance: 41.0
click at [65, 84] on div "Name NYCTA - New Building Number EP/Job No. 14586" at bounding box center [254, 79] width 461 height 24
copy div "EP/Job No. 14586"
drag, startPoint x: 209, startPoint y: 37, endPoint x: 35, endPoint y: 4, distance: 176.6
click at [204, 37] on div "Send Message Plaza Construction, LLC NYCTA - New Building Selected template: G …" at bounding box center [255, 220] width 470 height 398
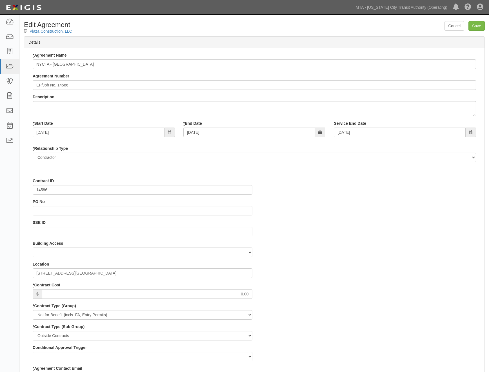
select select
select select "439"
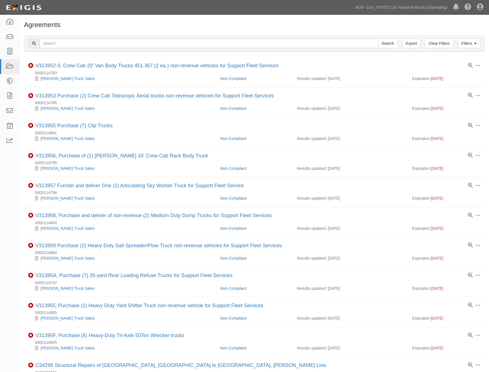
scroll to position [337, 0]
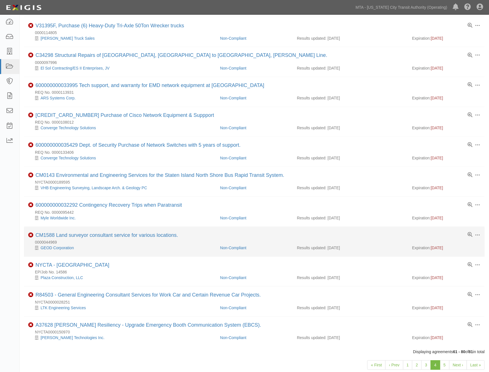
scroll to position [337, 0]
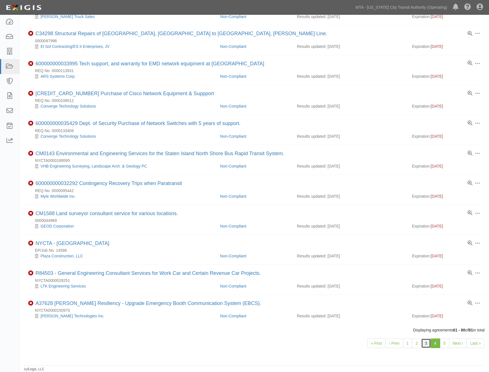
click at [425, 344] on link "3" at bounding box center [427, 344] width 10 height 10
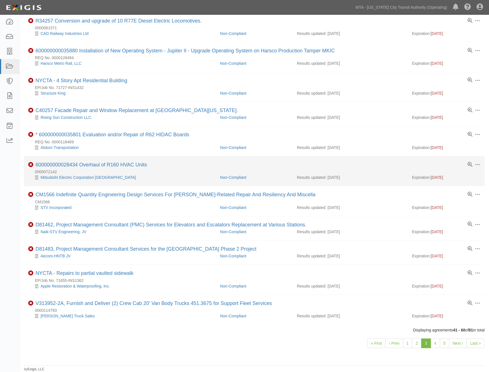
scroll to position [315, 0]
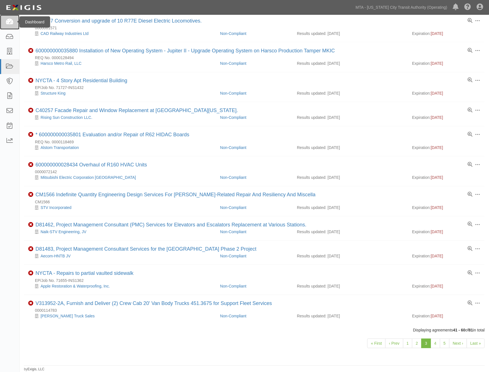
click at [8, 21] on icon at bounding box center [10, 22] width 8 height 6
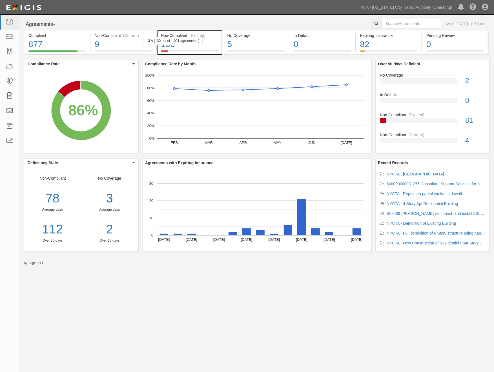
click at [210, 43] on div "130" at bounding box center [190, 44] width 58 height 12
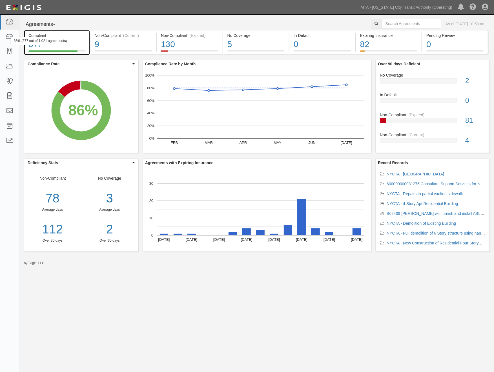
click at [65, 41] on div "86% (877 out of 1,021 agreements)" at bounding box center [40, 41] width 59 height 8
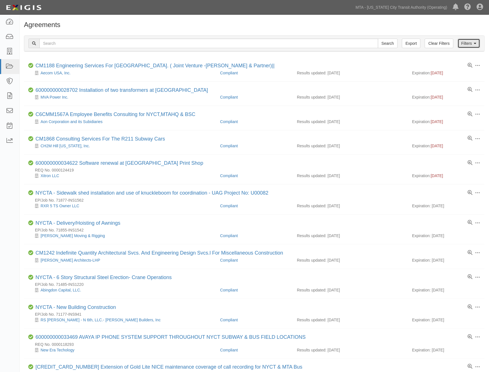
click at [467, 44] on link "Filters" at bounding box center [469, 44] width 23 height 10
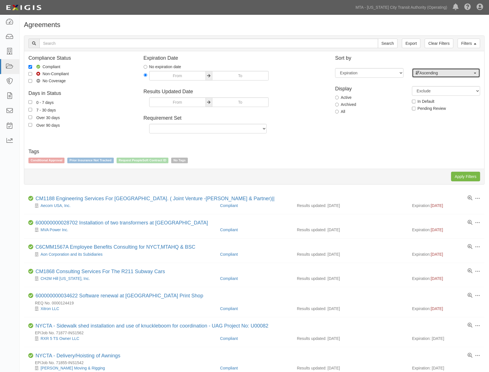
click at [429, 74] on span "Ascending" at bounding box center [444, 73] width 57 height 6
click at [430, 91] on span "Descending" at bounding box center [433, 91] width 21 height 6
select select "desc"
drag, startPoint x: 466, startPoint y: 178, endPoint x: 456, endPoint y: 174, distance: 11.0
click at [466, 178] on input "Apply Filters" at bounding box center [466, 177] width 29 height 10
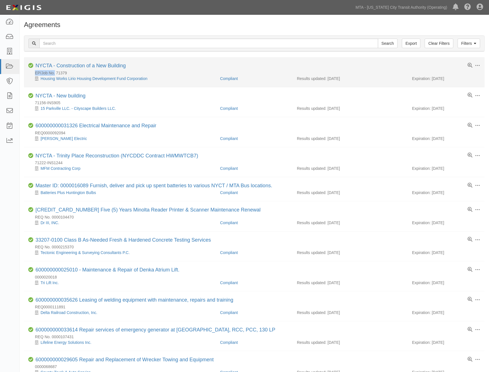
drag, startPoint x: 32, startPoint y: 71, endPoint x: 55, endPoint y: 72, distance: 23.1
click at [55, 72] on div "EP/Job No. 71379" at bounding box center [256, 73] width 457 height 6
copy div "EP/Job No."
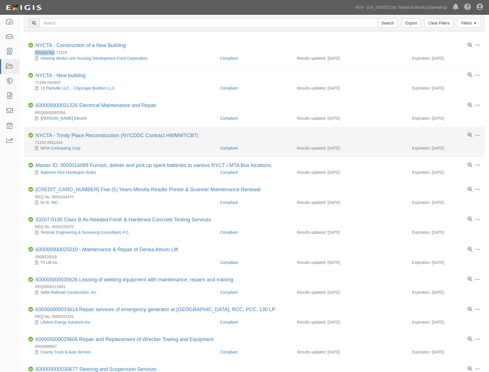
scroll to position [31, 0]
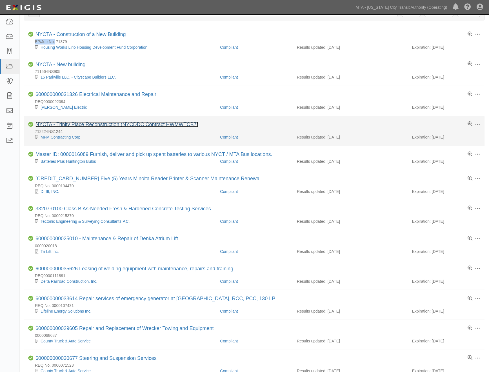
click at [87, 125] on link "NYCTA - Trinity Place Reconstruction (NYCDDC Contract HWMWTCB7)" at bounding box center [117, 125] width 163 height 6
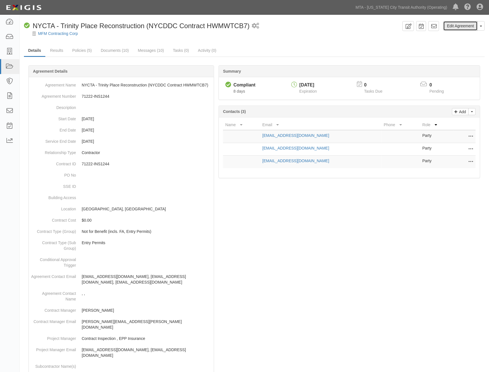
click at [466, 26] on link "Edit Agreement" at bounding box center [461, 26] width 34 height 10
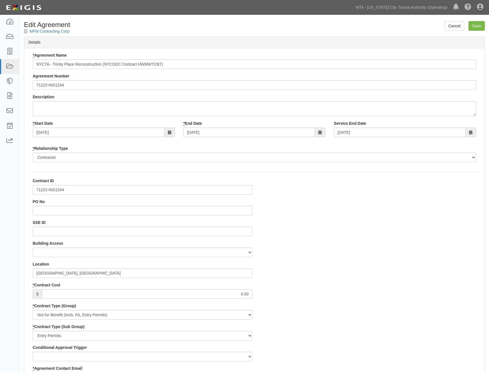
select select
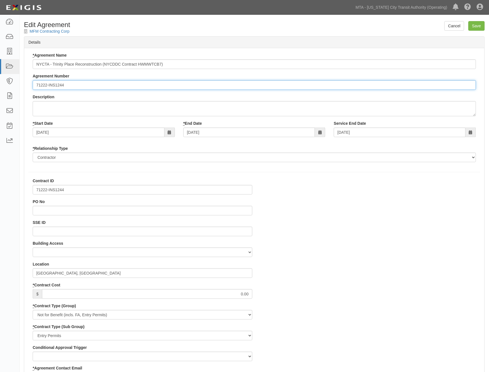
click at [36, 85] on input "71222-INS1244" at bounding box center [255, 85] width 444 height 10
paste input "EP/Job No."
type input "EP/Job No. 71222-INS1244"
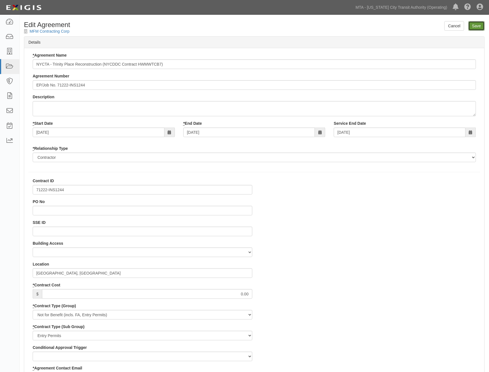
click at [474, 26] on input "Save" at bounding box center [477, 26] width 16 height 10
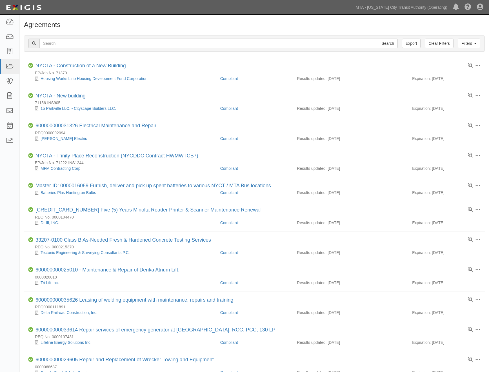
scroll to position [31, 0]
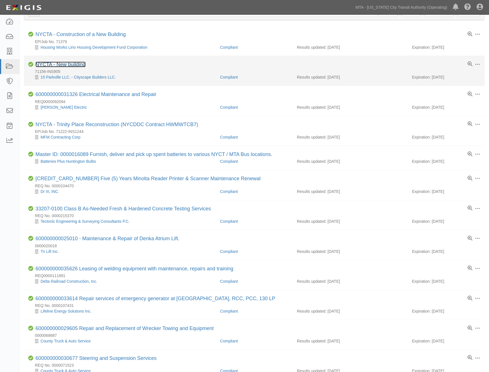
click at [80, 64] on link "NYCTA - New building" at bounding box center [61, 65] width 50 height 6
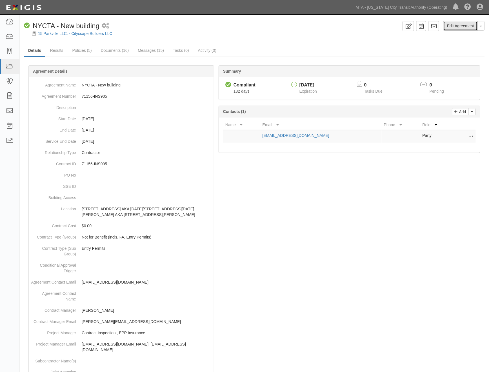
click at [456, 25] on link "Edit Agreement" at bounding box center [461, 26] width 34 height 10
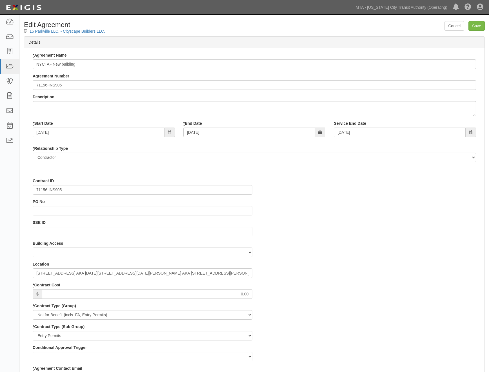
select select
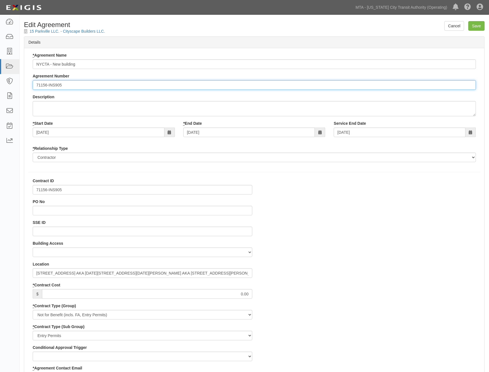
click at [37, 86] on input "71156-INS905" at bounding box center [255, 85] width 444 height 10
paste input "EP/Job No."
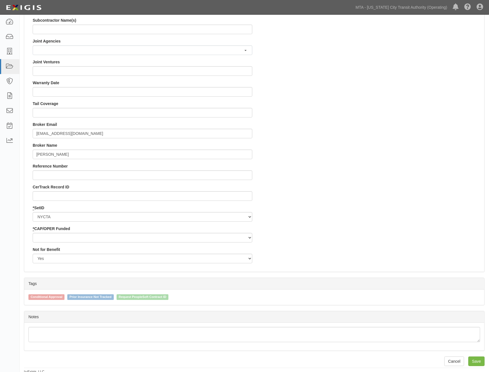
scroll to position [476, 0]
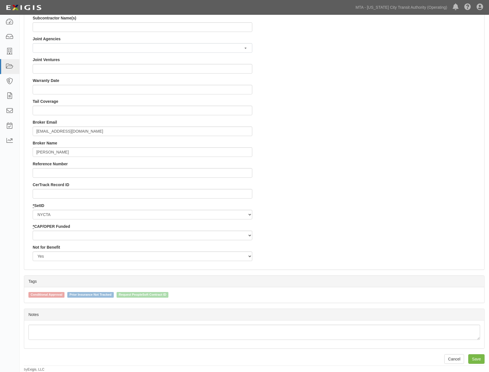
type input "EP/Job No. 71156-INS905"
click at [46, 235] on select "Capital Operating" at bounding box center [143, 236] width 220 height 10
select select "439"
click at [33, 231] on select "Capital Operating" at bounding box center [143, 236] width 220 height 10
click at [476, 358] on input "Save" at bounding box center [477, 360] width 16 height 10
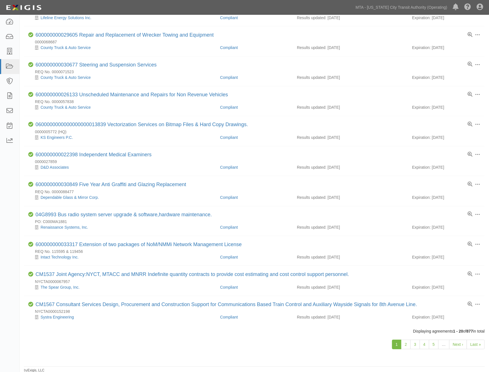
scroll to position [332, 0]
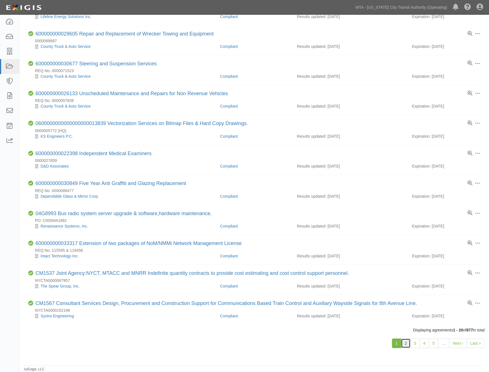
click at [408, 343] on link "2" at bounding box center [406, 344] width 10 height 10
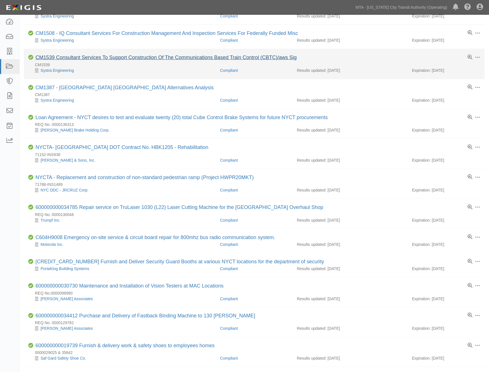
scroll to position [94, 0]
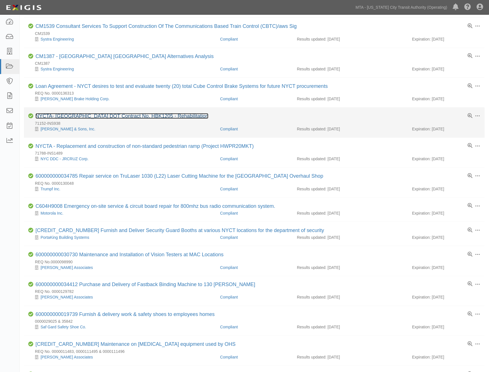
click at [102, 119] on link "NYCTA- NYC DOT Contract No. HBK1205 - Rehabilitation" at bounding box center [122, 116] width 173 height 6
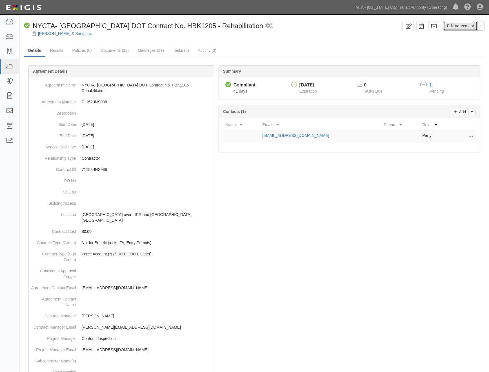
click at [457, 24] on link "Edit Agreement" at bounding box center [461, 26] width 34 height 10
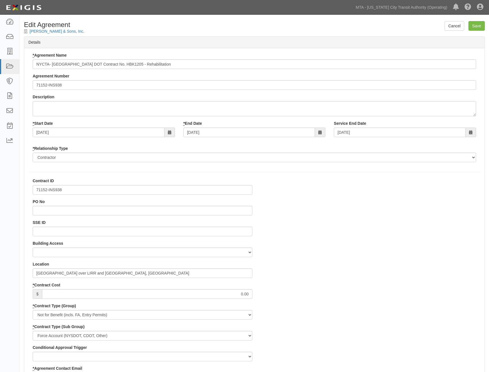
select select
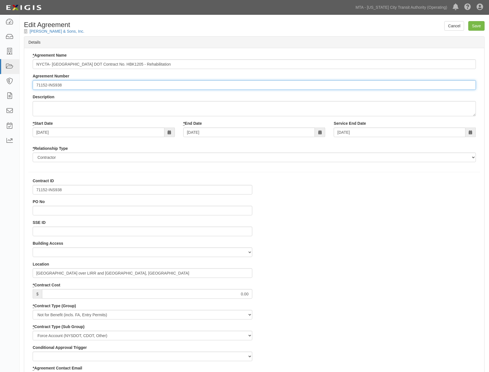
paste input "EP/Job No."
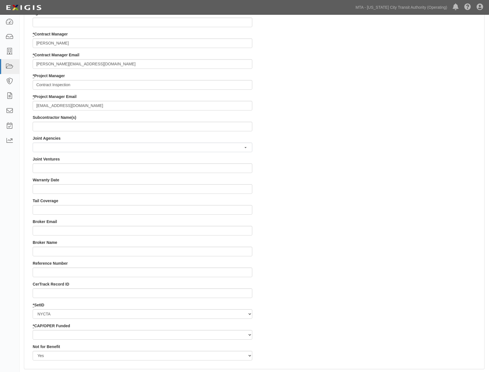
scroll to position [407, 0]
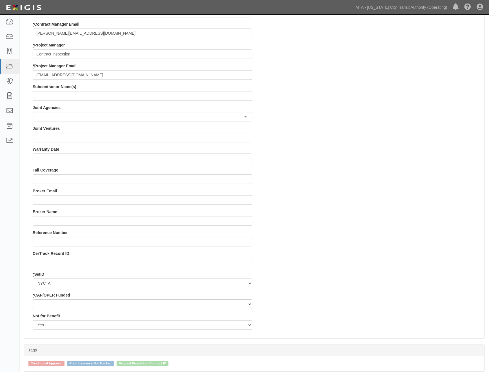
type input "EP/Job No. 71152-INS938"
click at [46, 308] on select "Capital Operating" at bounding box center [143, 305] width 220 height 10
select select "439"
click at [33, 300] on select "Capital Operating" at bounding box center [143, 305] width 220 height 10
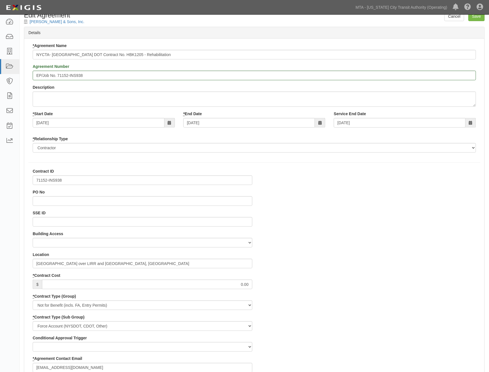
scroll to position [0, 0]
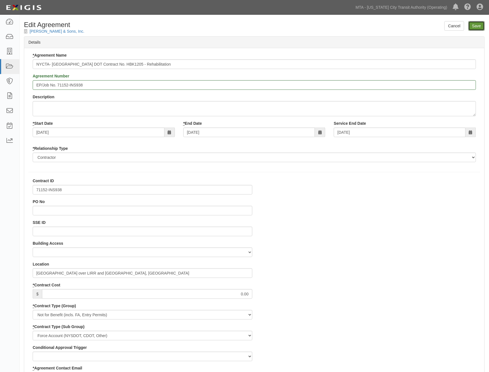
drag, startPoint x: 481, startPoint y: 28, endPoint x: 375, endPoint y: 112, distance: 135.0
click at [481, 28] on input "Save" at bounding box center [477, 26] width 16 height 10
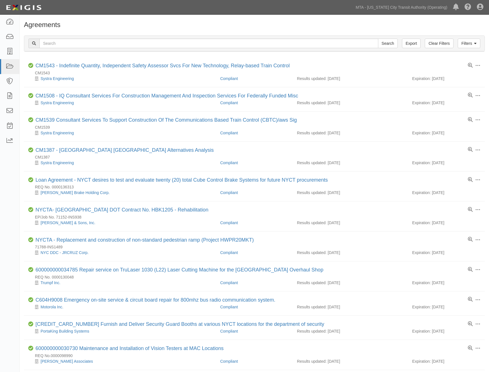
scroll to position [94, 0]
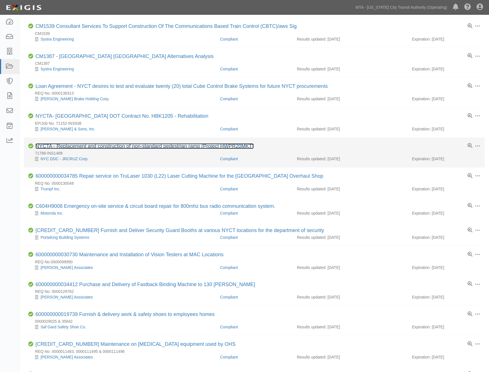
click at [82, 147] on link "NYCTA - Replacement and construction of non-standard pedestrian ramp (Project H…" at bounding box center [145, 146] width 218 height 6
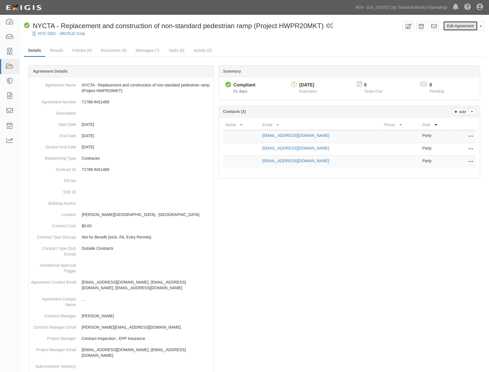
click at [471, 27] on link "Edit Agreement" at bounding box center [461, 26] width 34 height 10
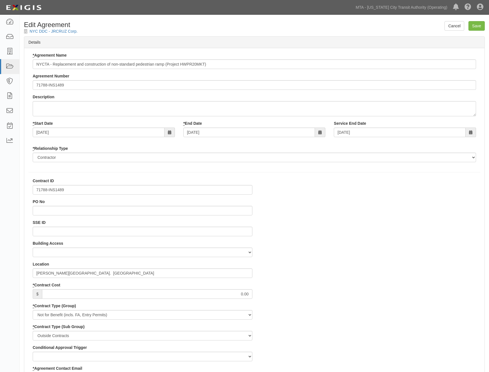
select select
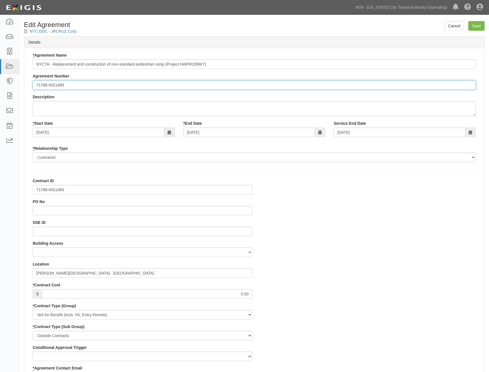
click at [36, 82] on input "71788-INS1489" at bounding box center [255, 85] width 444 height 10
paste input "EP/Job No."
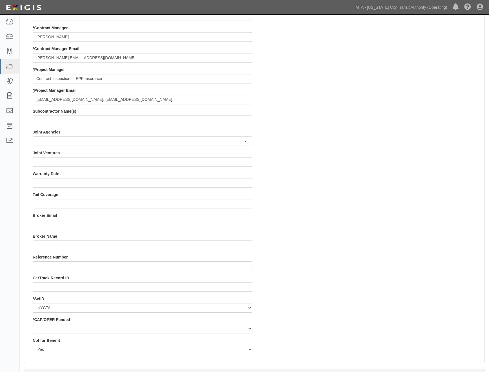
scroll to position [476, 0]
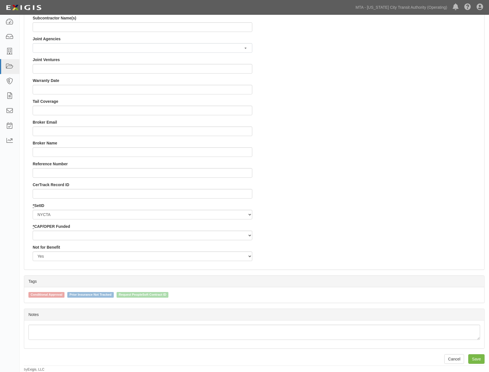
type input "EP/Job No. 71788-INS1489"
click at [50, 236] on select "Capital Operating" at bounding box center [143, 236] width 220 height 10
select select "439"
click at [33, 231] on select "Capital Operating" at bounding box center [143, 236] width 220 height 10
click at [476, 362] on input "Save" at bounding box center [477, 360] width 16 height 10
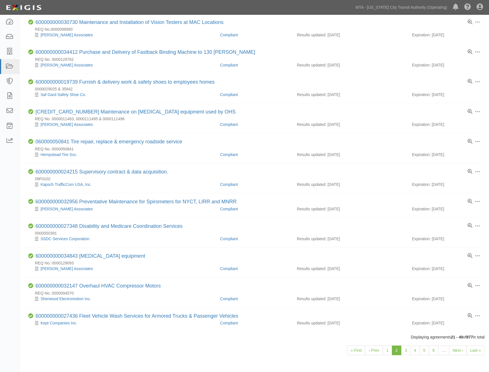
scroll to position [309, 0]
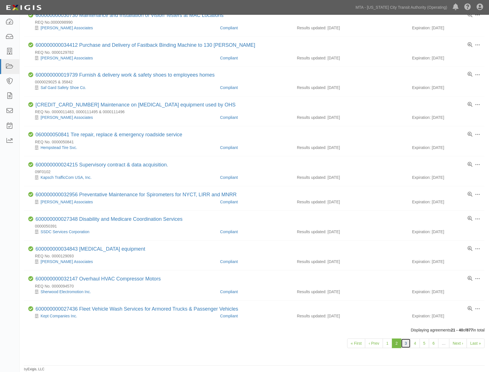
click at [407, 344] on link "3" at bounding box center [406, 344] width 10 height 10
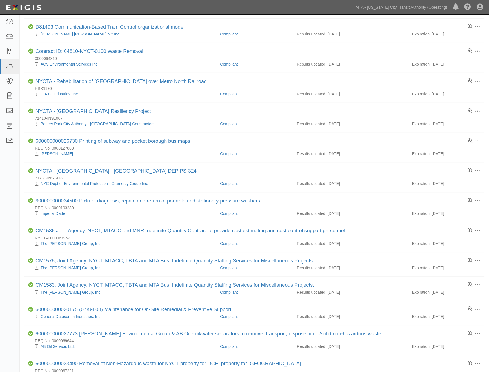
scroll to position [219, 0]
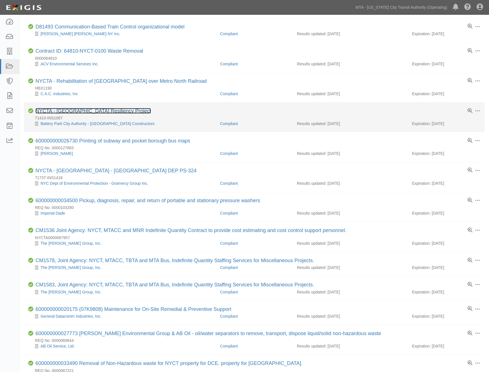
click at [81, 114] on link "NYCTA - South Battery Park Resiliency Project" at bounding box center [94, 111] width 116 height 6
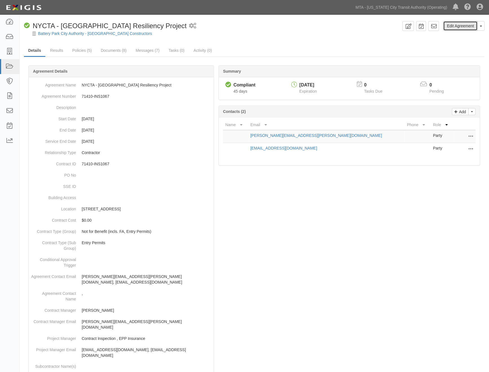
click at [451, 25] on link "Edit Agreement" at bounding box center [461, 26] width 34 height 10
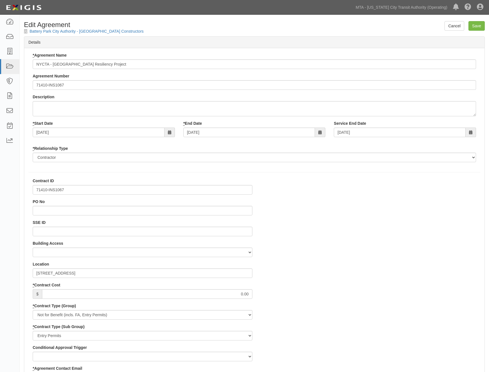
select select
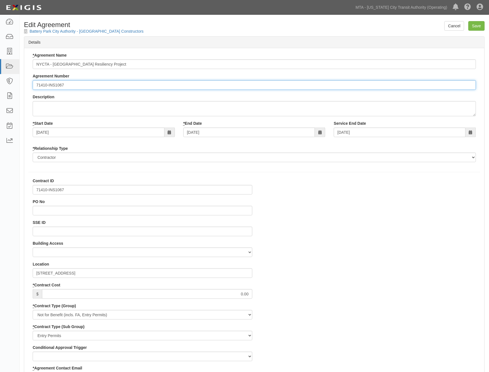
click at [34, 85] on input "71410-INS1067" at bounding box center [255, 85] width 444 height 10
paste input "EP/Job No."
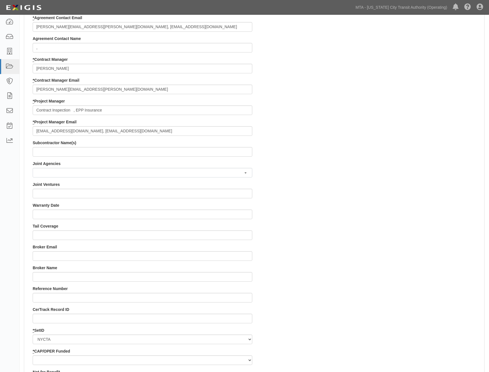
scroll to position [470, 0]
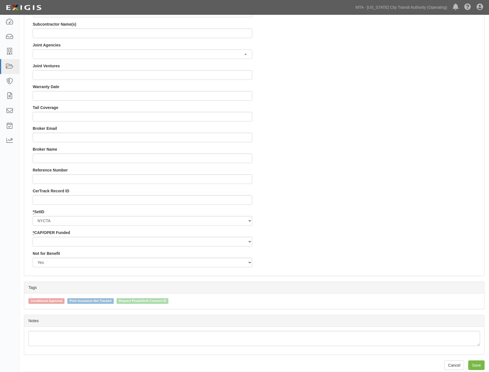
type input "EP/Job No. 71410-INS1067"
click at [51, 241] on select "Capital Operating" at bounding box center [143, 242] width 220 height 10
select select "439"
click at [33, 237] on select "Capital Operating" at bounding box center [143, 242] width 220 height 10
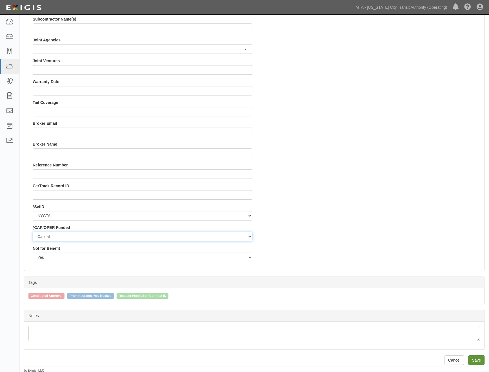
scroll to position [476, 0]
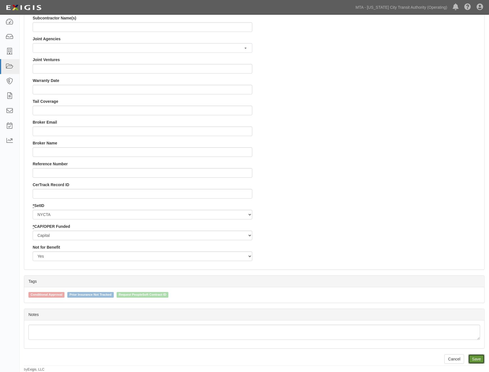
click at [478, 356] on input "Save" at bounding box center [477, 360] width 16 height 10
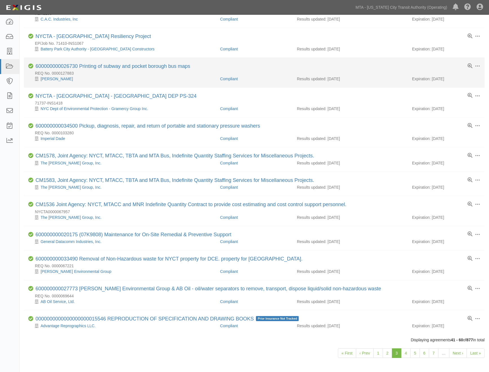
scroll to position [306, 0]
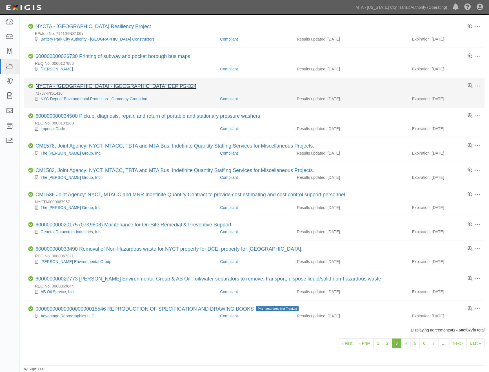
click at [80, 87] on link "NYCTA - [GEOGRAPHIC_DATA] - [GEOGRAPHIC_DATA] DEP PS-324" at bounding box center [116, 87] width 161 height 6
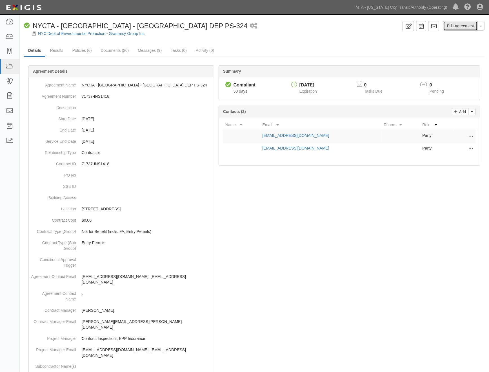
click at [464, 27] on link "Edit Agreement" at bounding box center [461, 26] width 34 height 10
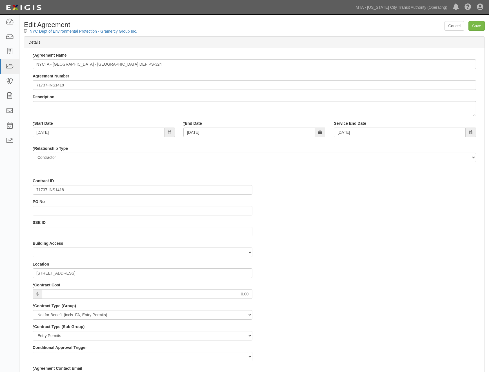
select select
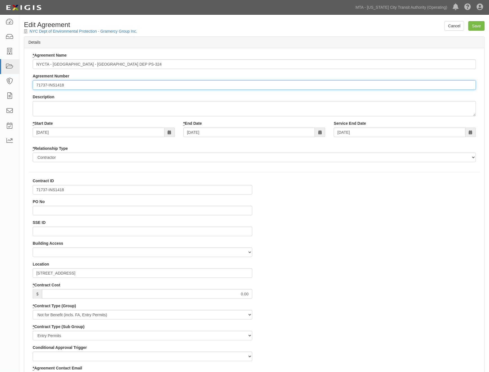
paste input "EP/Job No."
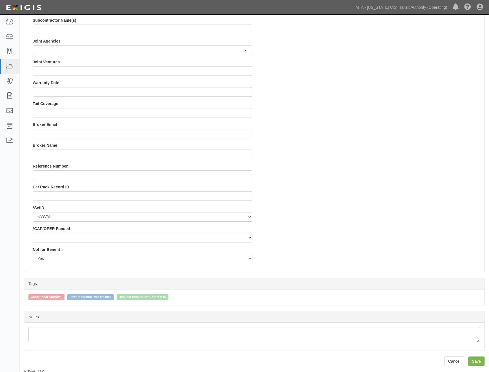
scroll to position [476, 0]
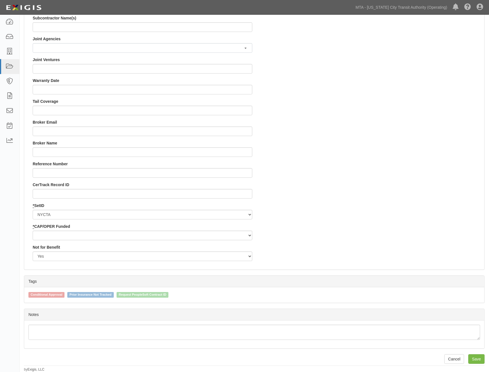
type input "EP/Job No. 71737-INS1418"
click at [59, 237] on select "Capital Operating" at bounding box center [143, 236] width 220 height 10
select select "439"
click at [33, 231] on select "Capital Operating" at bounding box center [143, 236] width 220 height 10
click at [474, 359] on input "Save" at bounding box center [477, 360] width 16 height 10
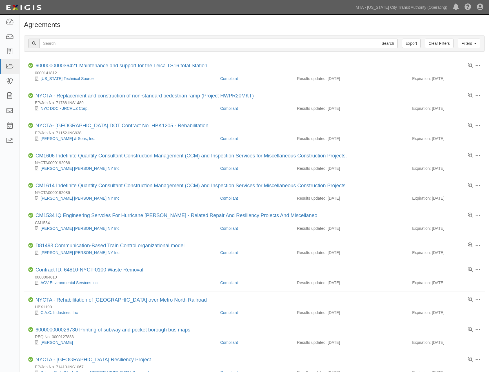
scroll to position [306, 0]
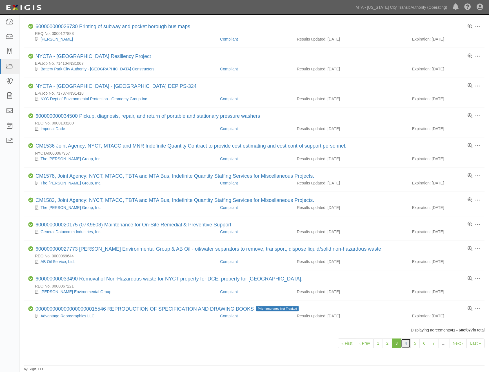
click at [407, 346] on link "4" at bounding box center [406, 344] width 10 height 10
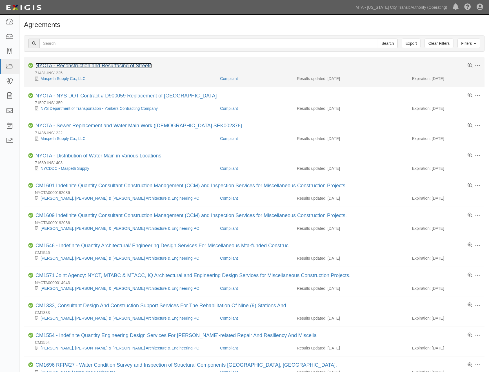
click at [101, 66] on link "NYCTA - Reconstruction and Resurfacing of Streets" at bounding box center [94, 66] width 116 height 6
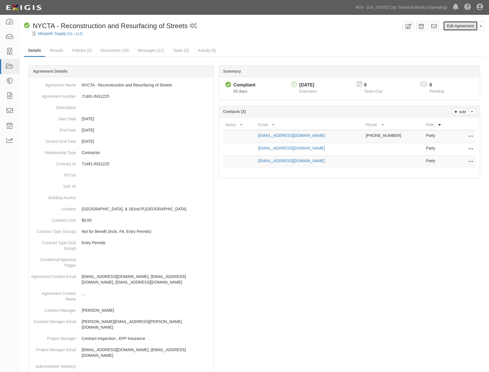
drag, startPoint x: 462, startPoint y: 26, endPoint x: 456, endPoint y: 25, distance: 5.9
click at [462, 25] on link "Edit Agreement" at bounding box center [461, 26] width 34 height 10
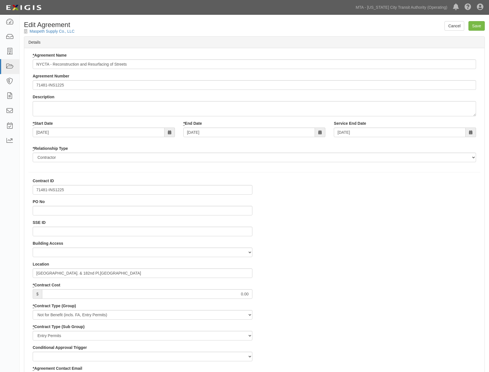
select select
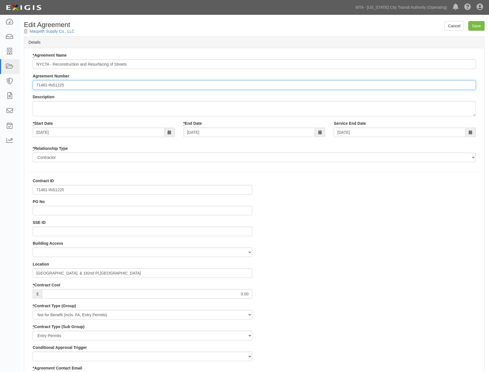
click at [35, 83] on input "71481-INS1225" at bounding box center [255, 85] width 444 height 10
paste input "EP/Job No."
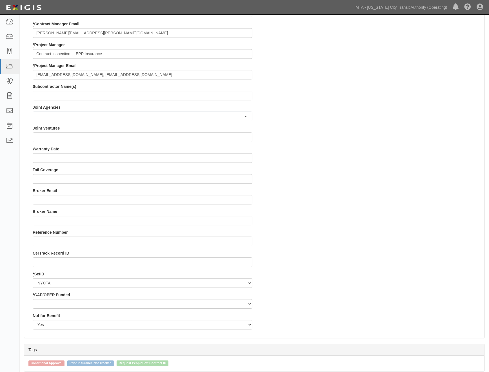
scroll to position [476, 0]
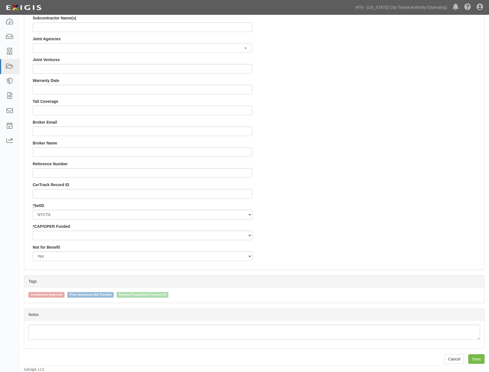
type input "EP/Job No. 71481-INS1225"
click at [45, 234] on select "Capital Operating" at bounding box center [143, 236] width 220 height 10
select select "439"
click at [33, 231] on select "Capital Operating" at bounding box center [143, 236] width 220 height 10
click at [481, 360] on input "Save" at bounding box center [477, 360] width 16 height 10
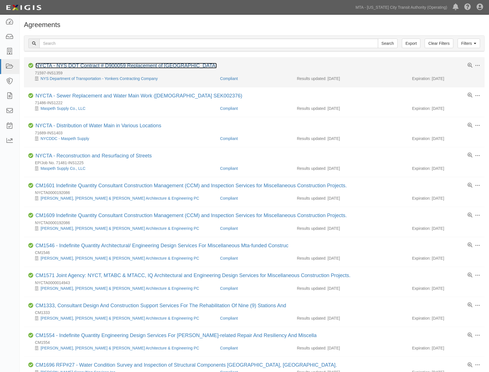
click at [117, 64] on link "NYCTA - NYS DOT Contract # D900059 Replacement of [GEOGRAPHIC_DATA]" at bounding box center [127, 66] width 182 height 6
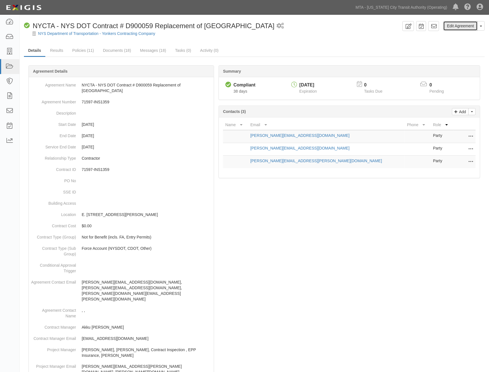
click at [462, 21] on link "Edit Agreement" at bounding box center [461, 26] width 34 height 10
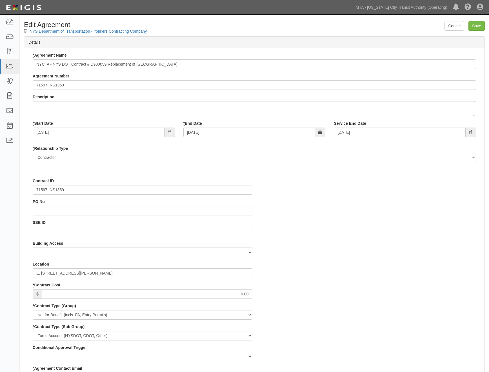
select select
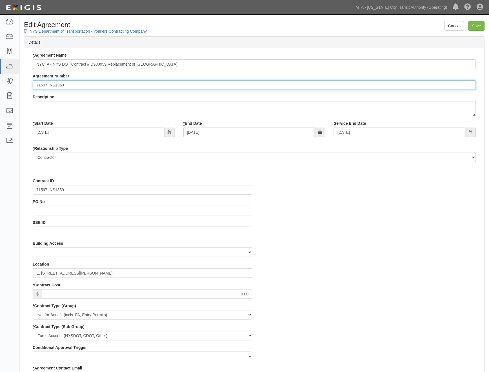
paste input "EP/Job No."
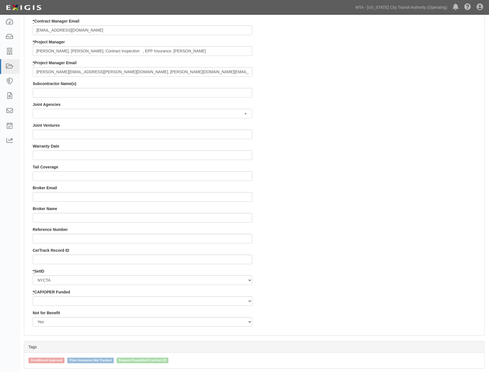
scroll to position [476, 0]
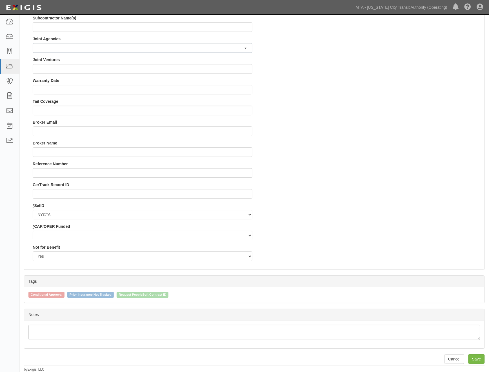
type input "EP/Job No. 71597-INS1359"
click at [46, 232] on select "Capital Operating" at bounding box center [143, 236] width 220 height 10
select select "439"
click at [33, 231] on select "Capital Operating" at bounding box center [143, 236] width 220 height 10
click at [480, 359] on input "Save" at bounding box center [477, 360] width 16 height 10
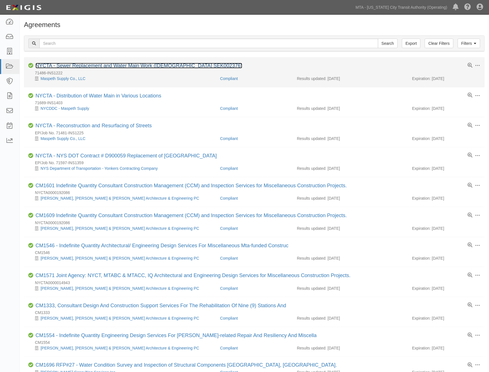
click at [101, 66] on link "NYCTA - Sewer Replacement and Water Main Work (Contract SEK002376)" at bounding box center [139, 66] width 207 height 6
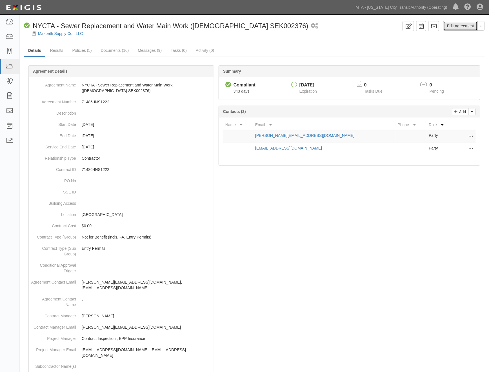
click at [470, 27] on link "Edit Agreement" at bounding box center [461, 26] width 34 height 10
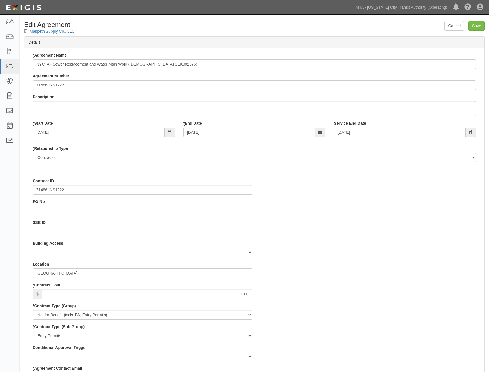
select select
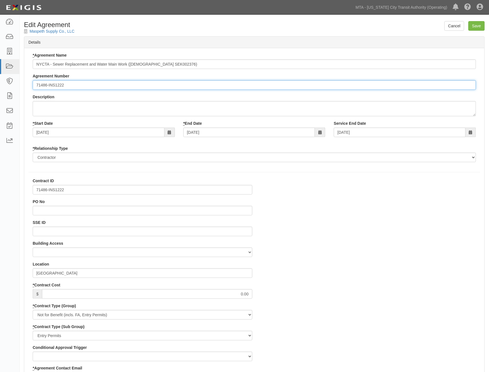
click at [35, 84] on input "71486-INS1222" at bounding box center [255, 85] width 444 height 10
paste input "EP/Job No."
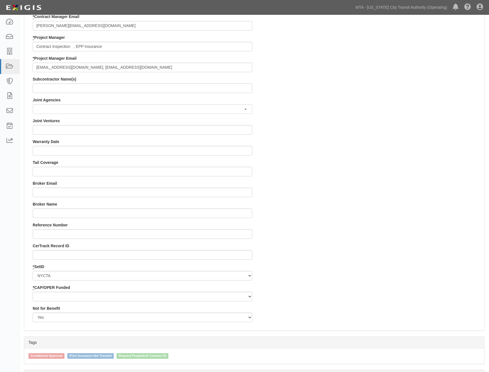
scroll to position [476, 0]
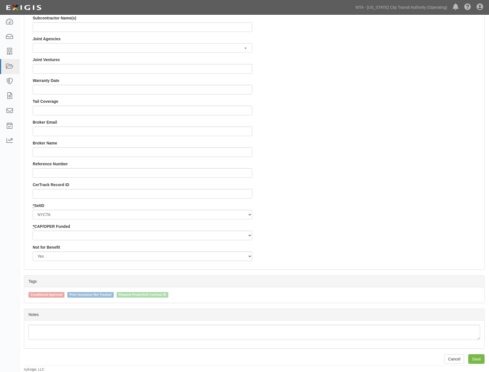
type input "EP/Job No. 71486-INS1222"
click at [56, 234] on select "Capital Operating" at bounding box center [143, 236] width 220 height 10
select select "439"
click at [33, 231] on select "Capital Operating" at bounding box center [143, 236] width 220 height 10
click at [478, 358] on input "Save" at bounding box center [477, 360] width 16 height 10
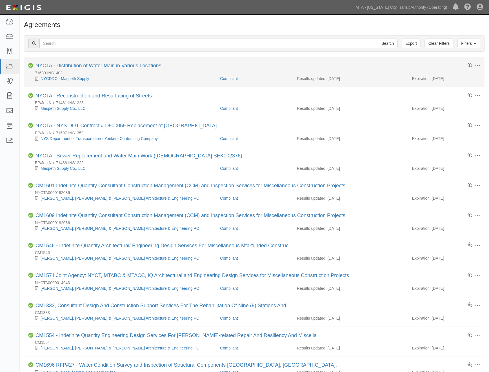
click at [120, 69] on div "NYCTA - Distribution of Water Main in Various Locations" at bounding box center [99, 66] width 126 height 6
click at [123, 64] on link "NYCTA - Distribution of Water Main in Various Locations" at bounding box center [99, 66] width 126 height 6
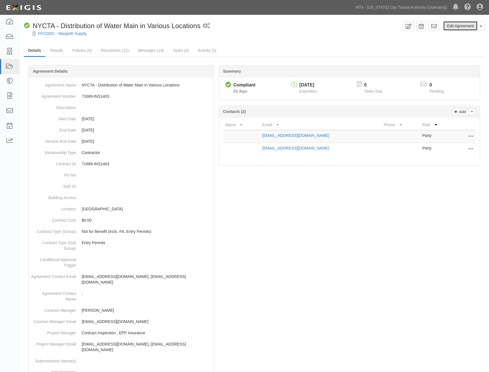
click at [465, 26] on link "Edit Agreement" at bounding box center [461, 26] width 34 height 10
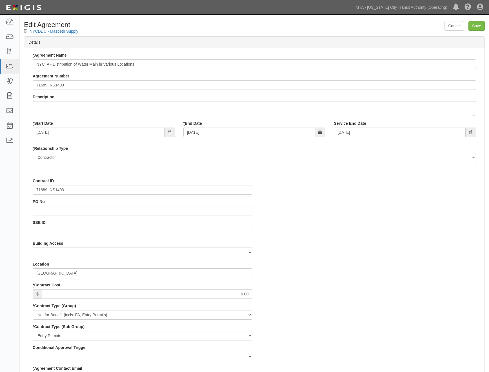
select select
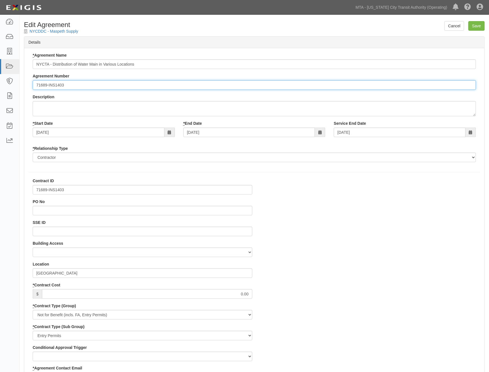
click at [34, 83] on input "71689-INS1403" at bounding box center [255, 85] width 444 height 10
paste input "EP/Job No."
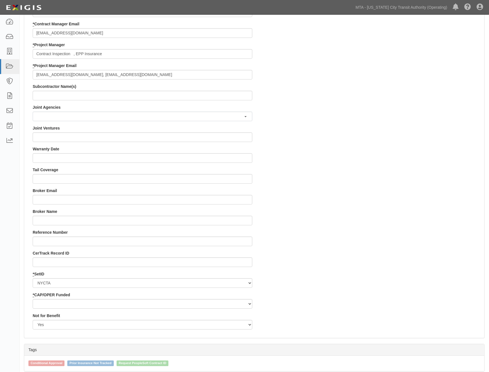
scroll to position [476, 0]
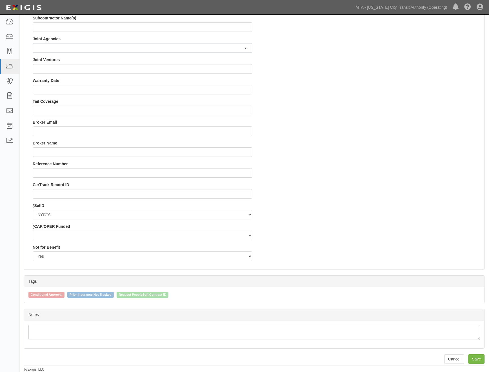
type input "EP/Job No. 71689-INS1403"
click at [48, 232] on select "Capital Operating" at bounding box center [143, 236] width 220 height 10
select select "92"
click at [33, 231] on select "Capital Operating" at bounding box center [143, 236] width 220 height 10
click at [474, 356] on input "Save" at bounding box center [477, 360] width 16 height 10
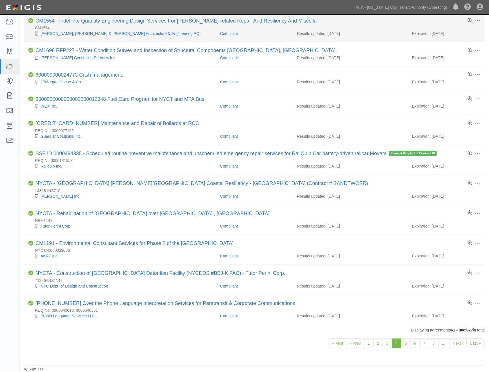
scroll to position [320, 0]
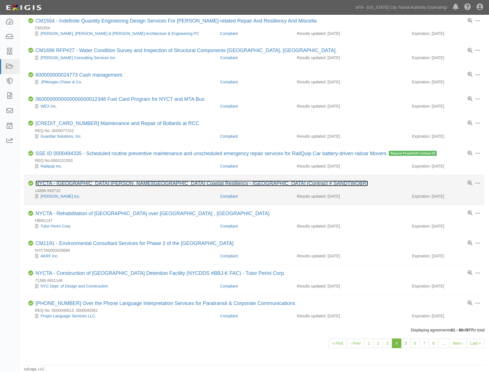
click at [99, 181] on link "NYCTA - [GEOGRAPHIC_DATA] [PERSON_NAME][GEOGRAPHIC_DATA] Coastal Resiliency - […" at bounding box center [202, 184] width 333 height 6
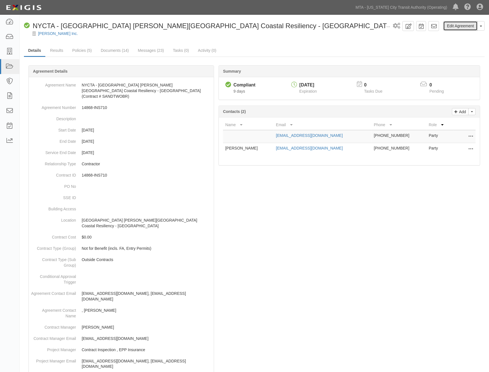
click at [454, 28] on link "Edit Agreement" at bounding box center [461, 26] width 34 height 10
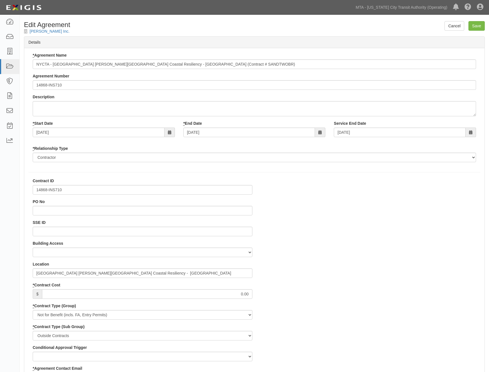
select select
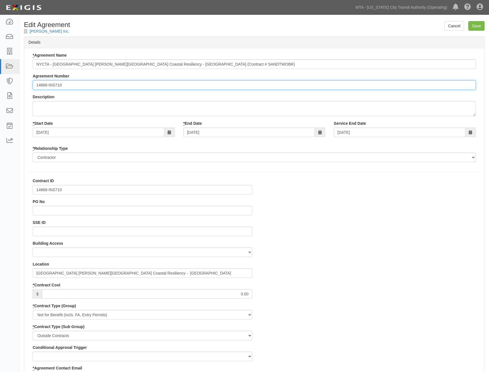
paste input "EP/Job No."
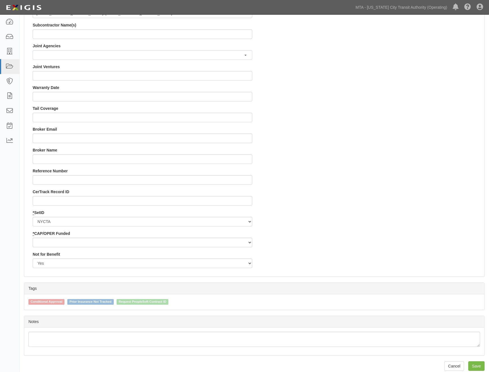
scroll to position [476, 0]
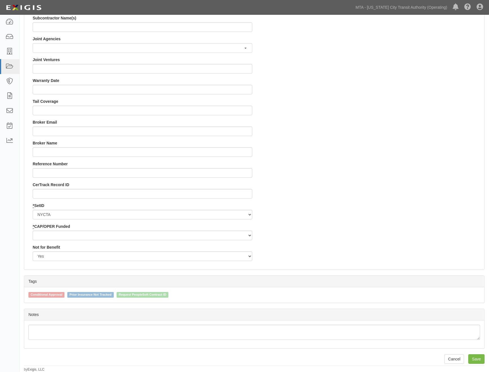
type input "EP/Job No. 14868-INS710"
click at [61, 235] on select "Capital Operating" at bounding box center [143, 236] width 220 height 10
select select "439"
click at [33, 231] on select "Capital Operating" at bounding box center [143, 236] width 220 height 10
click at [483, 361] on input "Save" at bounding box center [477, 360] width 16 height 10
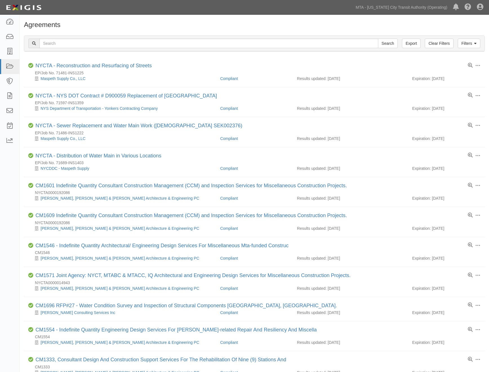
scroll to position [320, 0]
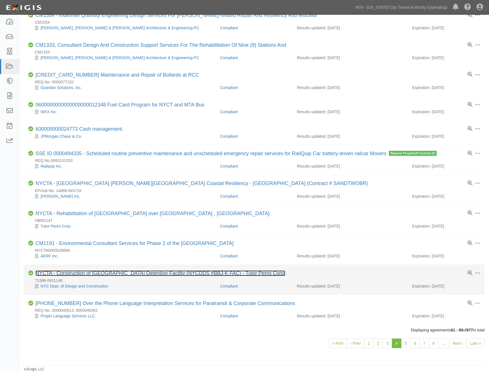
click at [83, 271] on link "NYCTA - Construction of [GEOGRAPHIC_DATA] Detention Facility (NYCDDS #BBJ-K FAC…" at bounding box center [161, 274] width 250 height 6
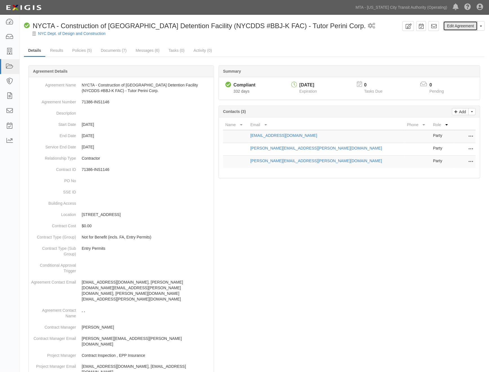
click at [469, 25] on link "Edit Agreement" at bounding box center [461, 26] width 34 height 10
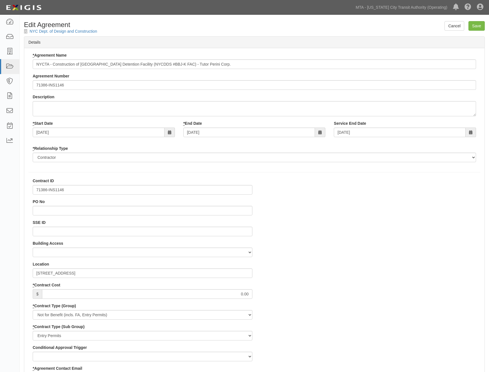
select select
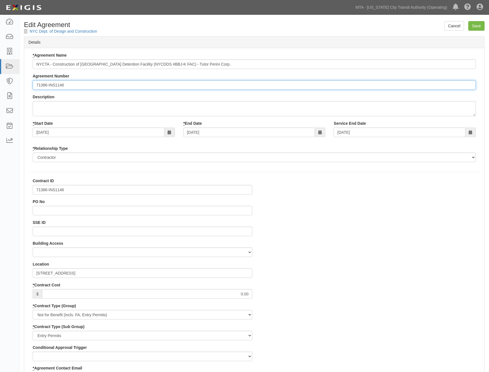
paste input "EP/Job No."
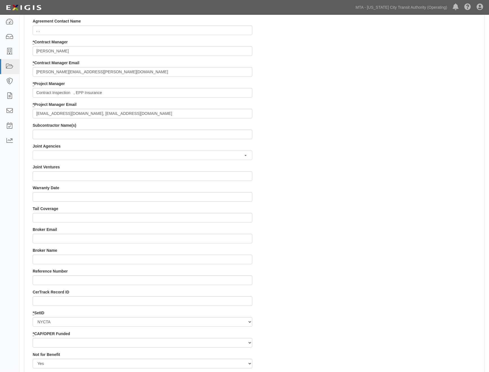
scroll to position [470, 0]
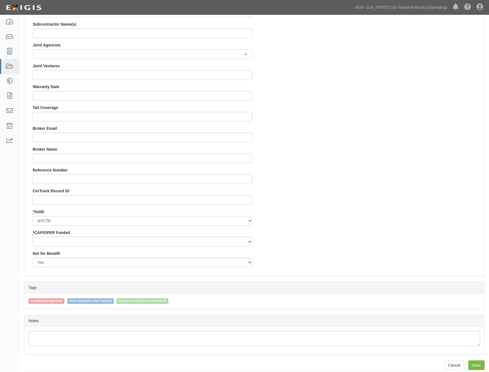
type input "EP/Job No. 71386-INS1146"
click at [48, 239] on select "Capital Operating" at bounding box center [143, 242] width 220 height 10
select select "439"
click at [33, 237] on select "Capital Operating" at bounding box center [143, 242] width 220 height 10
click at [477, 365] on input "Save" at bounding box center [477, 366] width 16 height 10
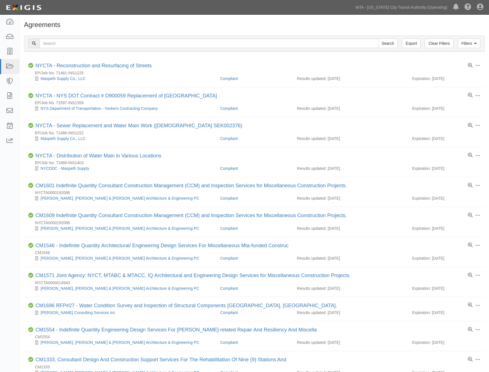
scroll to position [320, 0]
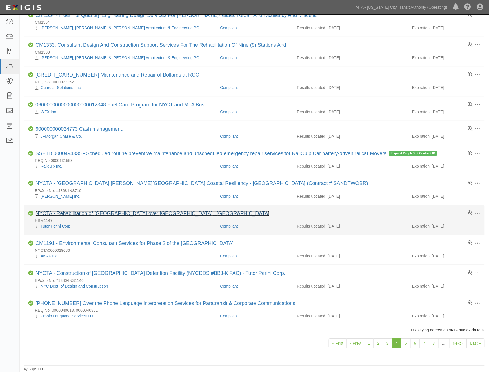
click at [70, 215] on link "NYCTA - Rehabilitation of [GEOGRAPHIC_DATA] over [GEOGRAPHIC_DATA] , [GEOGRAPHI…" at bounding box center [153, 214] width 234 height 6
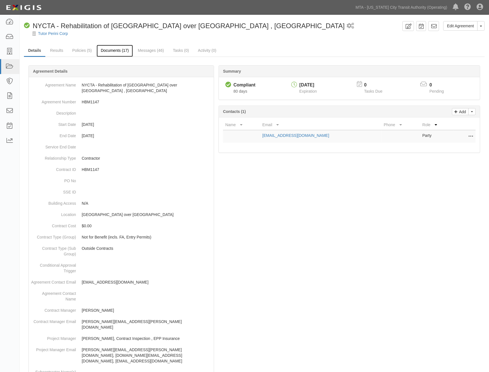
click at [113, 50] on link "Documents (17)" at bounding box center [115, 51] width 37 height 12
click at [146, 49] on link "Messages (46)" at bounding box center [151, 51] width 35 height 12
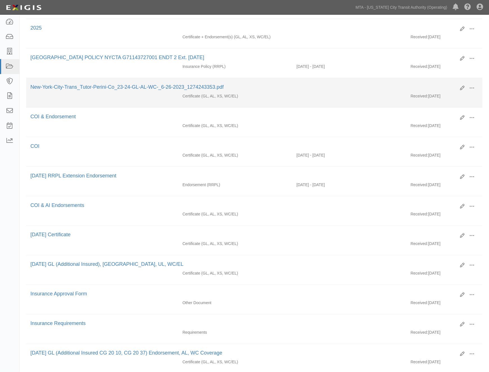
scroll to position [292, 0]
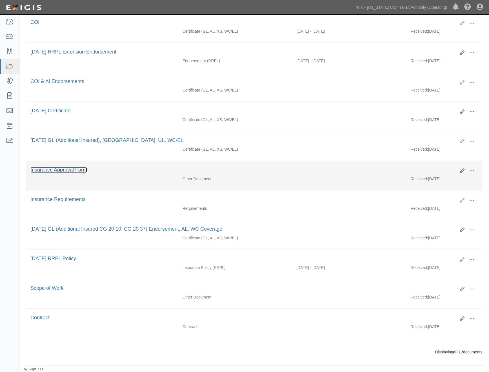
click at [72, 167] on link "Insurance Approval Form" at bounding box center [58, 170] width 57 height 6
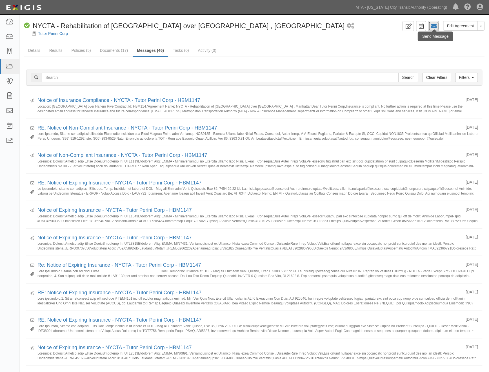
click at [432, 26] on icon at bounding box center [434, 26] width 6 height 6
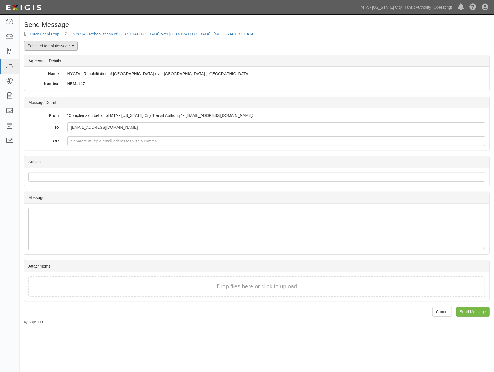
click at [62, 48] on em "None" at bounding box center [64, 46] width 9 height 5
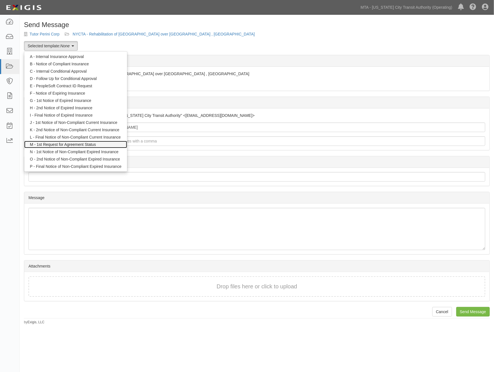
click at [63, 145] on link "M - 1st Request for Agreement Status" at bounding box center [75, 144] width 103 height 7
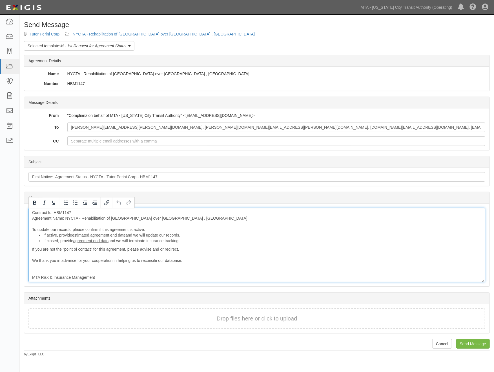
drag, startPoint x: 32, startPoint y: 229, endPoint x: 189, endPoint y: 246, distance: 158.5
click at [189, 246] on div "Contract Id: HBM1147 Agreement Name: NYCTA - Rehabilitation of Broadway Bridge …" at bounding box center [256, 245] width 457 height 74
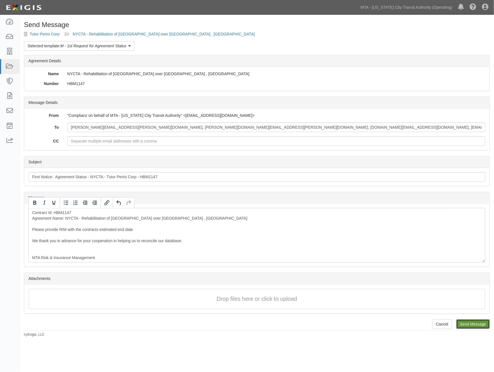
drag, startPoint x: 467, startPoint y: 321, endPoint x: 278, endPoint y: 20, distance: 355.0
click at [467, 321] on input "Send Message" at bounding box center [473, 325] width 34 height 10
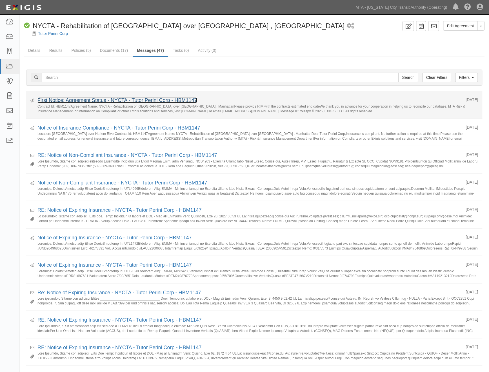
click at [80, 100] on link "First Notice: Agreement Status - NYCTA - Tutor Perini Corp - HBM1147" at bounding box center [117, 101] width 160 height 6
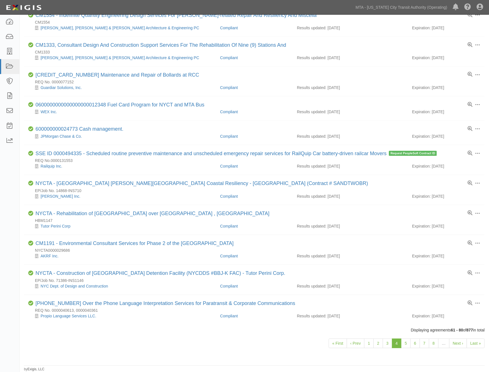
scroll to position [320, 0]
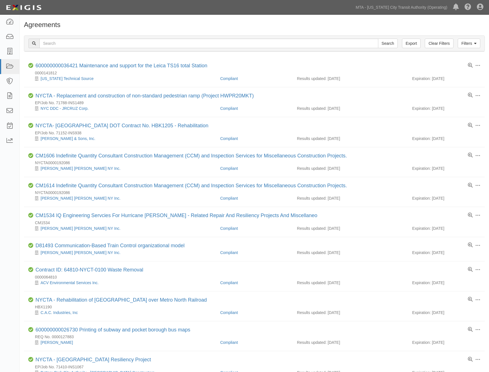
scroll to position [306, 0]
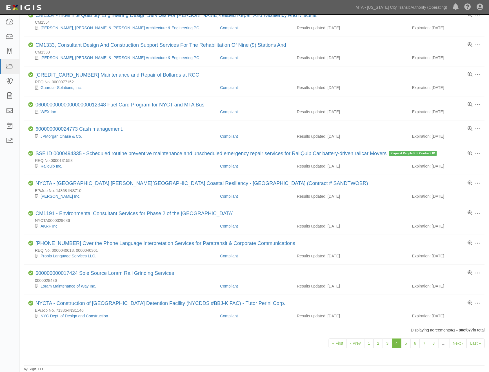
scroll to position [320, 0]
click at [406, 343] on link "5" at bounding box center [406, 344] width 10 height 10
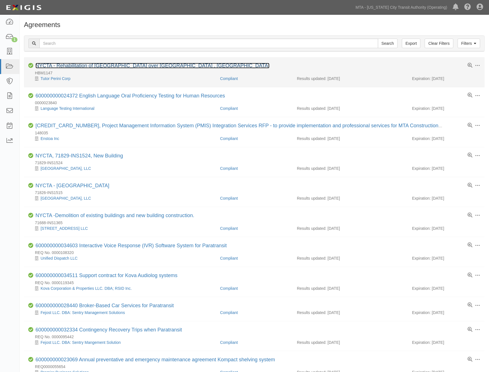
click at [94, 64] on link "NYCTA - Rehabilitation of [GEOGRAPHIC_DATA] over [GEOGRAPHIC_DATA] , [GEOGRAPHI…" at bounding box center [153, 66] width 234 height 6
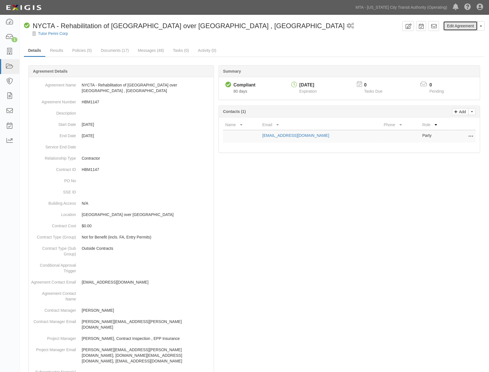
click at [463, 27] on link "Edit Agreement" at bounding box center [461, 26] width 34 height 10
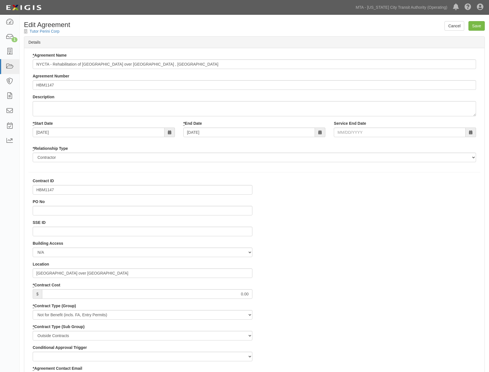
select select
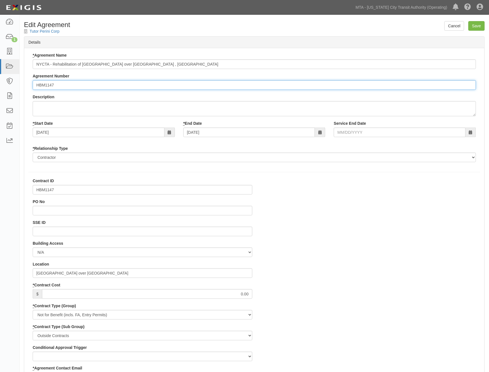
click at [37, 85] on input "HBM1147" at bounding box center [255, 85] width 444 height 10
paste input "EP/Job No."
type input "EP/Job No. HBM1147"
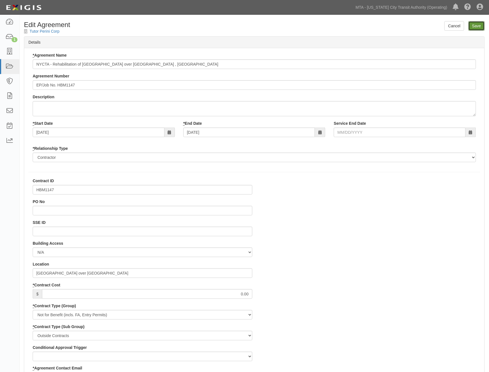
click at [479, 25] on input "Save" at bounding box center [477, 26] width 16 height 10
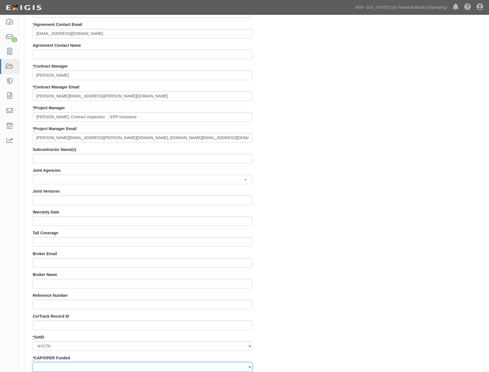
click at [72, 368] on select "Capital Operating" at bounding box center [143, 368] width 220 height 10
select select "439"
click at [33, 363] on select "Capital Operating" at bounding box center [143, 368] width 220 height 10
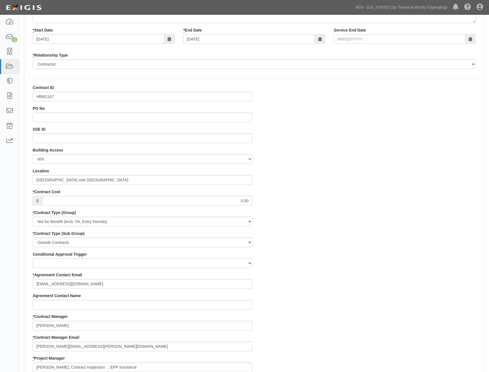
scroll to position [0, 0]
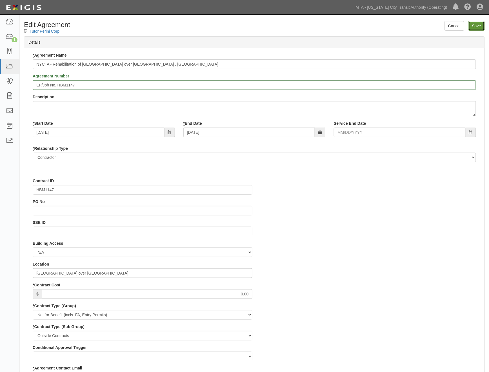
click at [479, 26] on input "Save" at bounding box center [477, 26] width 16 height 10
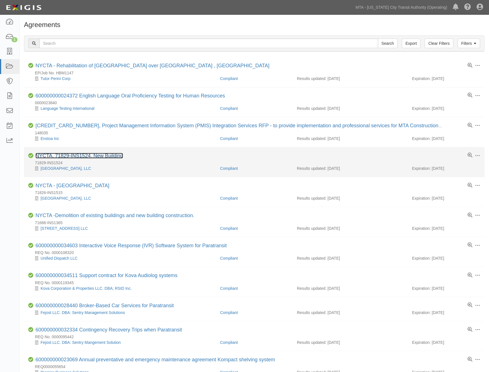
click at [108, 157] on link "NYCTA, 71829-INS1524, New Building" at bounding box center [80, 156] width 88 height 6
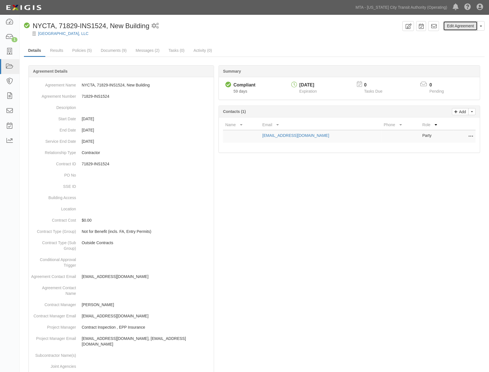
click at [462, 22] on link "Edit Agreement" at bounding box center [461, 26] width 34 height 10
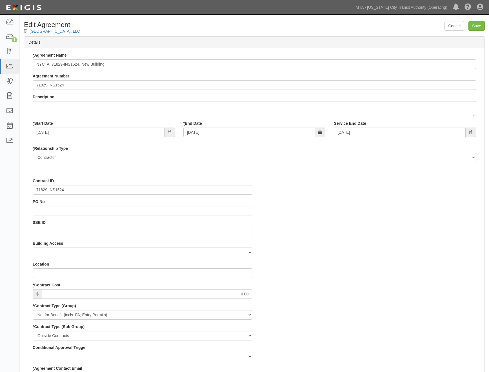
select select
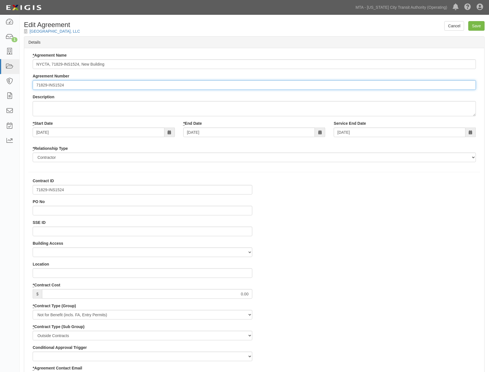
click at [34, 85] on input "71829-INS1524" at bounding box center [255, 85] width 444 height 10
paste input "EP/Job No."
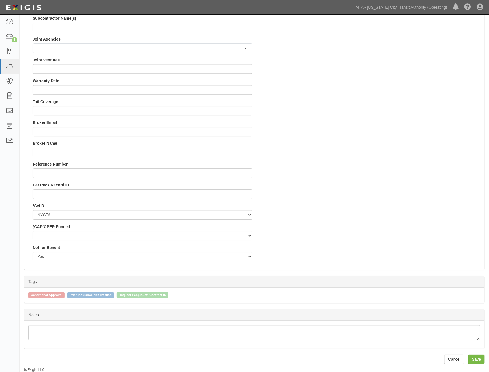
scroll to position [476, 0]
type input "EP/Job No. 71829-INS1524"
click at [48, 235] on select "Capital Operating" at bounding box center [143, 236] width 220 height 10
select select "439"
click at [33, 231] on select "Capital Operating" at bounding box center [143, 236] width 220 height 10
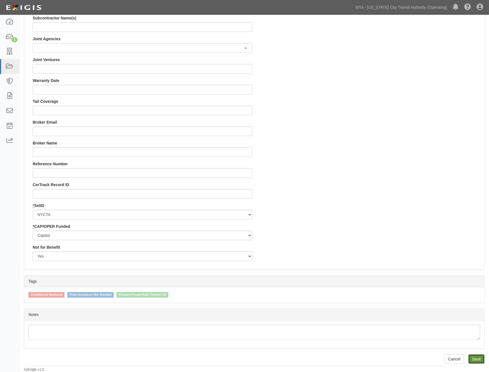
click at [480, 363] on input "Save" at bounding box center [477, 360] width 16 height 10
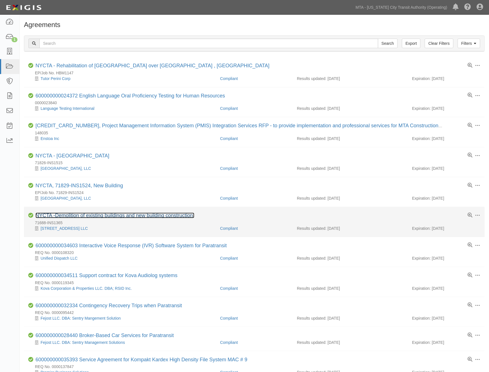
click at [91, 218] on link "NYCTA -Demolition of existing buildings and new building construction." at bounding box center [115, 216] width 159 height 6
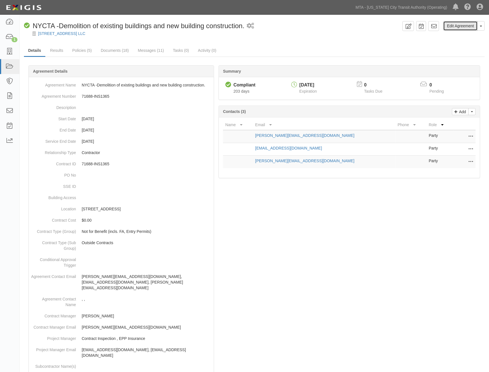
click at [456, 27] on link "Edit Agreement" at bounding box center [461, 26] width 34 height 10
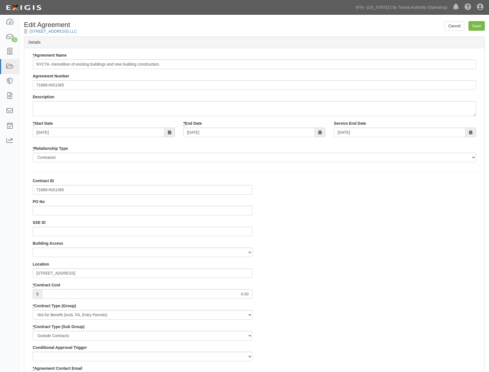
select select
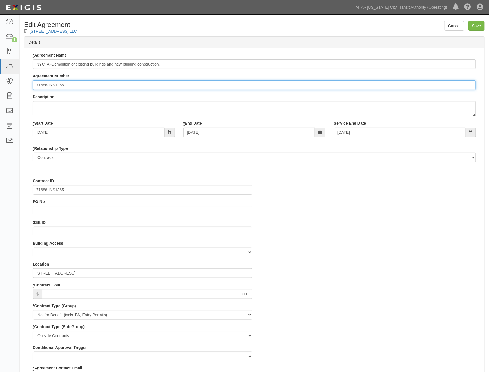
click at [35, 84] on input "71688-INS1365" at bounding box center [255, 85] width 444 height 10
paste input "EP/Job No."
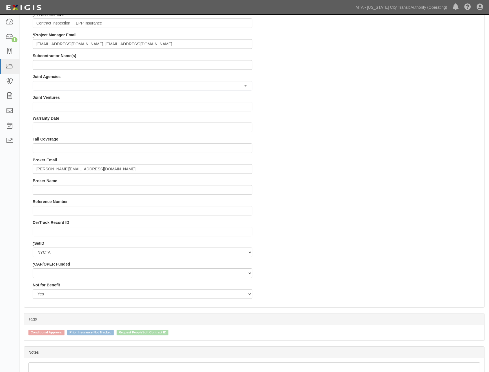
scroll to position [438, 0]
type input "EP/Job No. 71688-INS1365"
click at [57, 270] on select "Capital Operating" at bounding box center [143, 273] width 220 height 10
select select "439"
click at [33, 268] on select "Capital Operating" at bounding box center [143, 273] width 220 height 10
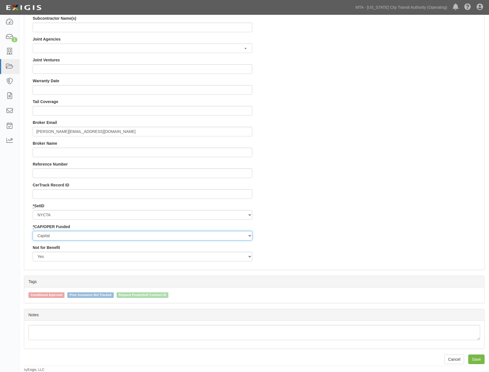
scroll to position [476, 0]
click at [475, 357] on input "Save" at bounding box center [477, 360] width 16 height 10
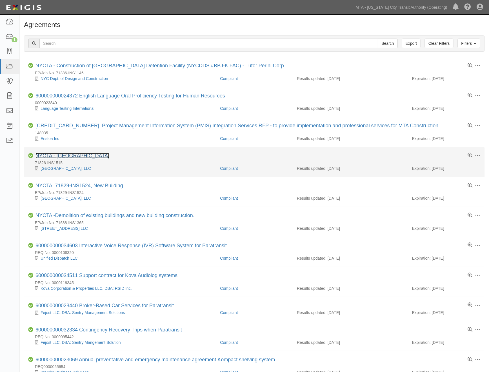
click at [78, 155] on link "NYCTA - [GEOGRAPHIC_DATA]" at bounding box center [73, 156] width 74 height 6
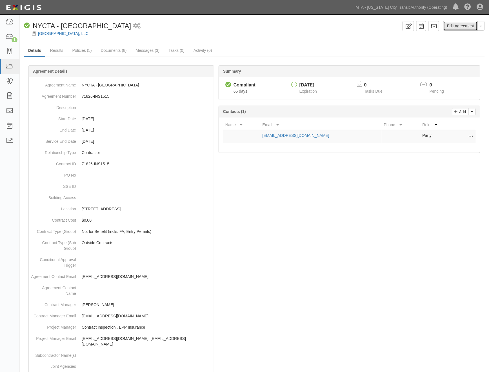
click at [465, 24] on link "Edit Agreement" at bounding box center [461, 26] width 34 height 10
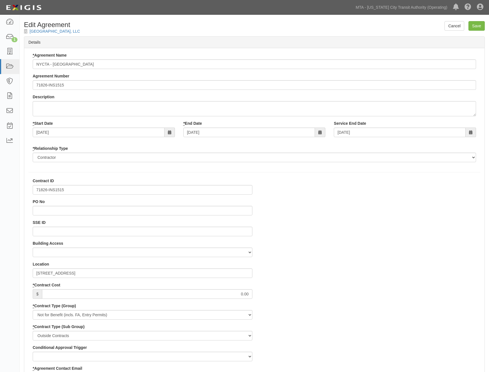
select select
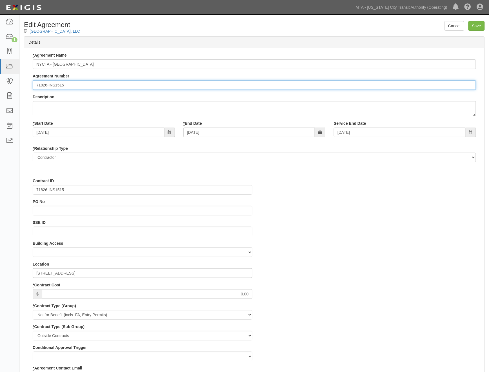
paste input "EP/Job No."
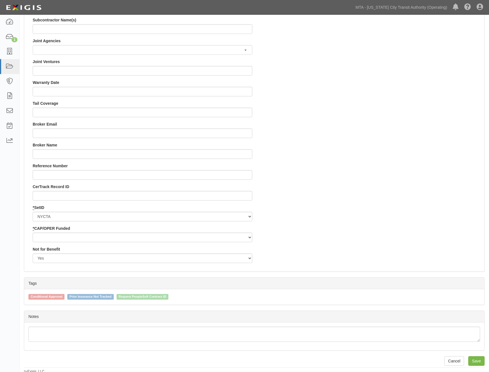
scroll to position [476, 0]
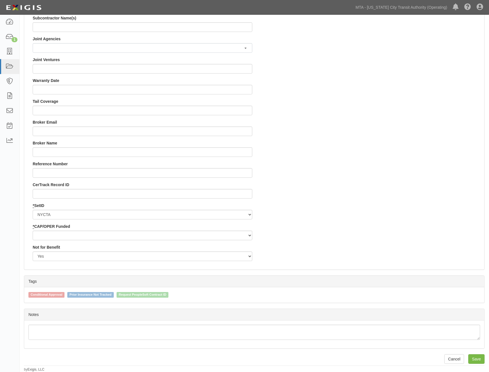
type input "EP/Job No. 71826-INS1515"
click at [54, 235] on select "Capital Operating" at bounding box center [143, 236] width 220 height 10
select select "439"
click at [33, 231] on select "Capital Operating" at bounding box center [143, 236] width 220 height 10
click at [478, 358] on input "Save" at bounding box center [477, 360] width 16 height 10
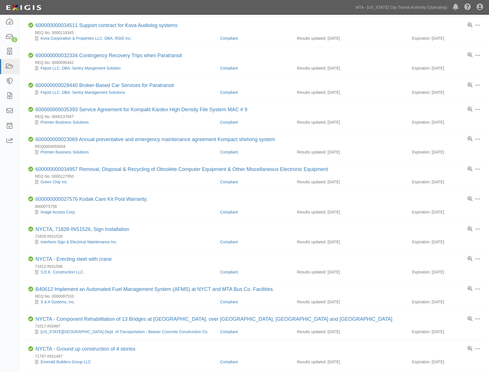
scroll to position [282, 0]
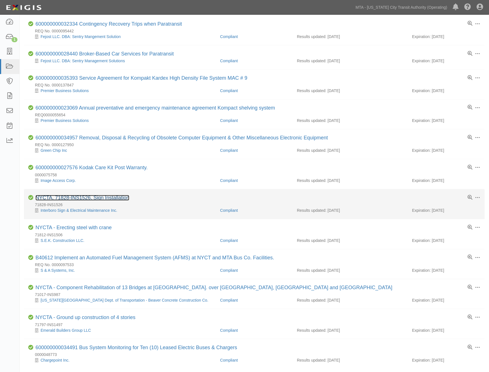
click at [126, 201] on link "NYCTA, 71828-INS1526, Sign Installation" at bounding box center [83, 198] width 94 height 6
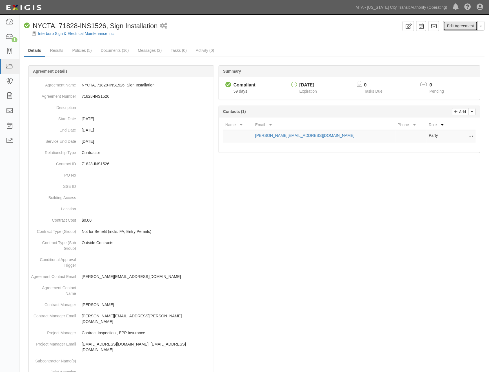
click at [458, 23] on link "Edit Agreement" at bounding box center [461, 26] width 34 height 10
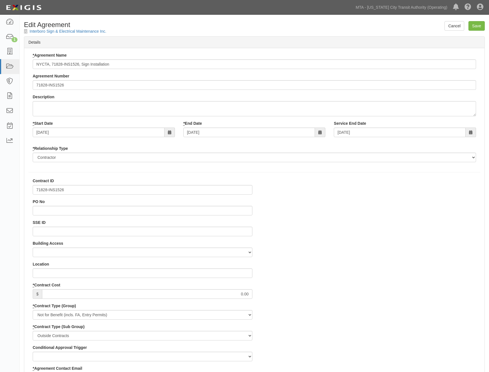
select select
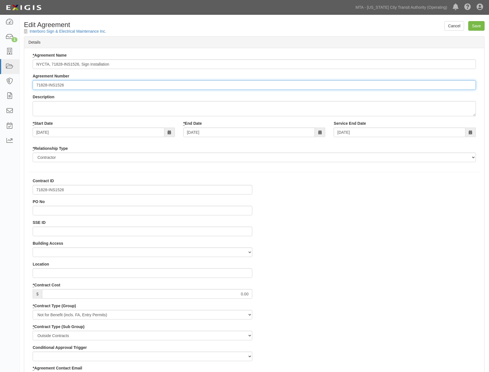
paste input "EP/Job No."
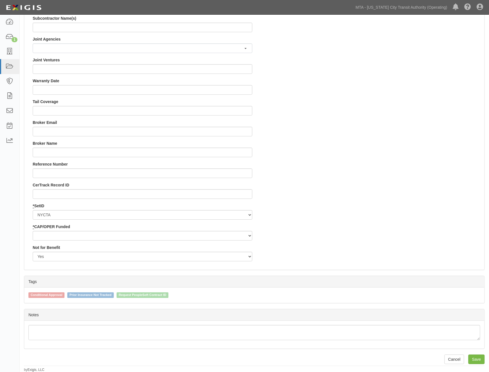
scroll to position [476, 0]
type input "EP/Job No. 71828-INS1526"
click at [51, 236] on select "Capital Operating" at bounding box center [143, 236] width 220 height 10
select select "439"
click at [33, 231] on select "Capital Operating" at bounding box center [143, 236] width 220 height 10
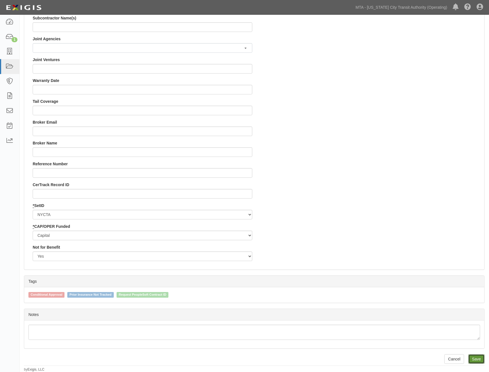
click at [479, 359] on input "Save" at bounding box center [477, 360] width 16 height 10
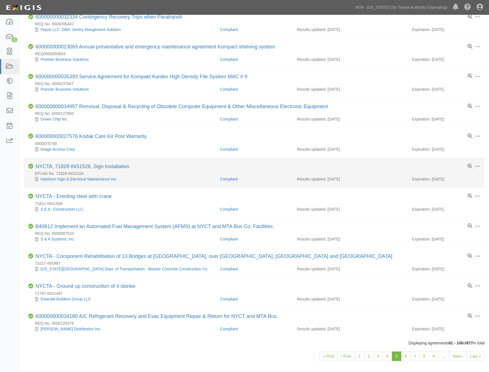
scroll to position [332, 0]
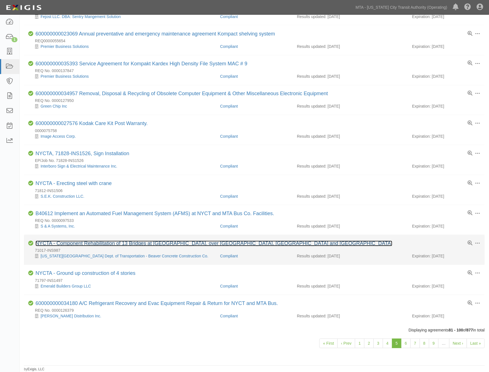
click at [134, 241] on link "NYCTA - Component Rehabilitation of 13 Bridges at [GEOGRAPHIC_DATA]. over [GEOG…" at bounding box center [214, 244] width 357 height 6
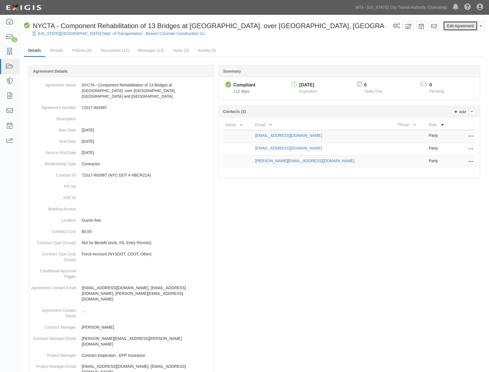
click at [452, 25] on link "Edit Agreement" at bounding box center [461, 26] width 34 height 10
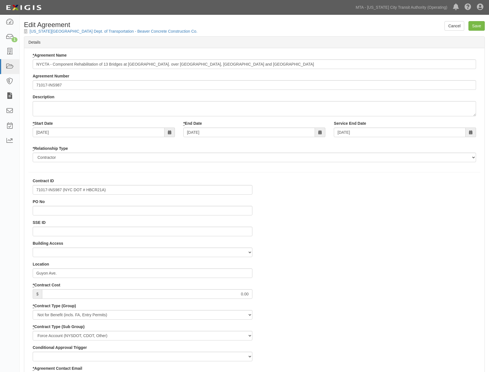
select select
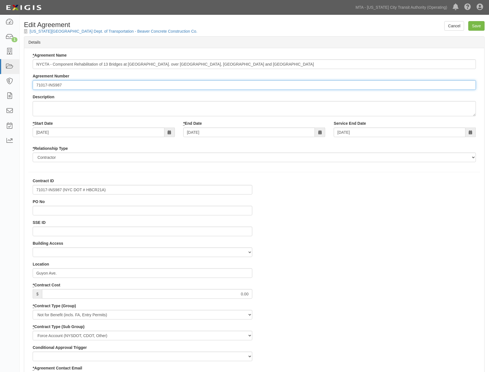
click at [36, 85] on input "71017-INS987" at bounding box center [255, 85] width 444 height 10
paste input "EP/Job No."
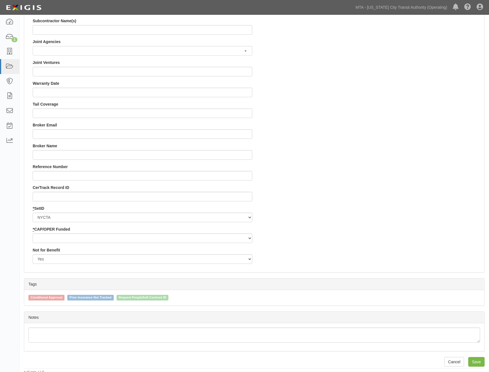
scroll to position [476, 0]
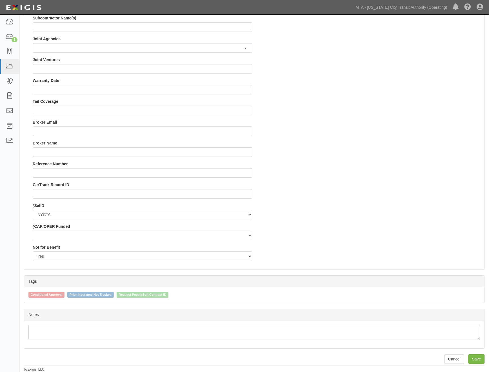
type input "EP/Job No. 71017-INS987"
click at [47, 236] on select "Capital Operating" at bounding box center [143, 236] width 220 height 10
select select "439"
click at [33, 231] on select "Capital Operating" at bounding box center [143, 236] width 220 height 10
click at [474, 357] on input "Save" at bounding box center [477, 360] width 16 height 10
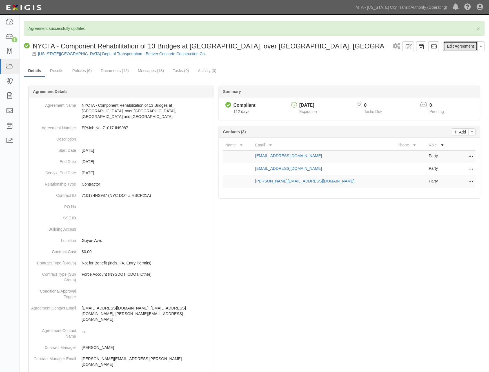
click at [455, 46] on link "Edit Agreement" at bounding box center [461, 46] width 34 height 10
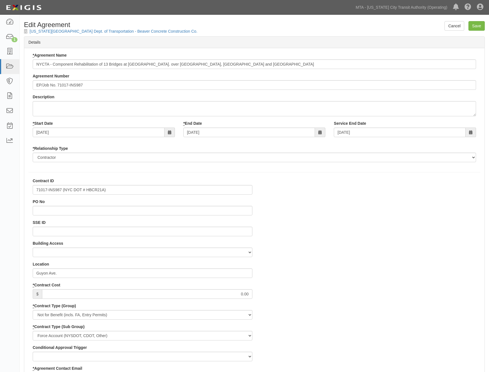
select select
click at [476, 23] on input "Save" at bounding box center [477, 26] width 16 height 10
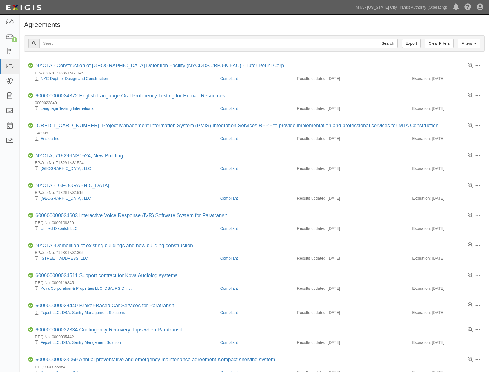
scroll to position [332, 0]
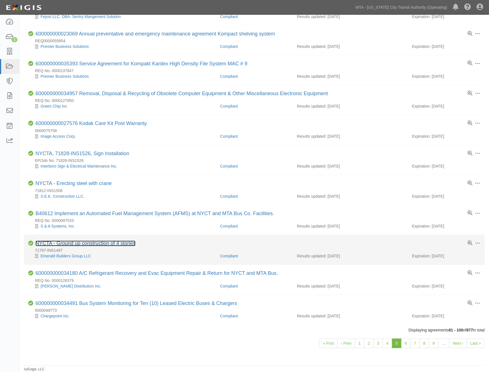
click at [68, 243] on link "NYCTA - Ground up construction of 4 stories" at bounding box center [86, 244] width 100 height 6
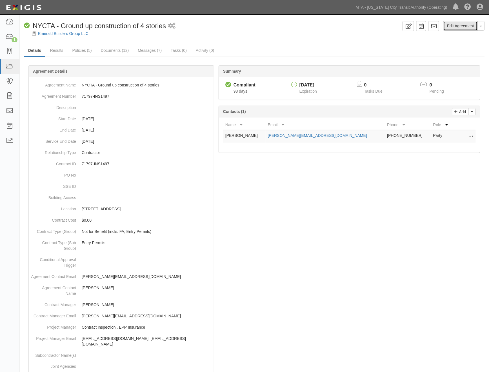
click at [471, 26] on link "Edit Agreement" at bounding box center [461, 26] width 34 height 10
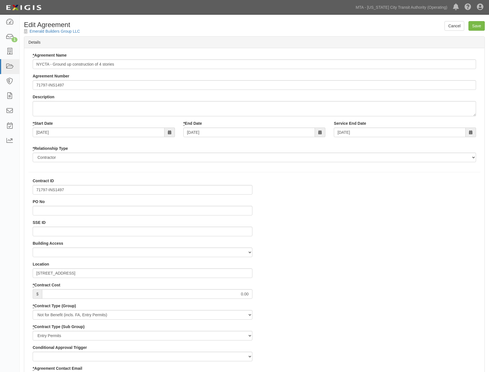
select select
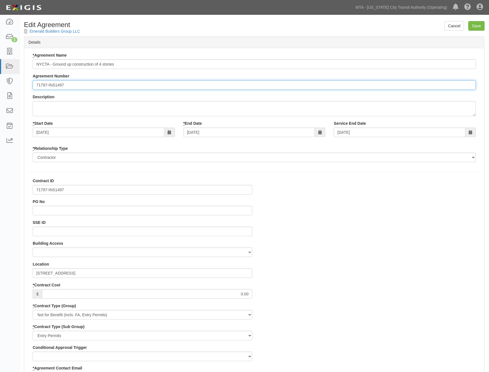
click at [35, 84] on input "71797-INS1497" at bounding box center [255, 85] width 444 height 10
paste input "EP/Job No."
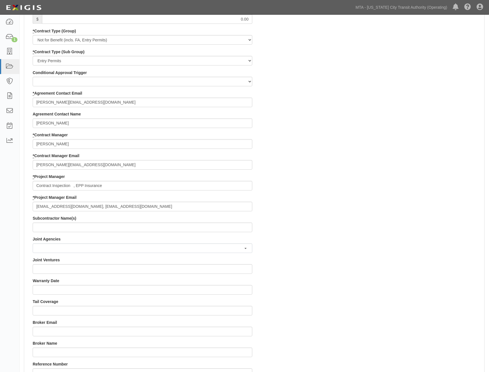
scroll to position [476, 0]
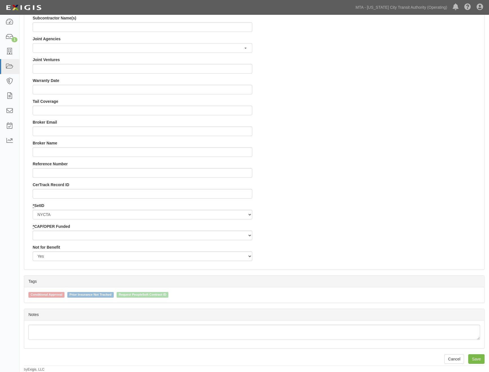
type input "EP/Job No. 71797-INS1497"
click at [50, 235] on select "Capital Operating" at bounding box center [143, 236] width 220 height 10
select select "439"
click at [33, 231] on select "Capital Operating" at bounding box center [143, 236] width 220 height 10
click at [478, 359] on input "Save" at bounding box center [477, 360] width 16 height 10
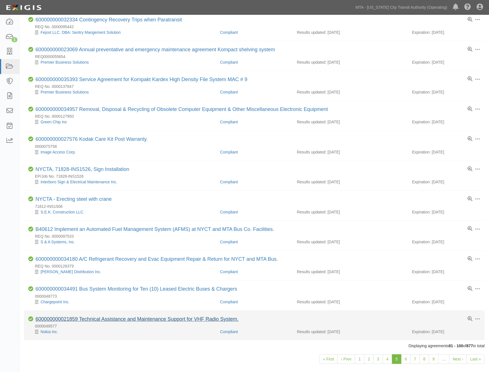
scroll to position [300, 0]
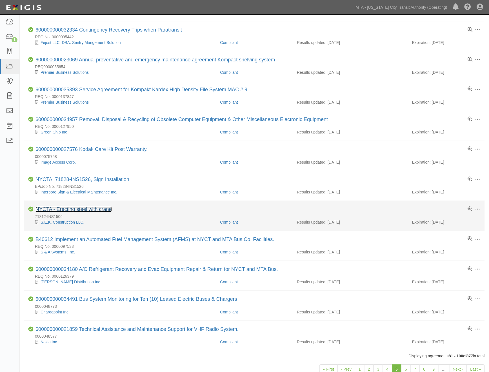
click at [87, 213] on link "NYCTA - Erecting steel with crane" at bounding box center [74, 210] width 76 height 6
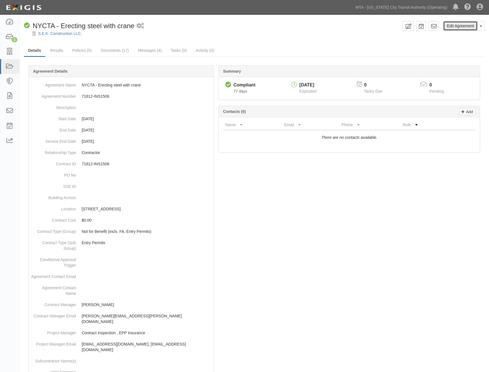
click at [471, 27] on link "Edit Agreement" at bounding box center [461, 26] width 34 height 10
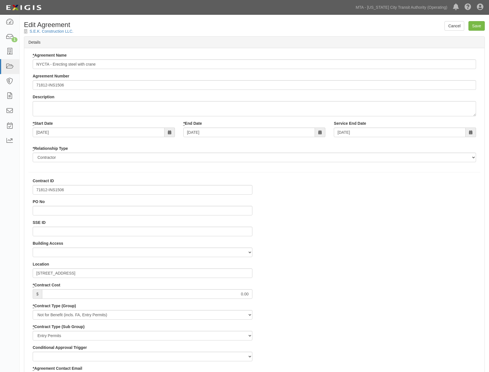
select select
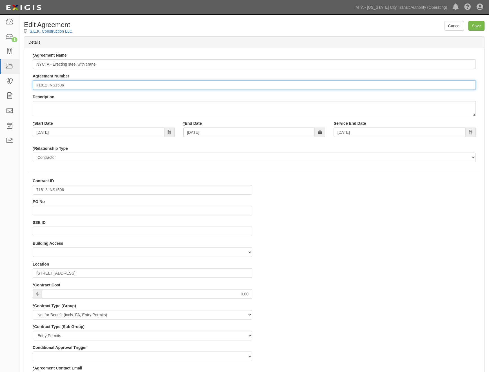
click at [36, 86] on input "71812-INS1506" at bounding box center [255, 85] width 444 height 10
paste input "EP/Job No."
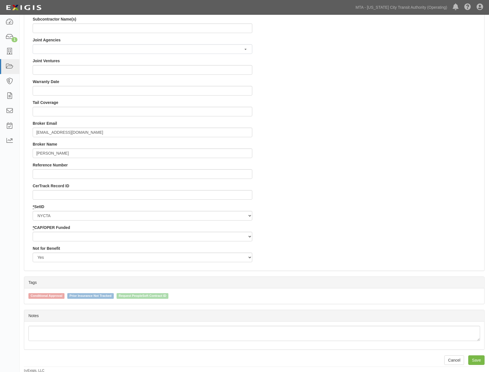
scroll to position [476, 0]
type input "EP/Job No. 71812-INS1506"
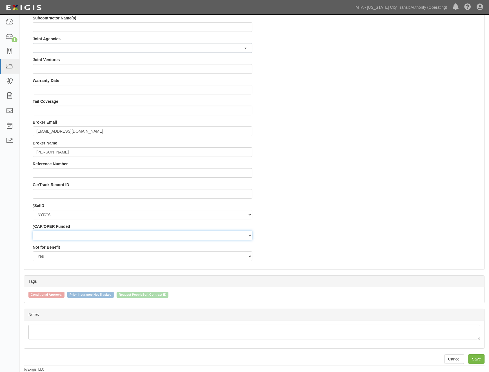
click at [43, 234] on select "Capital Operating" at bounding box center [143, 236] width 220 height 10
select select "439"
click at [33, 231] on select "Capital Operating" at bounding box center [143, 236] width 220 height 10
click at [474, 358] on input "Save" at bounding box center [477, 360] width 16 height 10
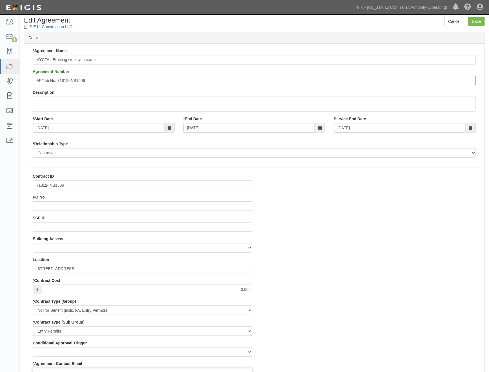
scroll to position [0, 0]
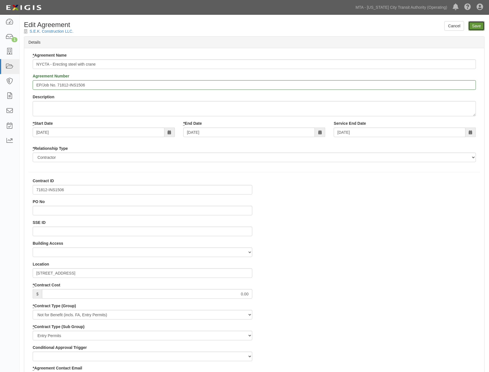
click at [478, 27] on input "Save" at bounding box center [477, 26] width 16 height 10
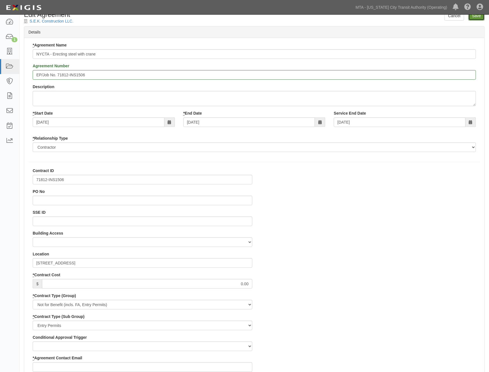
click at [480, 19] on input "Save" at bounding box center [477, 16] width 16 height 10
click at [470, 17] on input "Save" at bounding box center [477, 16] width 16 height 10
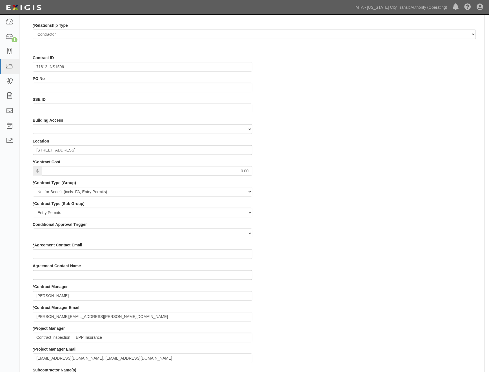
scroll to position [125, 0]
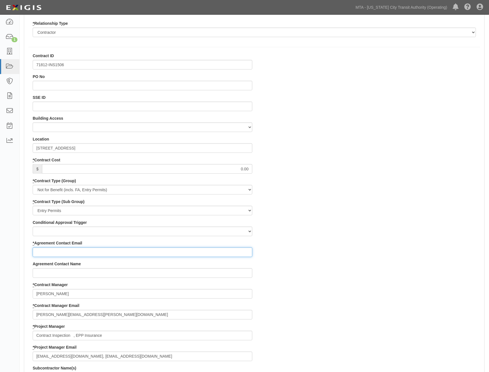
click at [83, 252] on input "* Agreement Contact Email" at bounding box center [143, 253] width 220 height 10
type input "[EMAIL_ADDRESS][DOMAIN_NAME]"
click at [387, 233] on div "Contract ID 71812-INS1506 PO No SSE ID Building Access 2 Broadway 341/345/347 B…" at bounding box center [254, 334] width 461 height 563
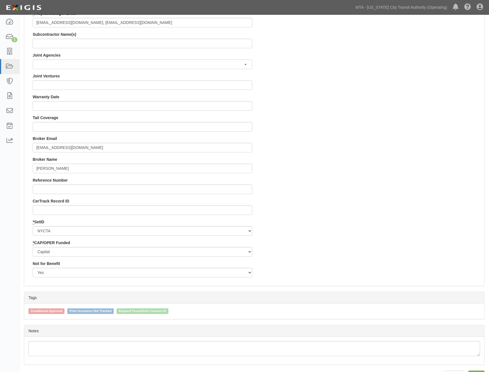
scroll to position [476, 0]
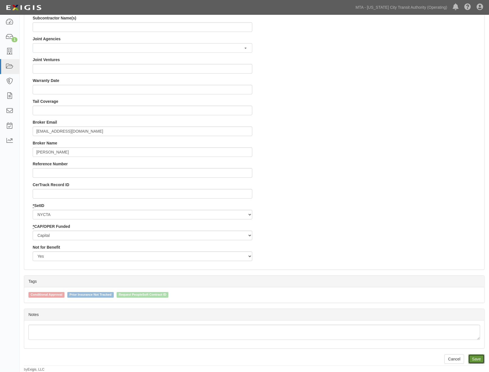
click at [473, 357] on input "Save" at bounding box center [477, 360] width 16 height 10
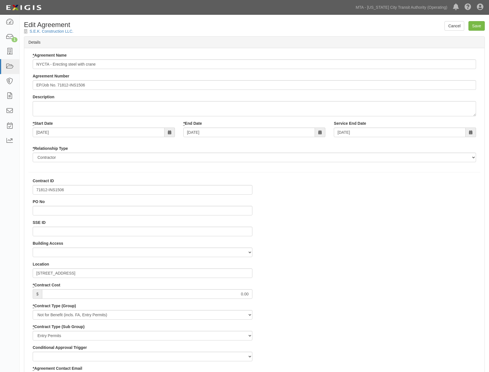
select select
select select "439"
click at [52, 30] on link "S.E.K. Construction LLC." at bounding box center [52, 31] width 44 height 5
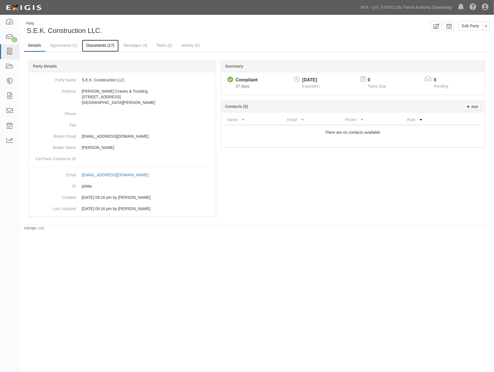
click at [103, 44] on link "Documents (17)" at bounding box center [100, 46] width 37 height 12
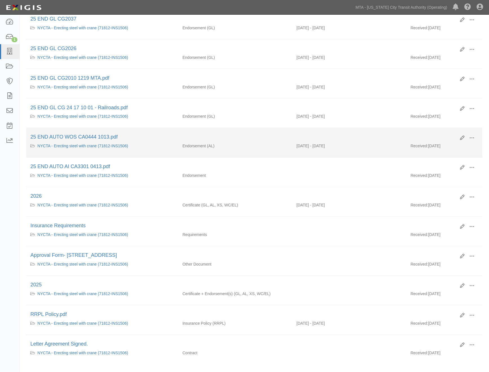
scroll to position [287, 0]
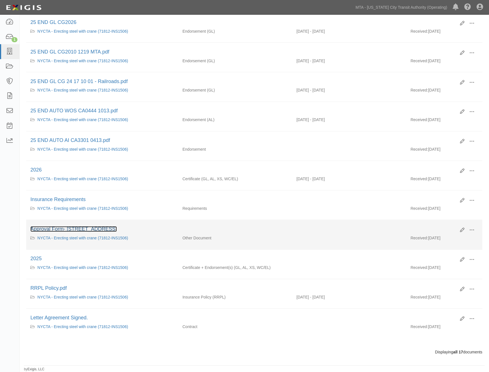
click at [55, 227] on link "Approval Form- [STREET_ADDRESS]" at bounding box center [73, 230] width 87 height 6
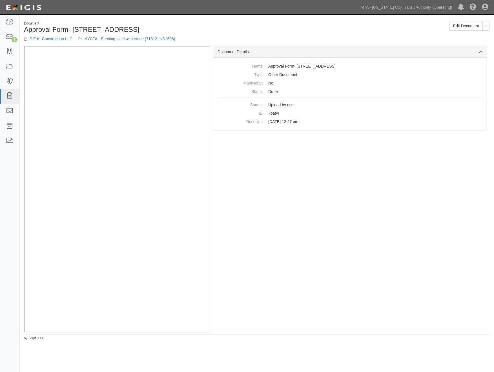
click at [353, 242] on div "Document Details Name Approval Form- [STREET_ADDRESS] Type Other Document Manus…" at bounding box center [350, 189] width 280 height 287
click at [134, 39] on link "NYCTA - Erecting steel with crane (71812-INS1506)" at bounding box center [130, 39] width 91 height 5
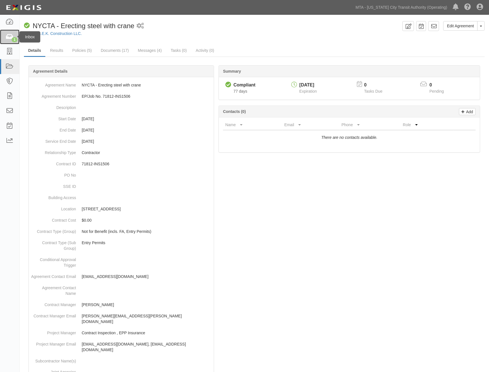
click at [9, 37] on icon at bounding box center [10, 37] width 8 height 6
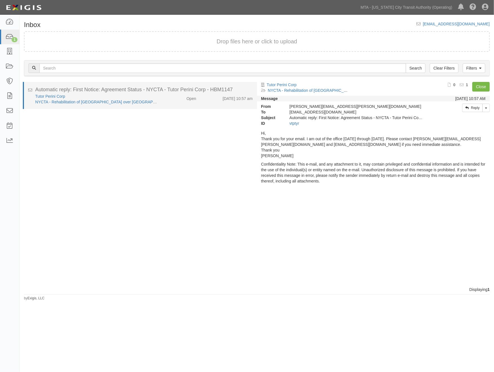
click at [175, 105] on li "Automatic reply: First Notice: Agreement Status - NYCTA - Tutor Perini Corp - H…" at bounding box center [140, 95] width 234 height 27
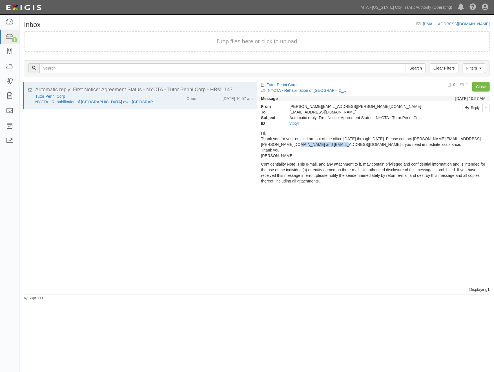
drag, startPoint x: 352, startPoint y: 145, endPoint x: 306, endPoint y: 147, distance: 46.0
click at [306, 147] on p "Hi, Thank you for your email. I am out of the office 8/18/2025 through 9/02/202…" at bounding box center [373, 145] width 225 height 28
copy p "[EMAIL_ADDRESS][DOMAIN_NAME]"
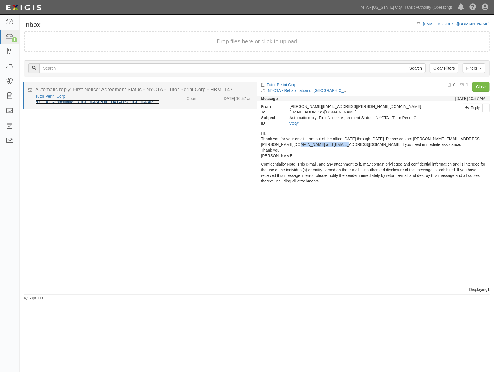
click at [111, 101] on link "NYCTA - Rehabilitation of Broadway Bridge over Harlem River , Manhattan" at bounding box center [126, 102] width 182 height 5
click at [182, 103] on div "Tutor Perini Corp NYCTA - Rehabilitation of Broadway Bridge over Harlem River ,…" at bounding box center [144, 99] width 226 height 11
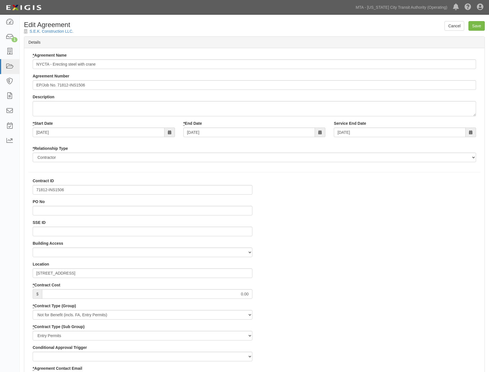
select select
select select "439"
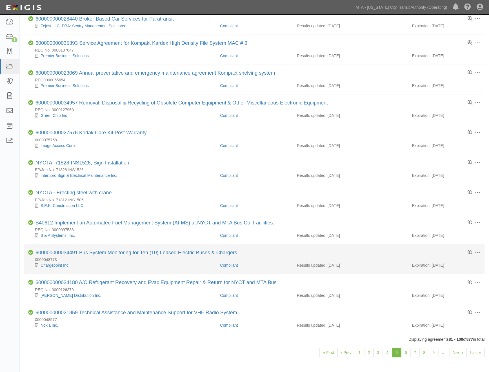
scroll to position [332, 0]
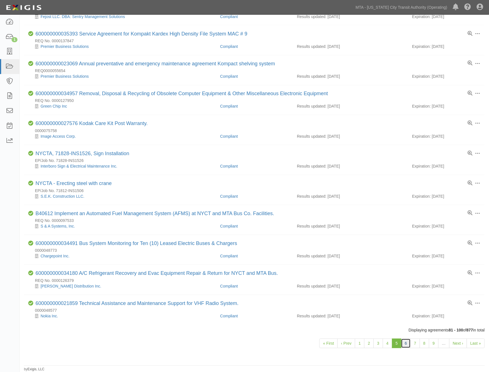
click at [405, 341] on link "6" at bounding box center [406, 344] width 10 height 10
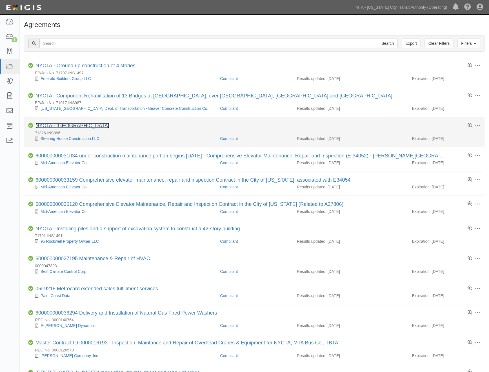
click at [82, 127] on link "NYCTA - [GEOGRAPHIC_DATA]" at bounding box center [73, 126] width 74 height 6
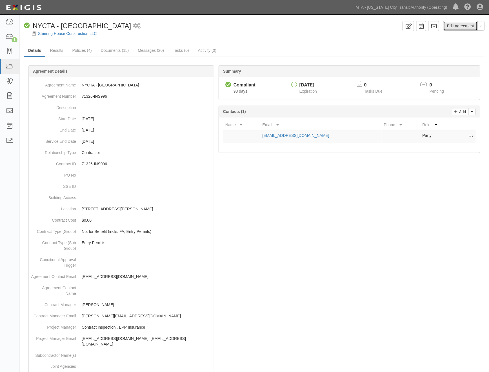
click at [465, 26] on link "Edit Agreement" at bounding box center [461, 26] width 34 height 10
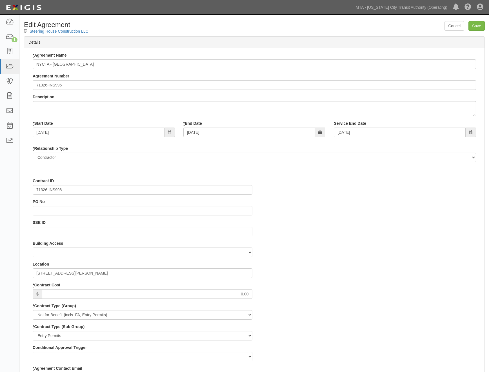
select select
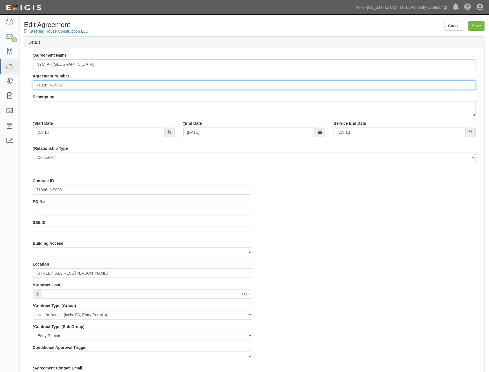
click at [36, 86] on input "71326-INS996" at bounding box center [255, 85] width 444 height 10
paste input "[EMAIL_ADDRESS][DOMAIN_NAME]"
drag, startPoint x: 84, startPoint y: 83, endPoint x: 8, endPoint y: 84, distance: 75.6
drag, startPoint x: 55, startPoint y: 85, endPoint x: 33, endPoint y: 87, distance: 21.8
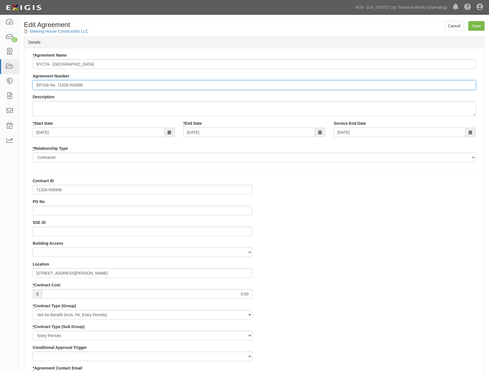
click at [33, 87] on input "EP/Job No. 71326-INS996" at bounding box center [255, 85] width 444 height 10
drag, startPoint x: 57, startPoint y: 82, endPoint x: 34, endPoint y: 83, distance: 22.8
click at [34, 83] on input "EP/Job No. 71326-INS996" at bounding box center [255, 85] width 444 height 10
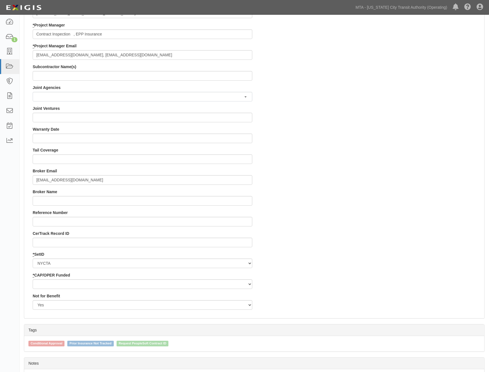
scroll to position [476, 0]
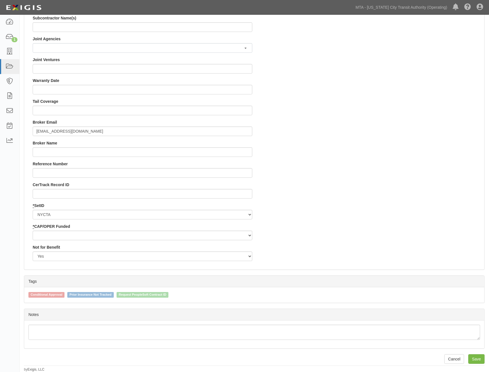
type input "EP/Job No. 71326-INS996"
click at [64, 234] on select "Capital Operating" at bounding box center [143, 236] width 220 height 10
select select "439"
click at [33, 231] on select "Capital Operating" at bounding box center [143, 236] width 220 height 10
click at [477, 355] on input "Save" at bounding box center [477, 360] width 16 height 10
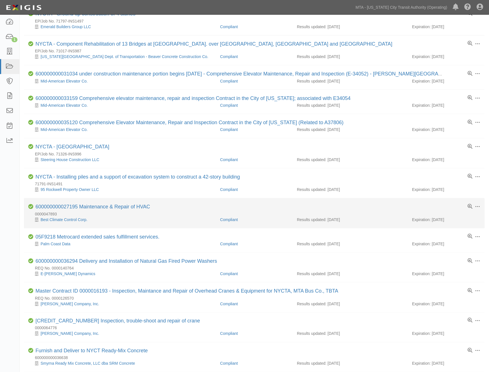
scroll to position [63, 0]
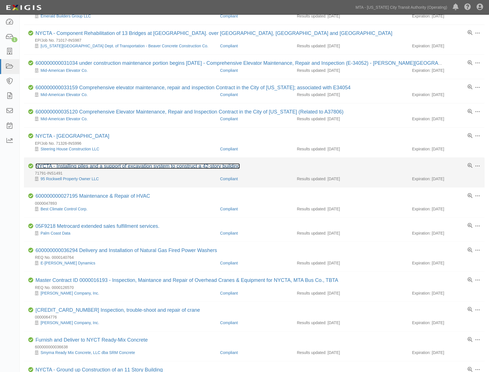
click at [109, 167] on link "NYCTA - Installing piles and a support of excavation system to construct a 42-s…" at bounding box center [138, 167] width 205 height 6
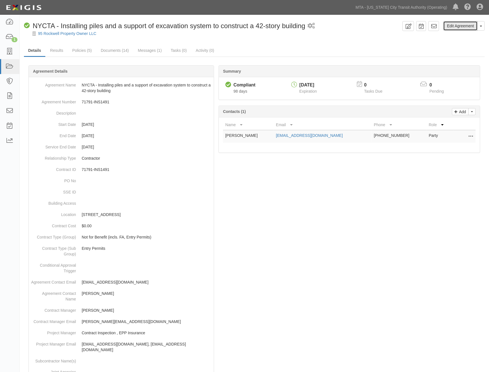
click at [455, 27] on link "Edit Agreement" at bounding box center [461, 26] width 34 height 10
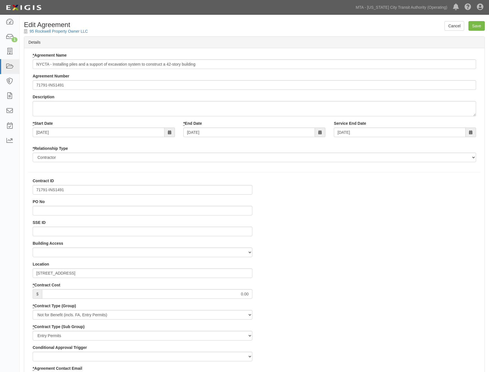
select select
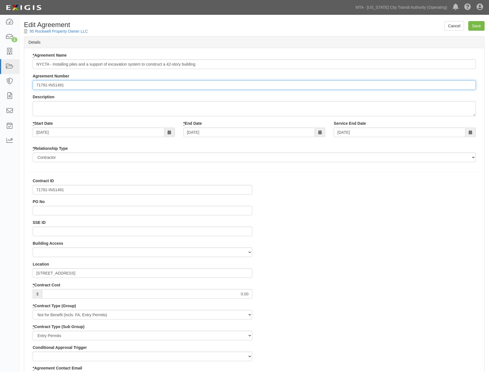
click at [36, 85] on input "71791-INS1491" at bounding box center [255, 85] width 444 height 10
paste input "EP/Job No."
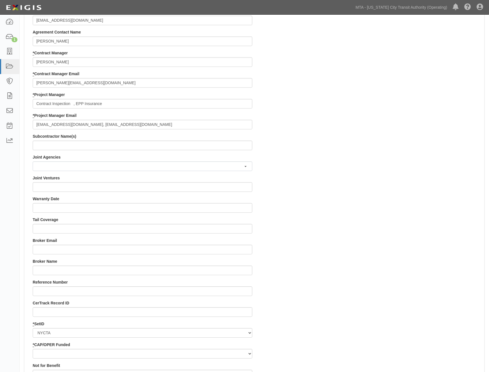
scroll to position [376, 0]
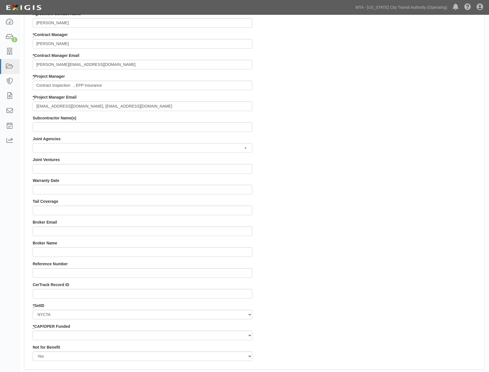
type input "EP/Job No. 71791-INS1491"
click at [50, 337] on select "Capital Operating" at bounding box center [143, 336] width 220 height 10
select select "439"
click at [33, 331] on select "Capital Operating" at bounding box center [143, 336] width 220 height 10
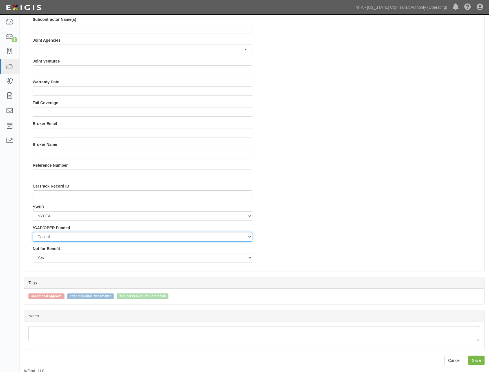
scroll to position [476, 0]
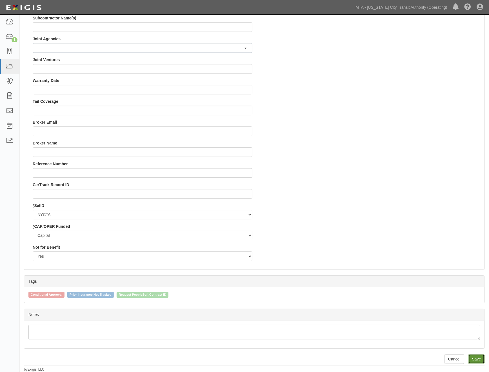
click at [481, 362] on input "Save" at bounding box center [477, 360] width 16 height 10
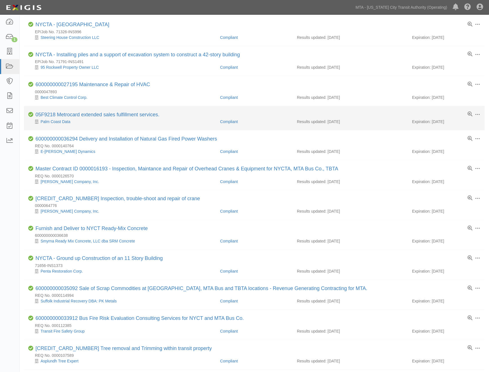
scroll to position [187, 0]
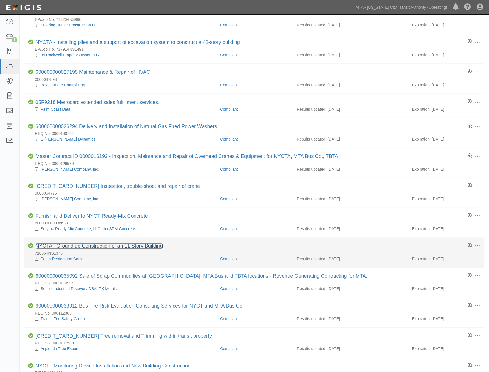
click at [99, 249] on link "NYCTA - Ground up Construction of an 11 Story Building" at bounding box center [99, 247] width 127 height 6
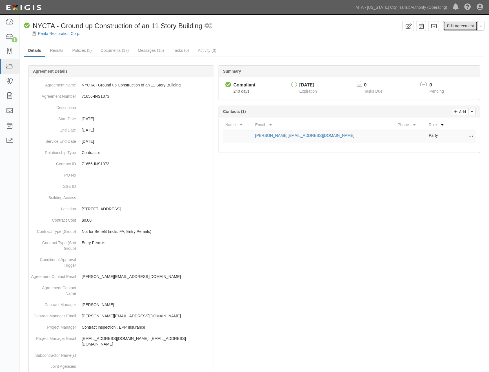
click at [452, 27] on link "Edit Agreement" at bounding box center [461, 26] width 34 height 10
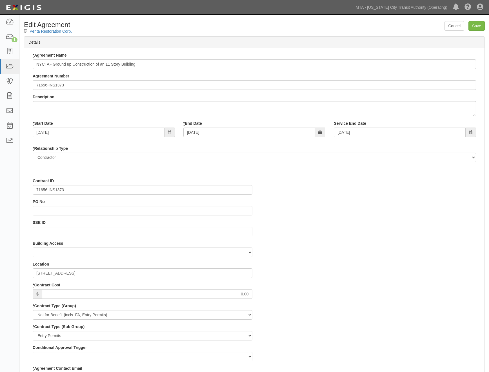
select select
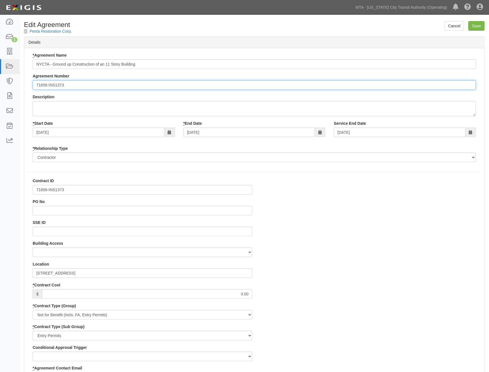
click at [35, 85] on input "71656-INS1373" at bounding box center [255, 85] width 444 height 10
paste input "EP/Job No."
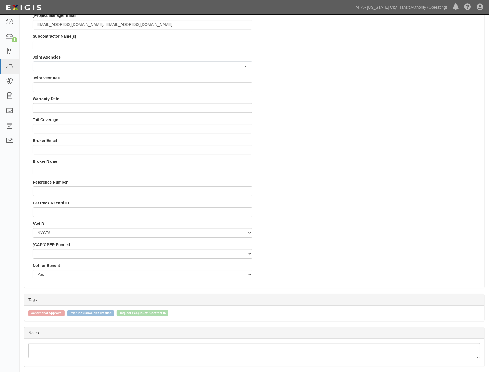
scroll to position [476, 0]
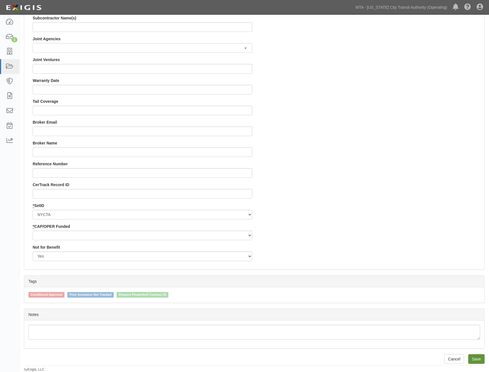
type input "EP/Job No. 71656-INS1373"
click at [480, 361] on input "Save" at bounding box center [477, 360] width 16 height 10
click at [54, 236] on select "Capital Operating" at bounding box center [143, 236] width 220 height 10
select select "439"
click at [33, 231] on select "Capital Operating" at bounding box center [143, 236] width 220 height 10
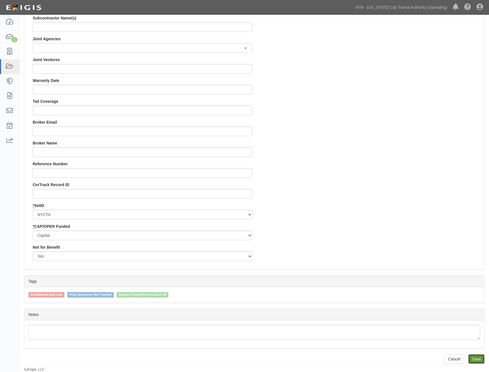
click at [475, 359] on input "Save" at bounding box center [477, 360] width 16 height 10
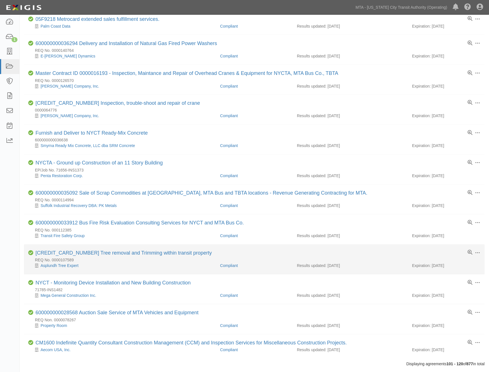
scroll to position [281, 0]
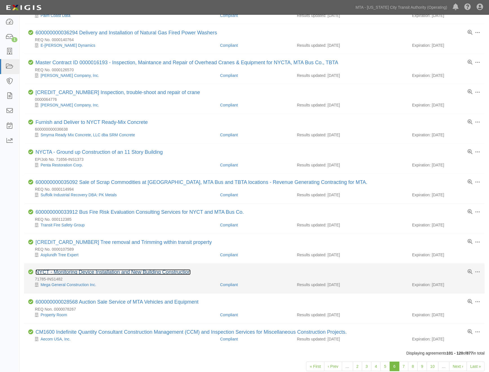
click at [101, 275] on link "NYCT - Monitoring Device Installation and New Building Construction" at bounding box center [113, 273] width 155 height 6
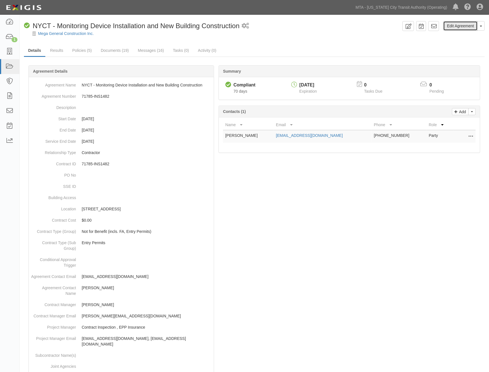
click at [463, 25] on link "Edit Agreement" at bounding box center [461, 26] width 34 height 10
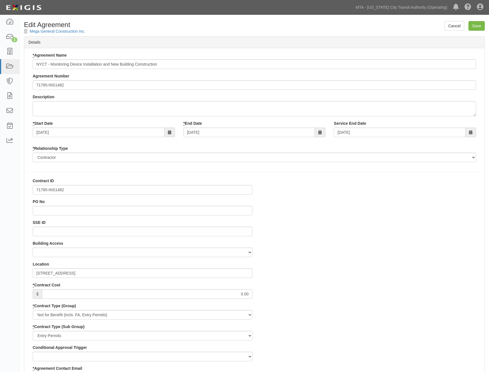
select select
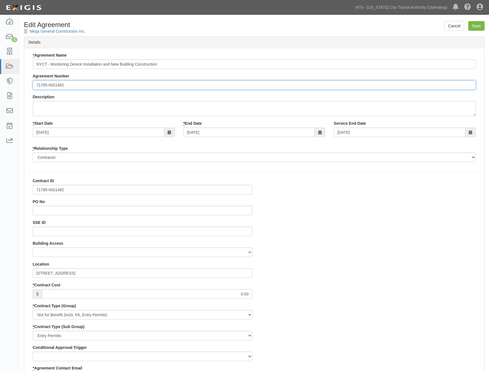
click at [33, 86] on input "71785-INS1482" at bounding box center [255, 85] width 444 height 10
paste input "EP/Job No."
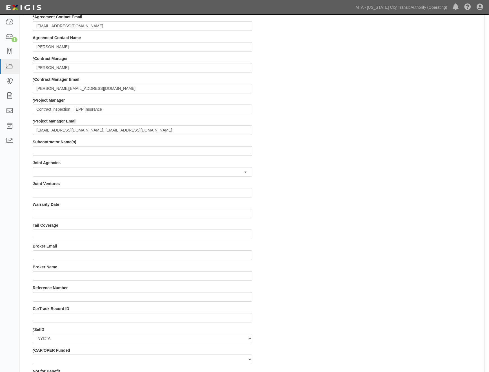
scroll to position [470, 0]
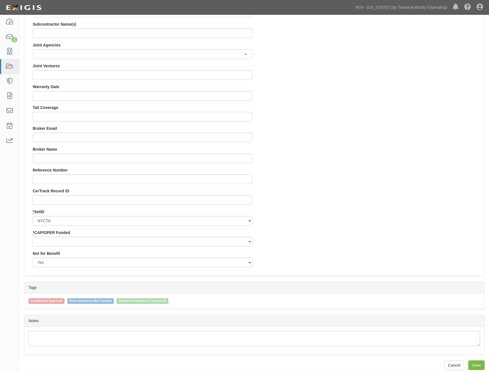
type input "EP/Job No. 71785-INS1482"
click at [51, 243] on select "Capital Operating" at bounding box center [143, 242] width 220 height 10
select select "439"
click at [33, 237] on select "Capital Operating" at bounding box center [143, 242] width 220 height 10
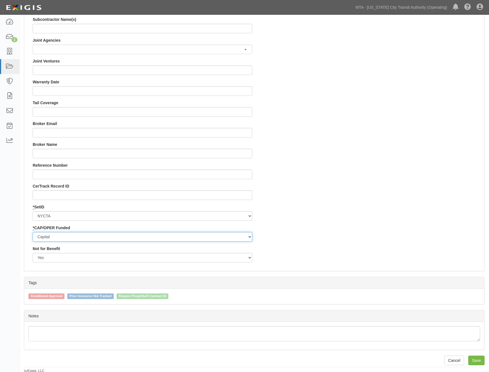
scroll to position [476, 0]
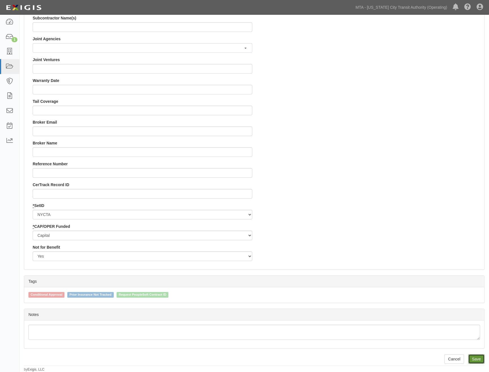
click at [478, 357] on input "Save" at bounding box center [477, 360] width 16 height 10
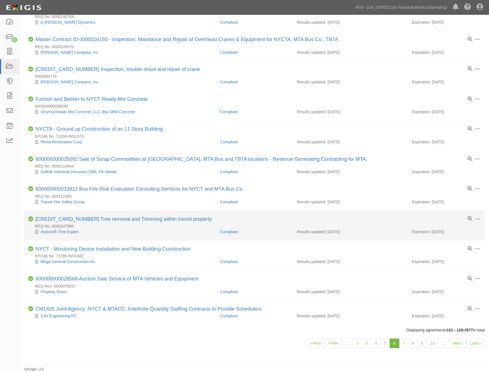
scroll to position [309, 0]
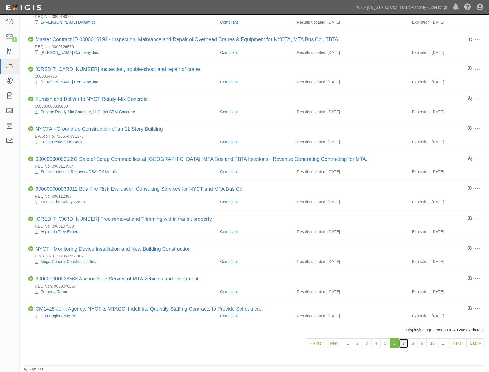
click at [404, 344] on link "7" at bounding box center [404, 344] width 10 height 10
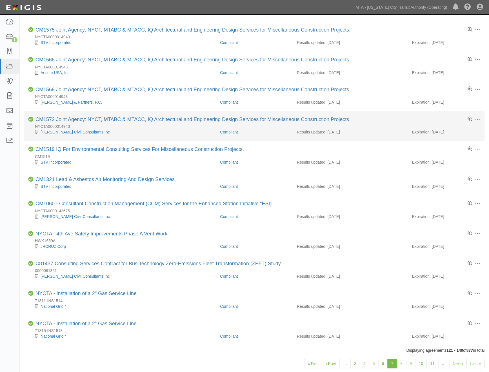
scroll to position [309, 0]
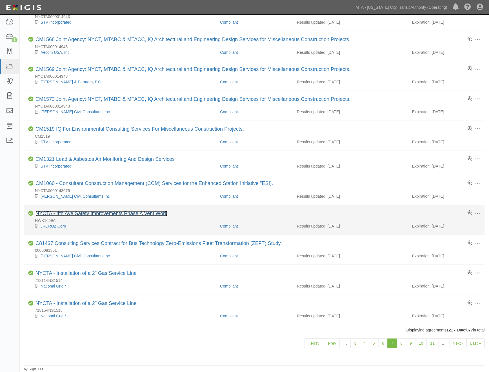
click at [68, 211] on link "NYCTA - 4th Ave Safety Improvements Phase A Vent Work" at bounding box center [102, 214] width 132 height 6
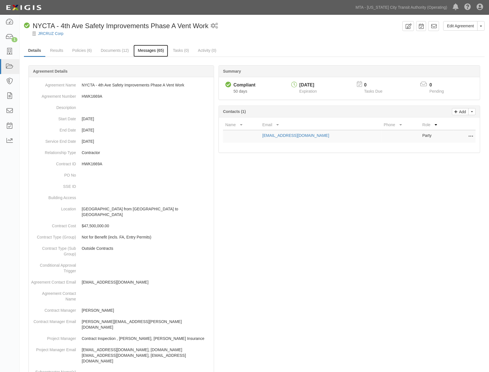
click at [148, 49] on link "Messages (65)" at bounding box center [151, 51] width 35 height 12
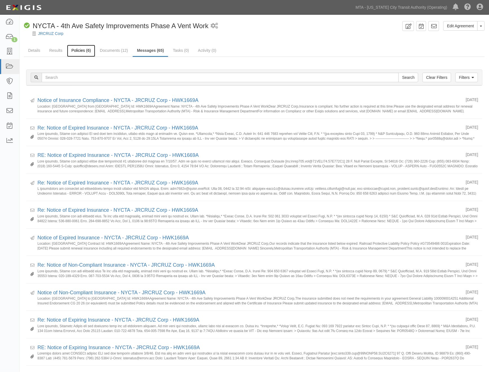
click at [86, 47] on link "Policies (6)" at bounding box center [81, 51] width 28 height 12
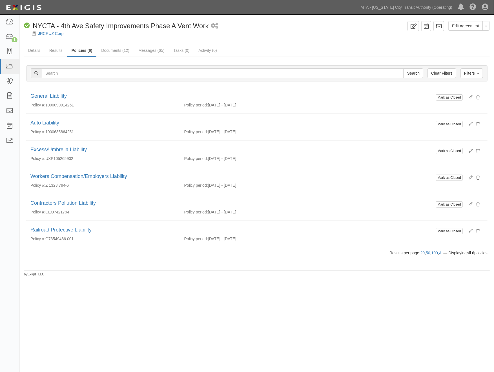
click at [263, 42] on div "Edit Agreement Toggle Agreement Dropdown View Audit Trail Archive Agreement Sen…" at bounding box center [257, 149] width 474 height 256
click at [468, 26] on link "Edit Agreement" at bounding box center [466, 26] width 34 height 10
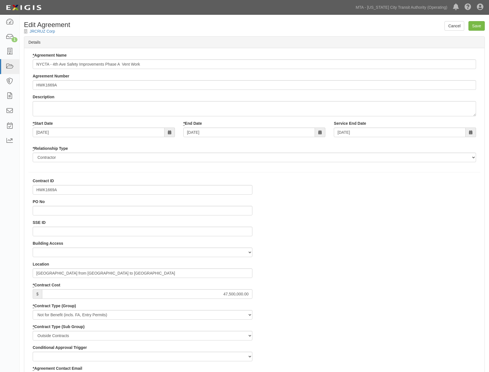
select select
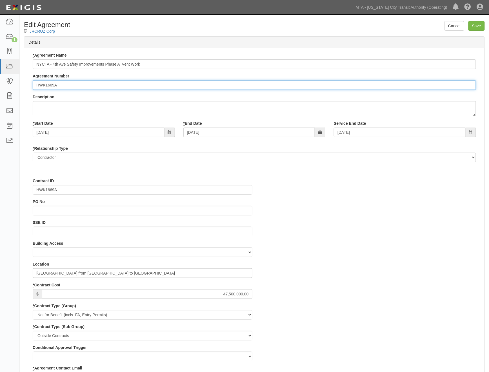
click at [35, 85] on input "HWK1669A" at bounding box center [255, 85] width 444 height 10
paste input "EP/Job No."
type input "EP/Job No. HWK1669A"
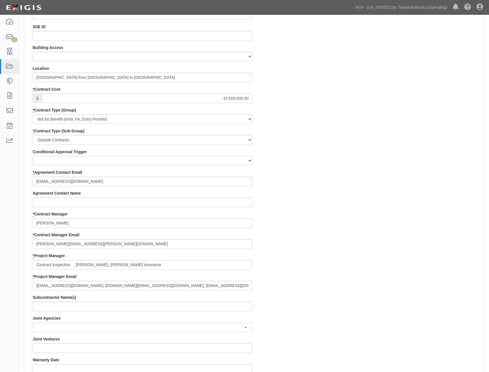
scroll to position [282, 0]
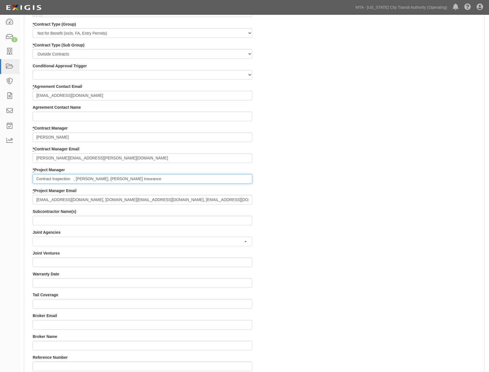
click at [74, 179] on input "Contract Inspection , Stefinia Silva, EPP Insurance" at bounding box center [143, 180] width 220 height 10
type input "Contract Inspection, Stefinia Silva, EPP Insurance"
drag, startPoint x: 91, startPoint y: 157, endPoint x: -6, endPoint y: 160, distance: 97.0
click at [0, 160] on html "Toggle navigation Dashboard 1 Inbox Parties Agreements Coverages Documents Mess…" at bounding box center [244, 142] width 489 height 848
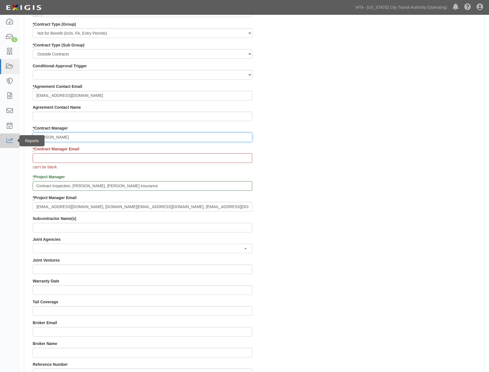
drag, startPoint x: 85, startPoint y: 135, endPoint x: 8, endPoint y: 142, distance: 78.1
click at [8, 142] on body "Toggle navigation Dashboard 1 Inbox Parties Agreements Coverages Documents Mess…" at bounding box center [244, 145] width 489 height 855
click at [69, 138] on input "* Contract Manager" at bounding box center [143, 138] width 220 height 10
type input "Stefinia"
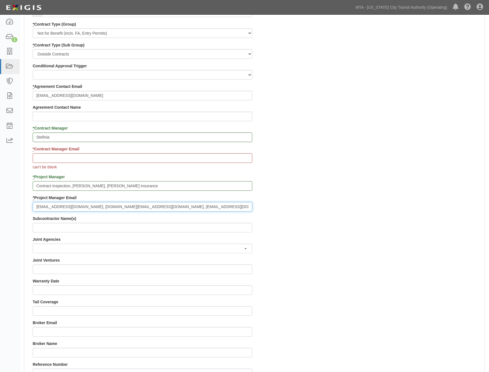
drag, startPoint x: 136, startPoint y: 208, endPoint x: 91, endPoint y: 207, distance: 44.8
click at [91, 207] on input "contract.inspection@nyct.com, stefania.silva@mtacd.org, epp-insurance@mtacd.org" at bounding box center [143, 207] width 220 height 10
type input "contract.inspection@nyct.com, epp-insurance@mtacd.org"
click at [55, 158] on input "* Contract Manager Email" at bounding box center [143, 159] width 220 height 10
paste input "stefania.silva@mtacd.org,"
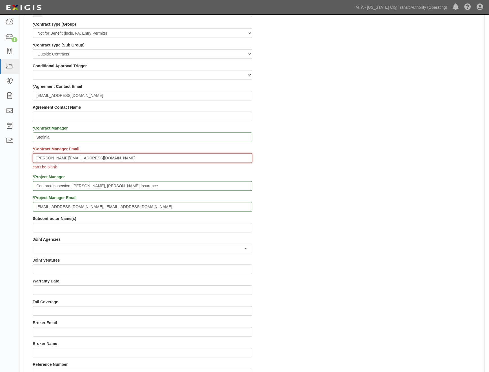
type input "stefania.silva@mtacd.org"
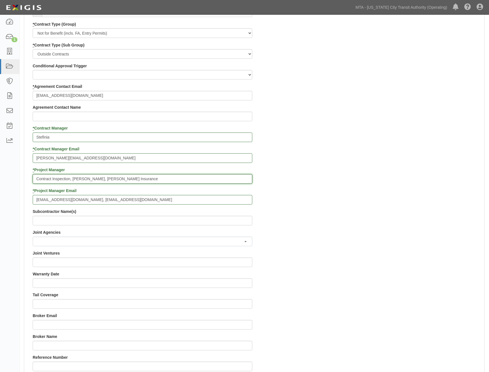
drag, startPoint x: 131, startPoint y: 186, endPoint x: 123, endPoint y: 186, distance: 8.2
click at [123, 186] on div "Contract ID HWK1669A PO No SSE ID Building Access 2 Broadway 341/345/347 BREP 3…" at bounding box center [142, 177] width 228 height 563
drag, startPoint x: 96, startPoint y: 179, endPoint x: 97, endPoint y: 187, distance: 7.9
click at [71, 179] on input "Contract Inspection, Stefinia Silva, EPP Insurance" at bounding box center [143, 180] width 220 height 10
type input "Contract Inspection, EPP Insurance"
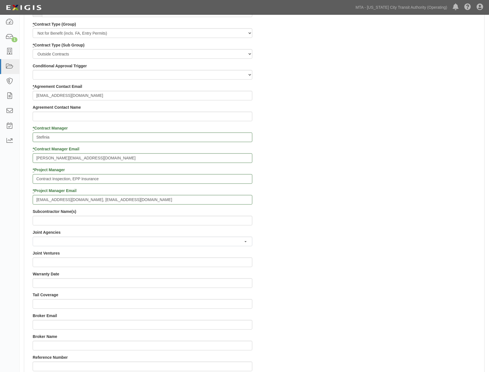
click at [319, 243] on div "Contract ID HWK1669A PO No SSE ID Building Access 2 Broadway 341/345/347 BREP 3…" at bounding box center [254, 177] width 461 height 563
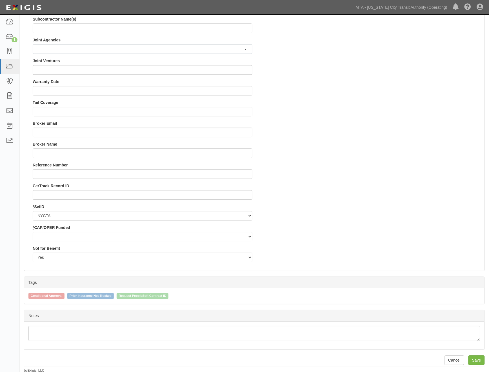
scroll to position [476, 0]
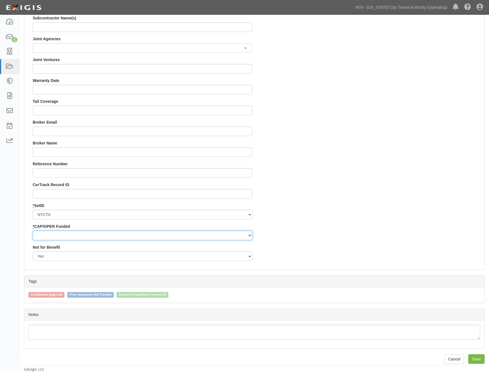
click at [74, 237] on select "Capital Operating" at bounding box center [143, 236] width 220 height 10
click at [33, 231] on select "Capital Operating" at bounding box center [143, 236] width 220 height 10
click at [59, 235] on select "Capital Operating" at bounding box center [143, 236] width 220 height 10
select select "439"
click at [33, 231] on select "Capital Operating" at bounding box center [143, 236] width 220 height 10
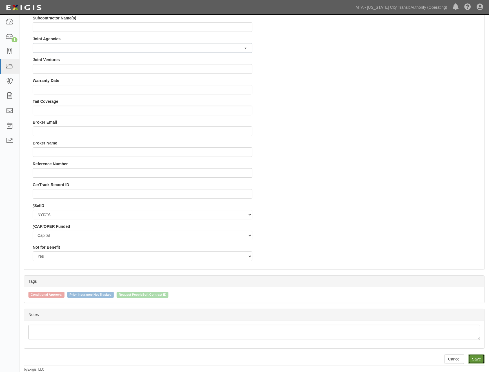
click at [478, 362] on input "Save" at bounding box center [477, 360] width 16 height 10
type input "47500000.00"
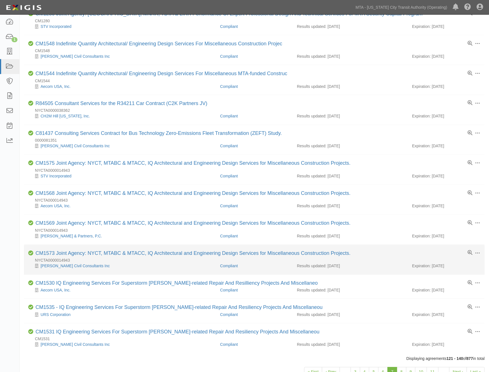
scroll to position [303, 0]
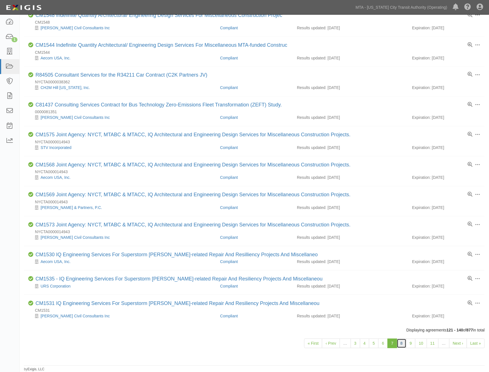
click at [402, 343] on link "8" at bounding box center [402, 344] width 10 height 10
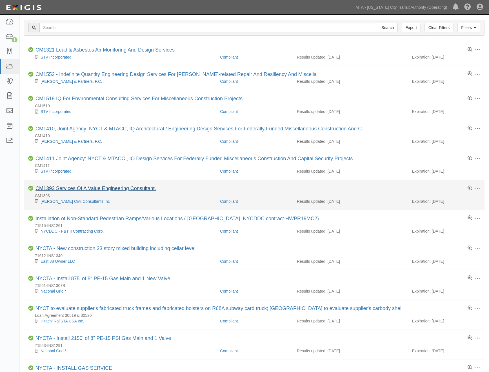
scroll to position [31, 0]
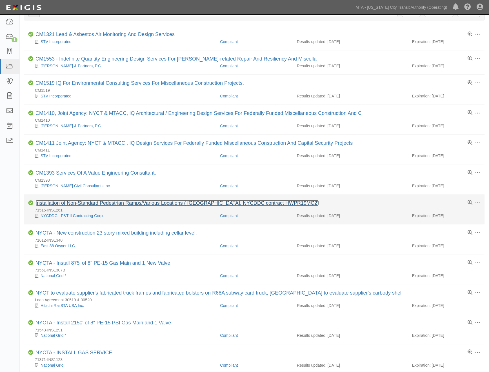
click at [80, 204] on link "Installation of Non-Standard Pedestrian Ramps/Various Locations ( [GEOGRAPHIC_D…" at bounding box center [178, 203] width 284 height 6
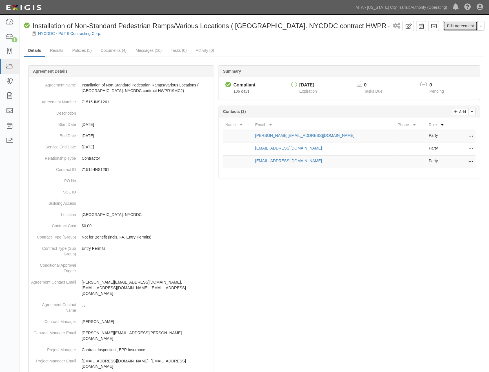
click at [466, 26] on link "Edit Agreement" at bounding box center [461, 26] width 34 height 10
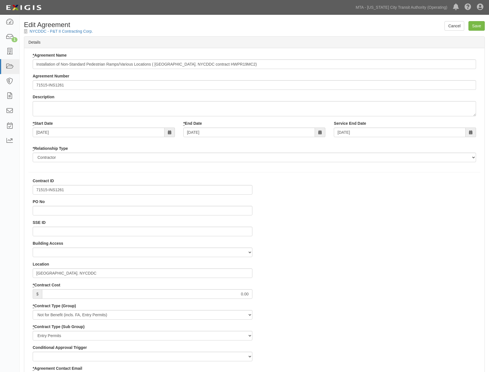
select select
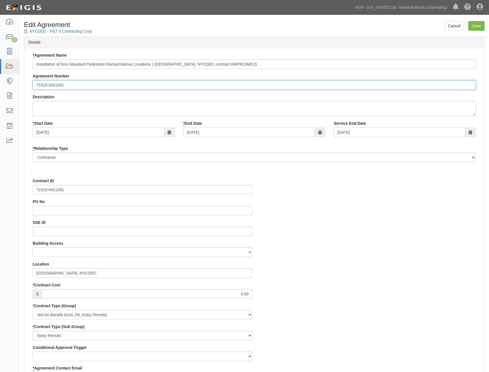
click at [36, 82] on input "71515-INS1261" at bounding box center [255, 85] width 444 height 10
paste input "stefania.silva@mtacd.org,"
drag, startPoint x: 81, startPoint y: 83, endPoint x: 26, endPoint y: 81, distance: 55.3
click at [26, 81] on div "* Agreement Name Installation of Non-Standard Pedestrian Ramps/Various Location…" at bounding box center [254, 109] width 461 height 114
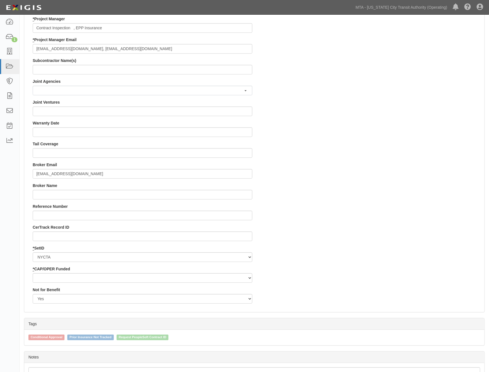
scroll to position [470, 0]
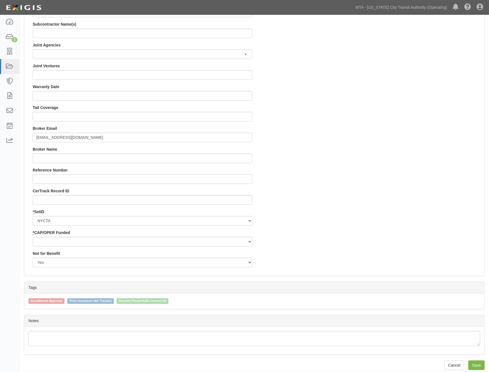
type input "EP/Job No. 71515-INS1261"
click at [55, 241] on select "Capital Operating" at bounding box center [143, 242] width 220 height 10
select select "439"
click at [33, 237] on select "Capital Operating" at bounding box center [143, 242] width 220 height 10
click at [477, 364] on input "Save" at bounding box center [477, 366] width 16 height 10
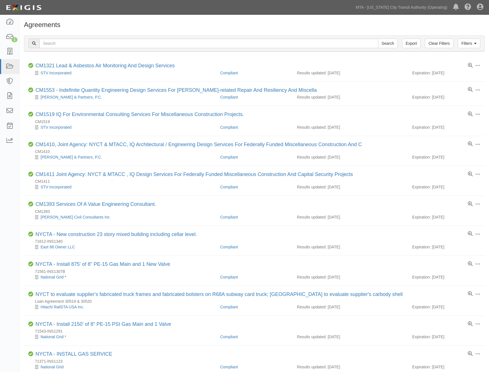
scroll to position [31, 0]
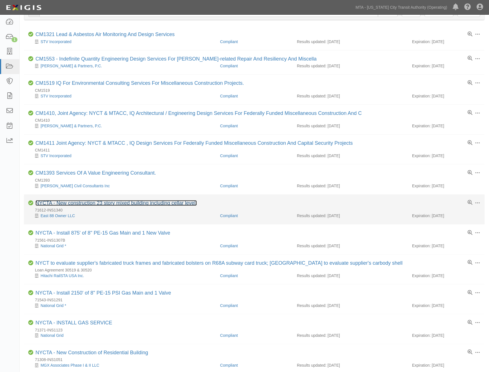
click at [74, 205] on link "NYCTA - New construction 23 story mixed building including cellar level." at bounding box center [117, 203] width 162 height 6
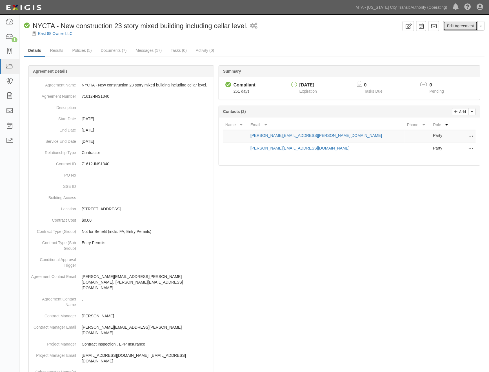
click at [456, 25] on link "Edit Agreement" at bounding box center [461, 26] width 34 height 10
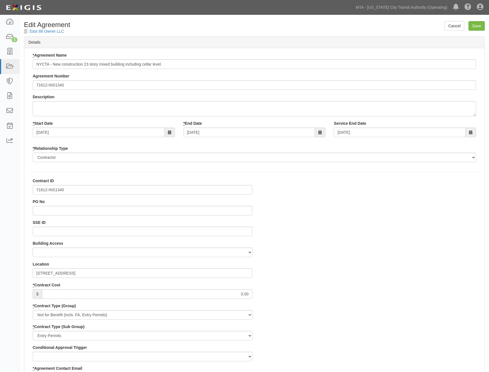
select select
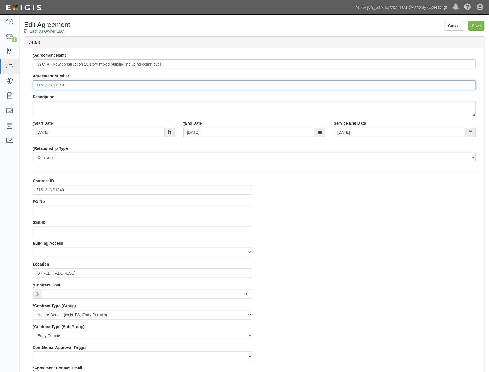
click at [34, 86] on input "71612-INS1340" at bounding box center [255, 85] width 444 height 10
paste input "[PERSON_NAME][EMAIL_ADDRESS][DOMAIN_NAME],"
drag, startPoint x: 56, startPoint y: 85, endPoint x: 34, endPoint y: 88, distance: 22.2
click at [34, 88] on input "EP/Job No. 71612-INS1340" at bounding box center [255, 85] width 444 height 10
type input "EP/Job No. 71612-INS1340"
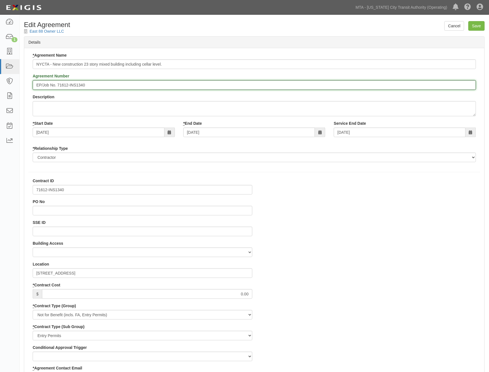
drag, startPoint x: 56, startPoint y: 85, endPoint x: 30, endPoint y: 87, distance: 25.4
click at [30, 87] on div "* Agreement Name NYCTA - New construction 23 story mixed building including cel…" at bounding box center [254, 109] width 452 height 114
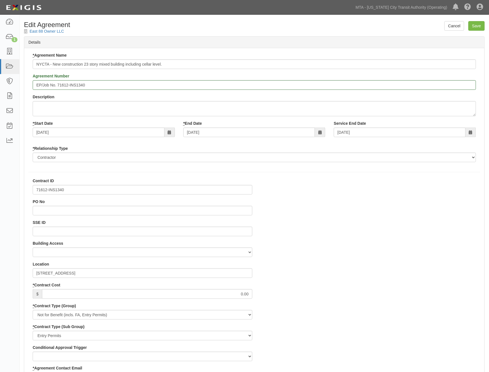
click at [475, 27] on input "Save" at bounding box center [477, 26] width 16 height 10
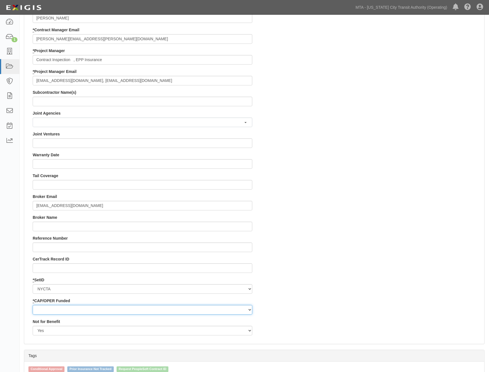
scroll to position [469, 0]
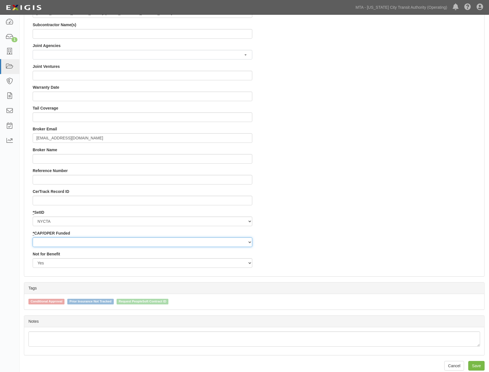
click at [47, 240] on select "Capital Operating" at bounding box center [143, 243] width 220 height 10
select select "439"
click at [33, 238] on select "Capital Operating" at bounding box center [143, 243] width 220 height 10
click at [478, 365] on input "Save" at bounding box center [477, 366] width 16 height 10
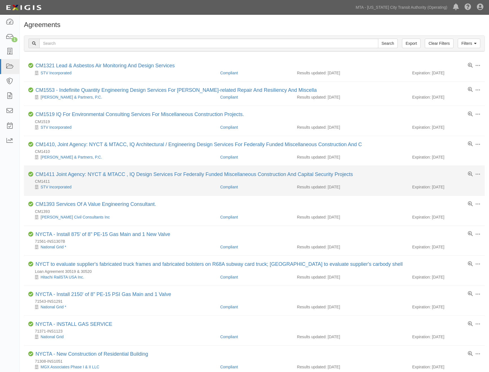
scroll to position [31, 0]
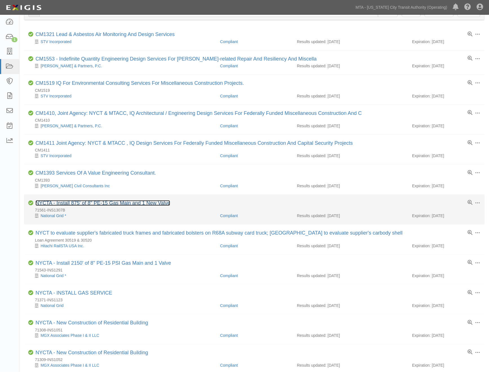
click at [95, 205] on link "NYCTA - Install 875' of 8" PE-15 Gas Main and 1 New Valve" at bounding box center [103, 203] width 135 height 6
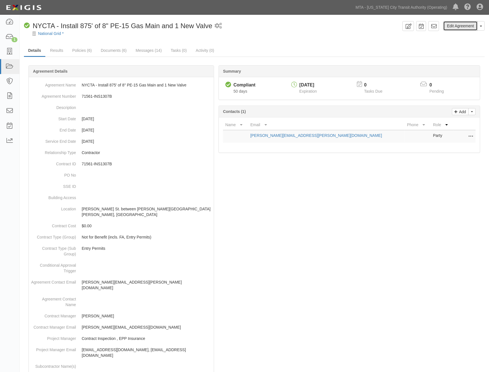
click at [463, 28] on link "Edit Agreement" at bounding box center [461, 26] width 34 height 10
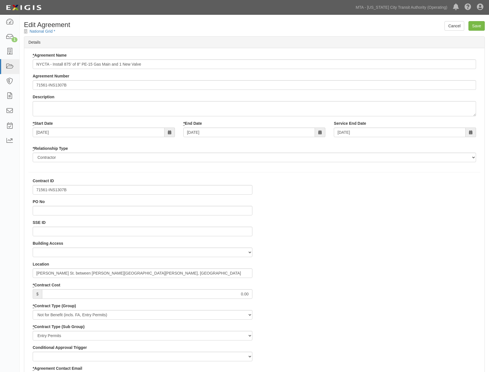
select select
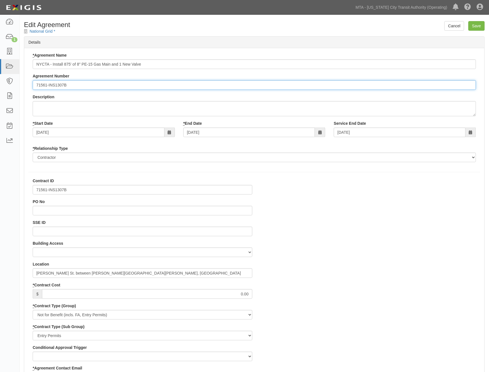
click at [36, 83] on input "71561-INS1307B" at bounding box center [255, 85] width 444 height 10
paste input "EP/Job No"
drag, startPoint x: 56, startPoint y: 87, endPoint x: 16, endPoint y: 86, distance: 40.9
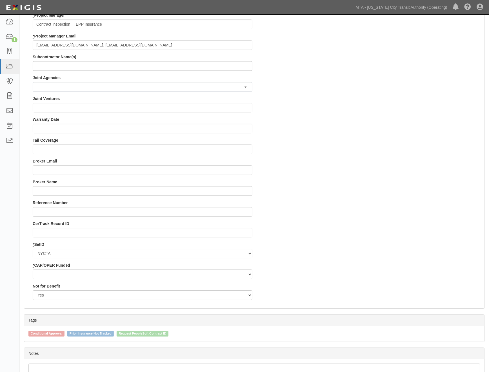
scroll to position [438, 0]
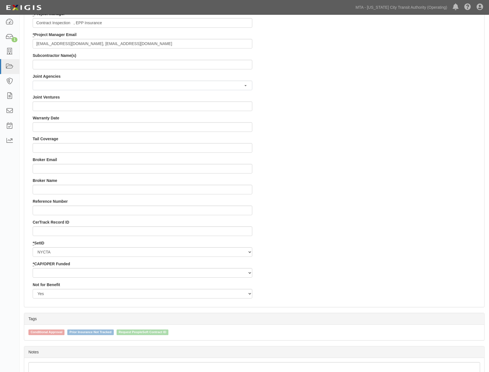
type input "EP/Job No. 71561-INS1307B"
click at [54, 275] on select "Capital Operating" at bounding box center [143, 273] width 220 height 10
select select "439"
click at [33, 268] on select "Capital Operating" at bounding box center [143, 273] width 220 height 10
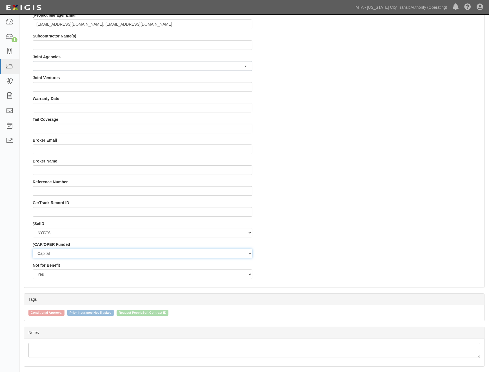
scroll to position [476, 0]
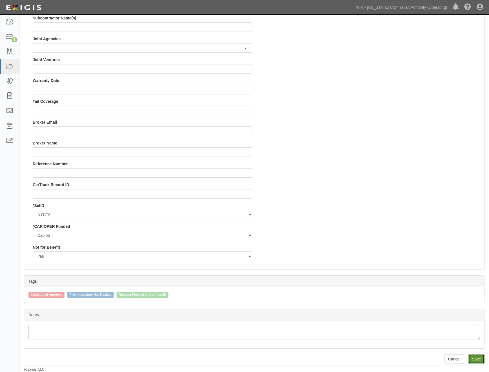
click at [477, 361] on input "Save" at bounding box center [477, 360] width 16 height 10
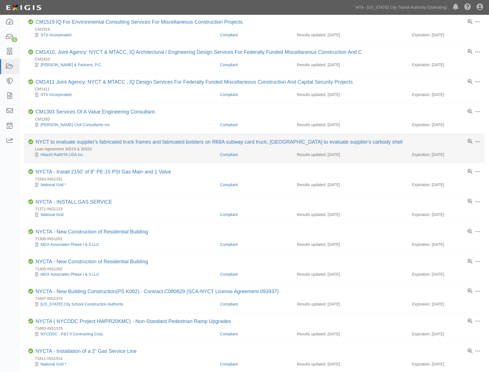
scroll to position [94, 0]
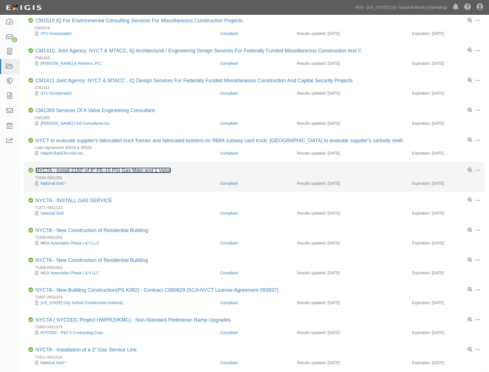
click at [120, 172] on link "NYCTA - Install 2150' of 8" PE-15 PSI Gas Main and 1 Valve" at bounding box center [104, 171] width 136 height 6
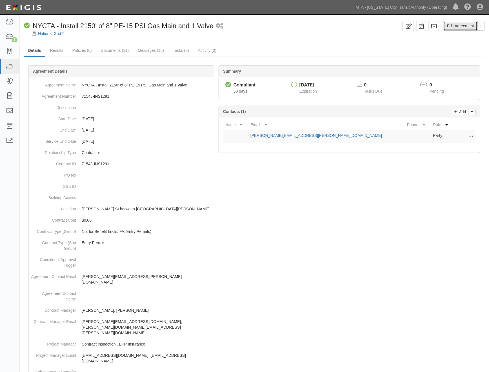
click at [454, 25] on link "Edit Agreement" at bounding box center [461, 26] width 34 height 10
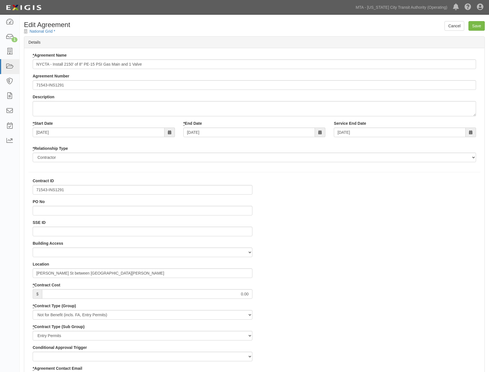
select select
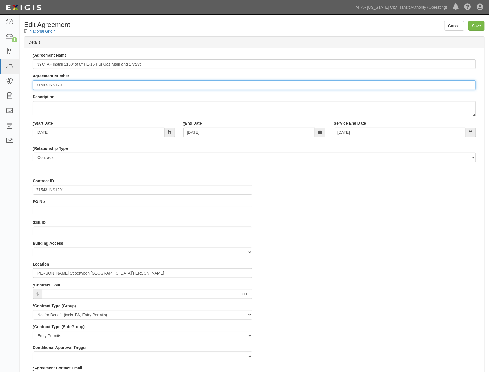
click at [36, 85] on input "71543-INS1291" at bounding box center [255, 85] width 444 height 10
paste input "EP/Job No."
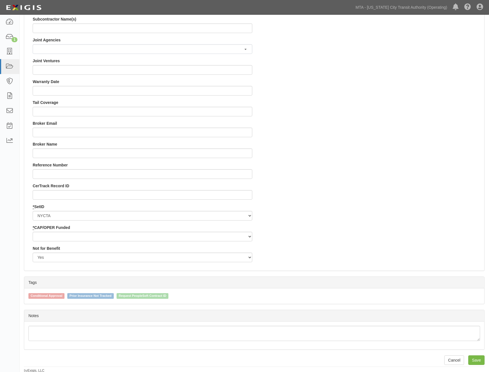
scroll to position [476, 0]
type input "EP/Job No. 71543-INS1291"
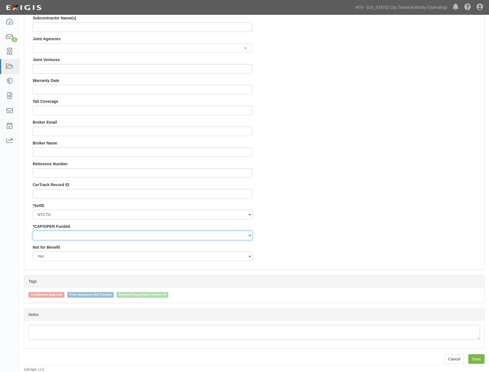
click at [61, 232] on select "Capital Operating" at bounding box center [143, 236] width 220 height 10
select select "439"
click at [33, 231] on select "Capital Operating" at bounding box center [143, 236] width 220 height 10
click at [481, 359] on input "Save" at bounding box center [477, 360] width 16 height 10
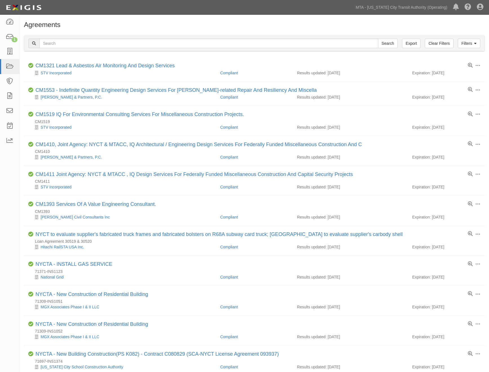
scroll to position [94, 0]
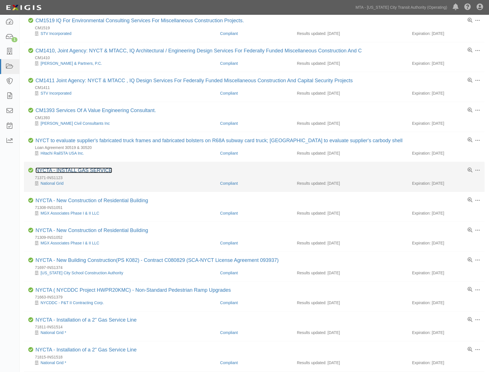
click at [98, 172] on link "NYCTA - INSTALL GAS SERVICE" at bounding box center [74, 171] width 77 height 6
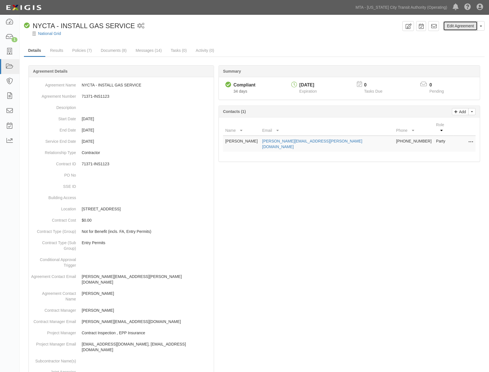
click at [455, 25] on link "Edit Agreement" at bounding box center [461, 26] width 34 height 10
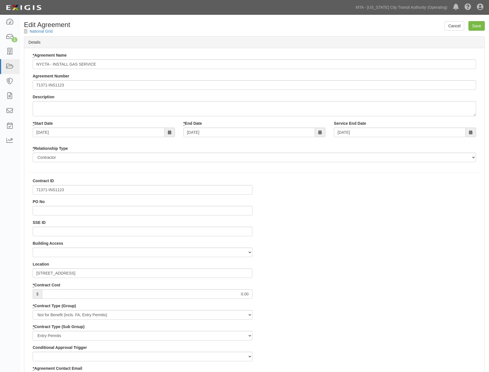
select select
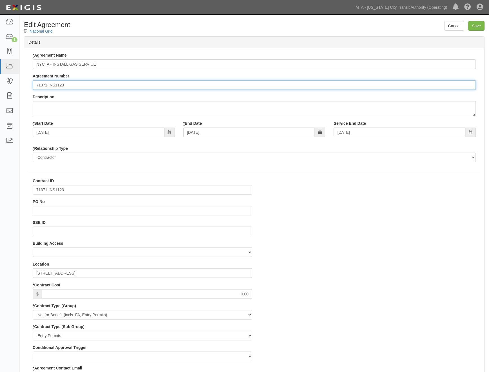
click at [35, 83] on input "71371-INS1123" at bounding box center [255, 85] width 444 height 10
paste input "EP/Job No."
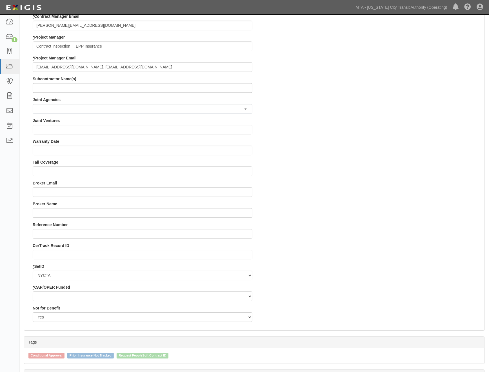
scroll to position [476, 0]
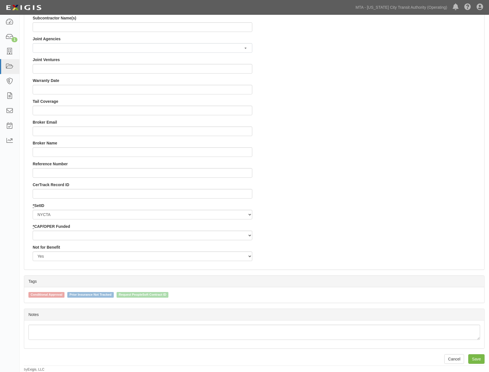
type input "EP/Job No. 71371-INS1123"
click at [63, 236] on select "Capital Operating" at bounding box center [143, 236] width 220 height 10
select select "439"
click at [33, 231] on select "Capital Operating" at bounding box center [143, 236] width 220 height 10
click at [479, 359] on input "Save" at bounding box center [477, 360] width 16 height 10
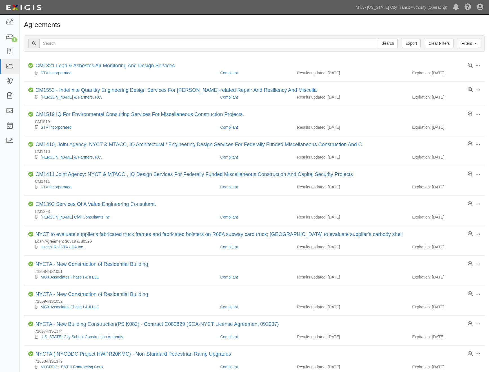
scroll to position [94, 0]
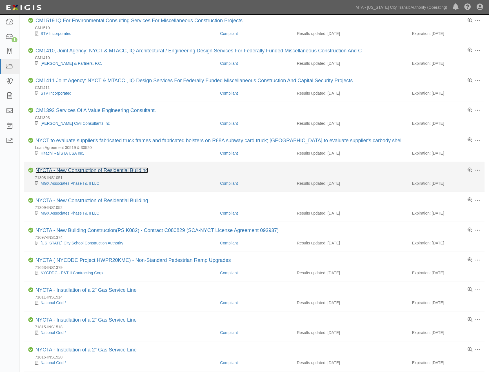
click at [122, 172] on link "NYCTA - New Construction of Residential Building" at bounding box center [92, 171] width 113 height 6
